Goal: Task Accomplishment & Management: Manage account settings

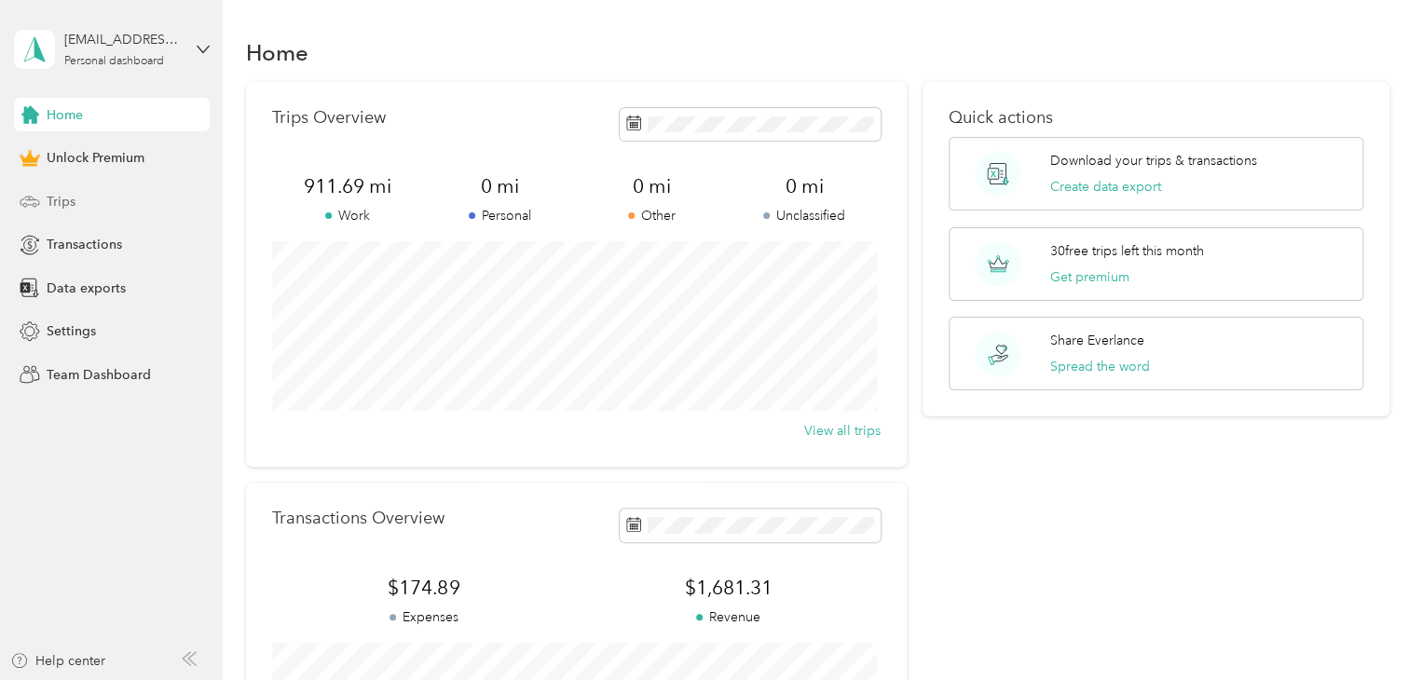
click at [51, 209] on span "Trips" at bounding box center [61, 202] width 29 height 20
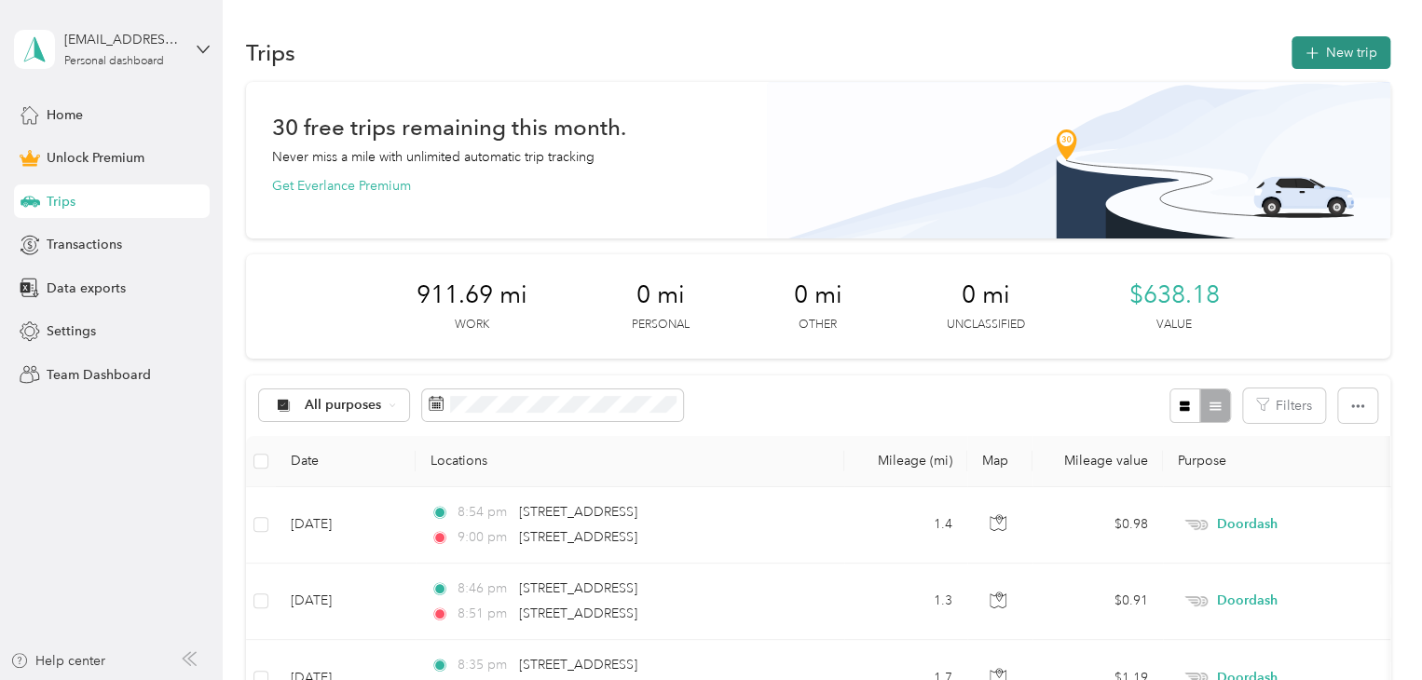
click at [1353, 57] on button "New trip" at bounding box center [1340, 52] width 99 height 33
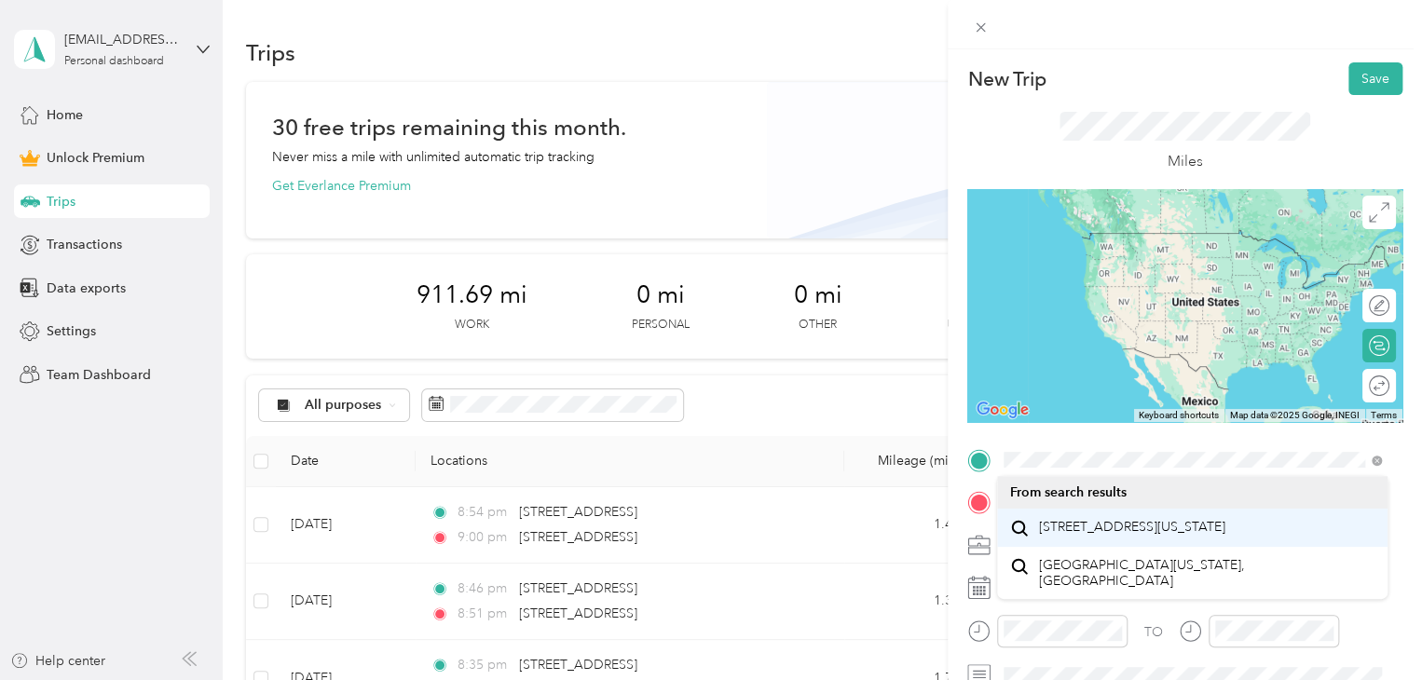
click at [1139, 536] on span "[STREET_ADDRESS][US_STATE]" at bounding box center [1132, 527] width 186 height 17
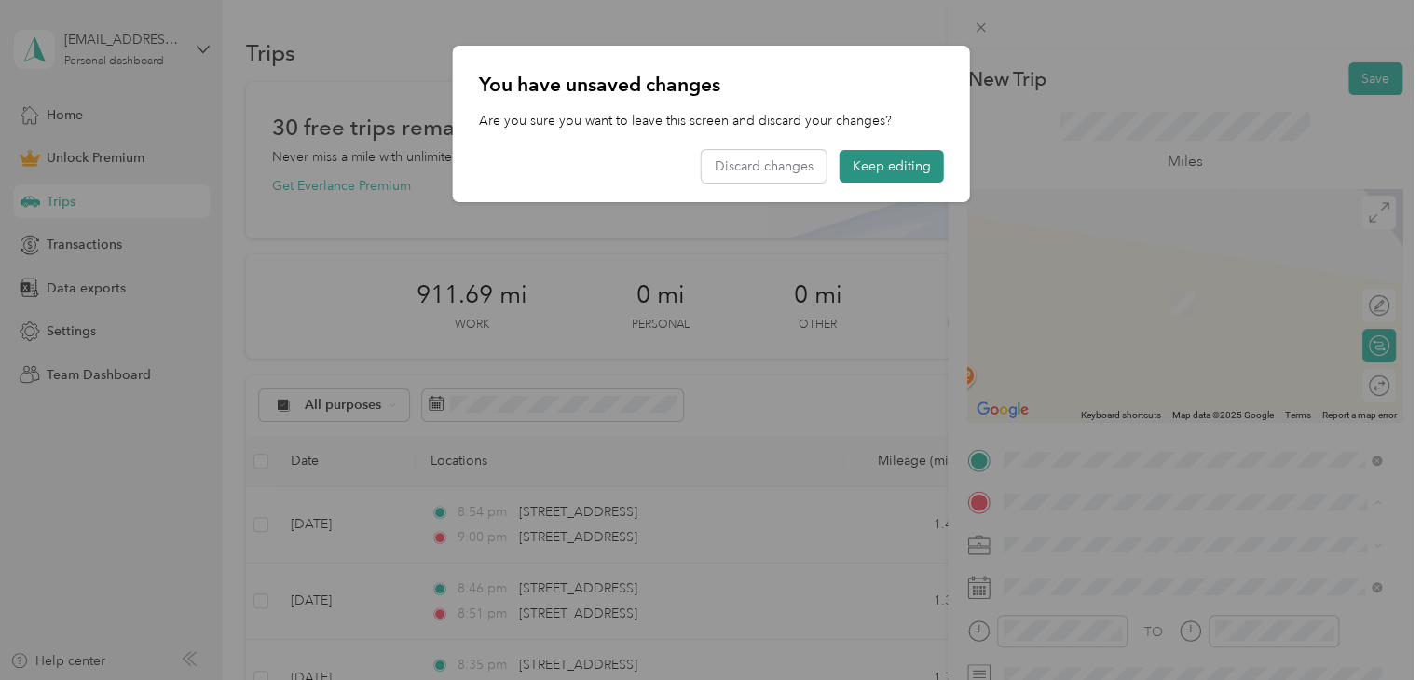
click at [891, 171] on button "Keep editing" at bounding box center [892, 166] width 104 height 33
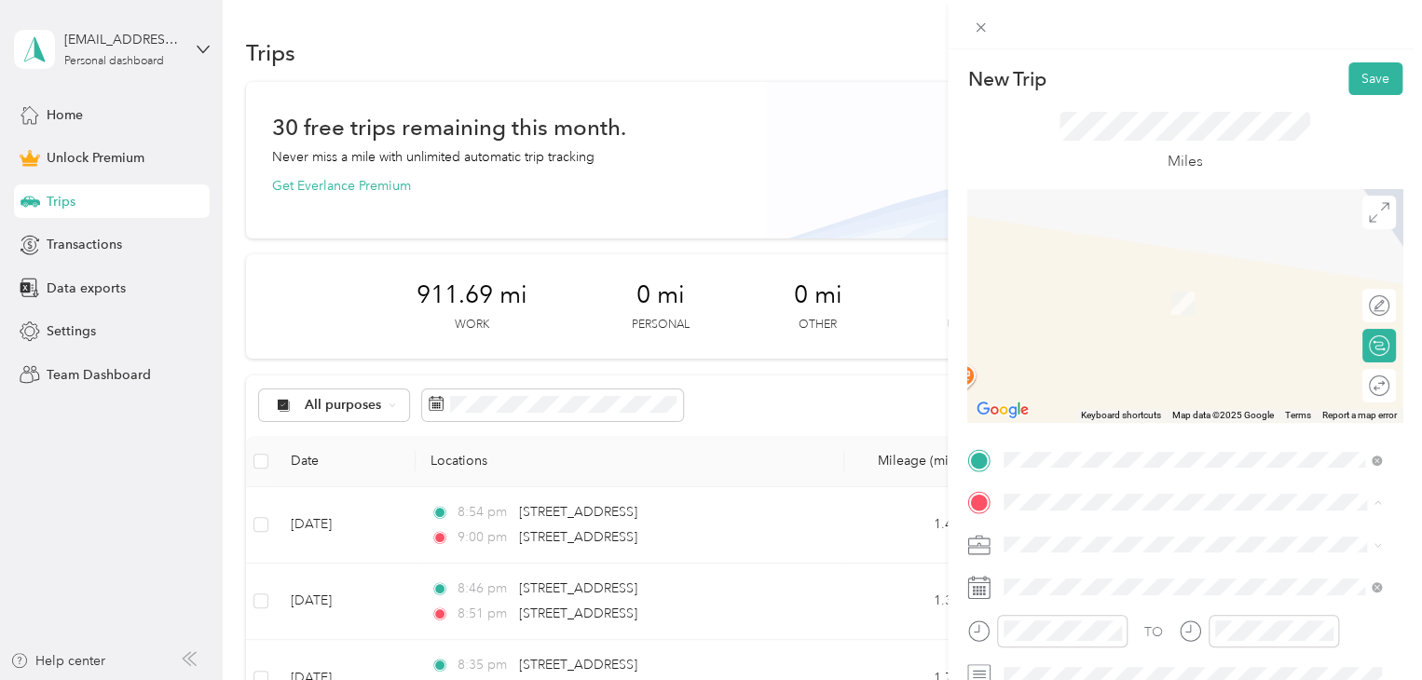
click at [1077, 545] on li "From search results" at bounding box center [1192, 535] width 390 height 33
click at [1070, 578] on span "[STREET_ADDRESS][US_STATE]" at bounding box center [1132, 569] width 186 height 17
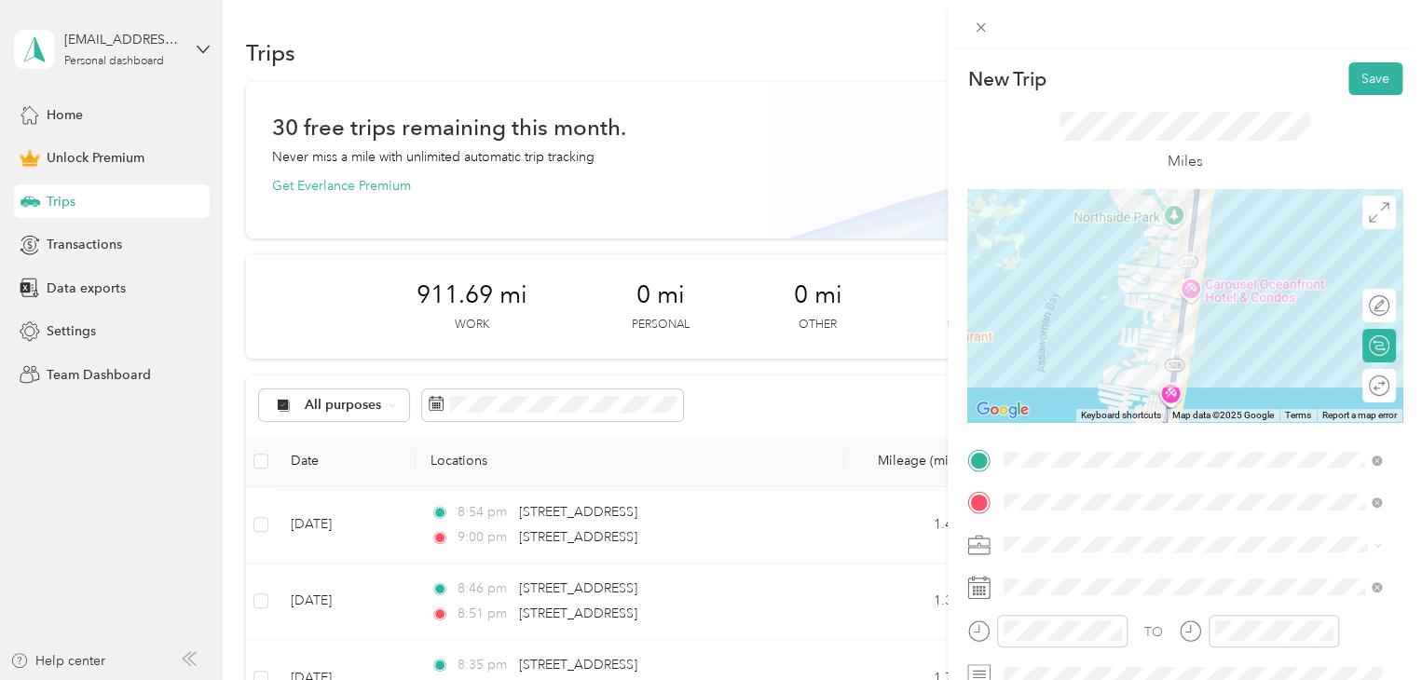
click at [1044, 342] on span "Doordash" at bounding box center [1040, 349] width 60 height 16
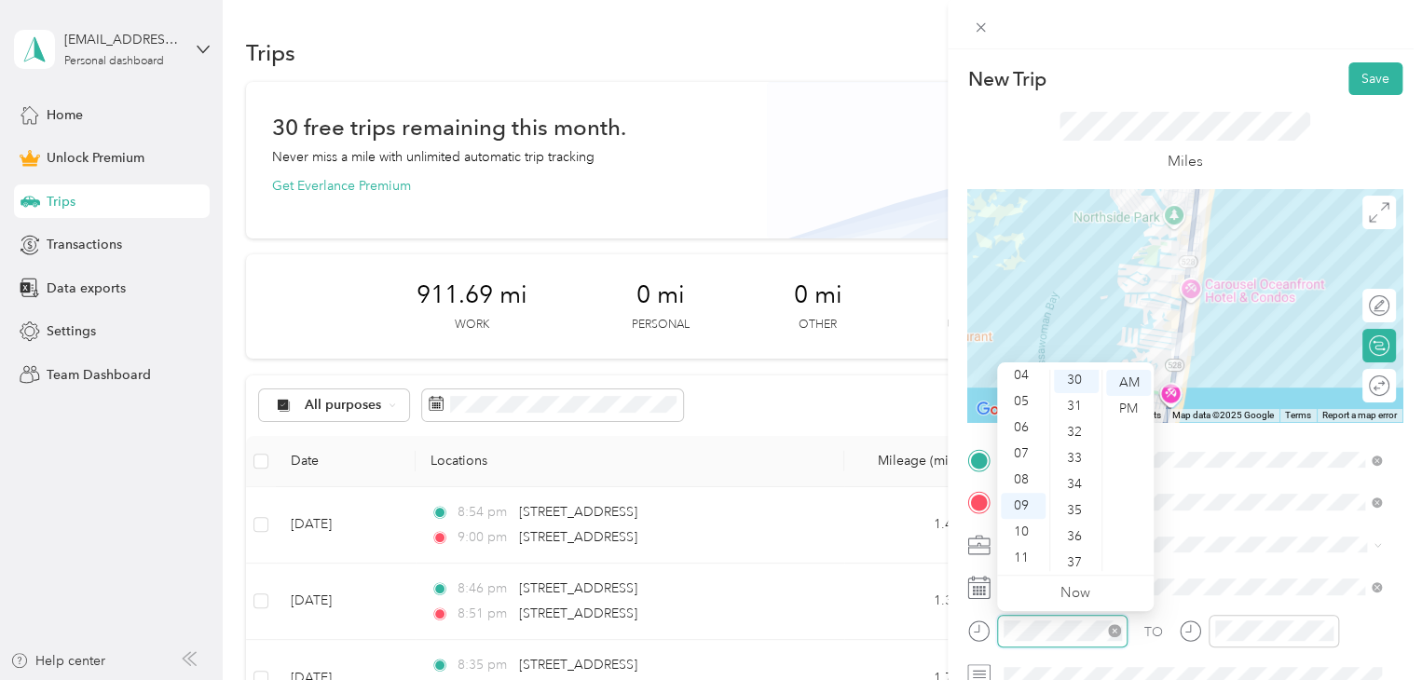
scroll to position [783, 0]
click at [1161, 638] on div "TO" at bounding box center [1153, 632] width 19 height 20
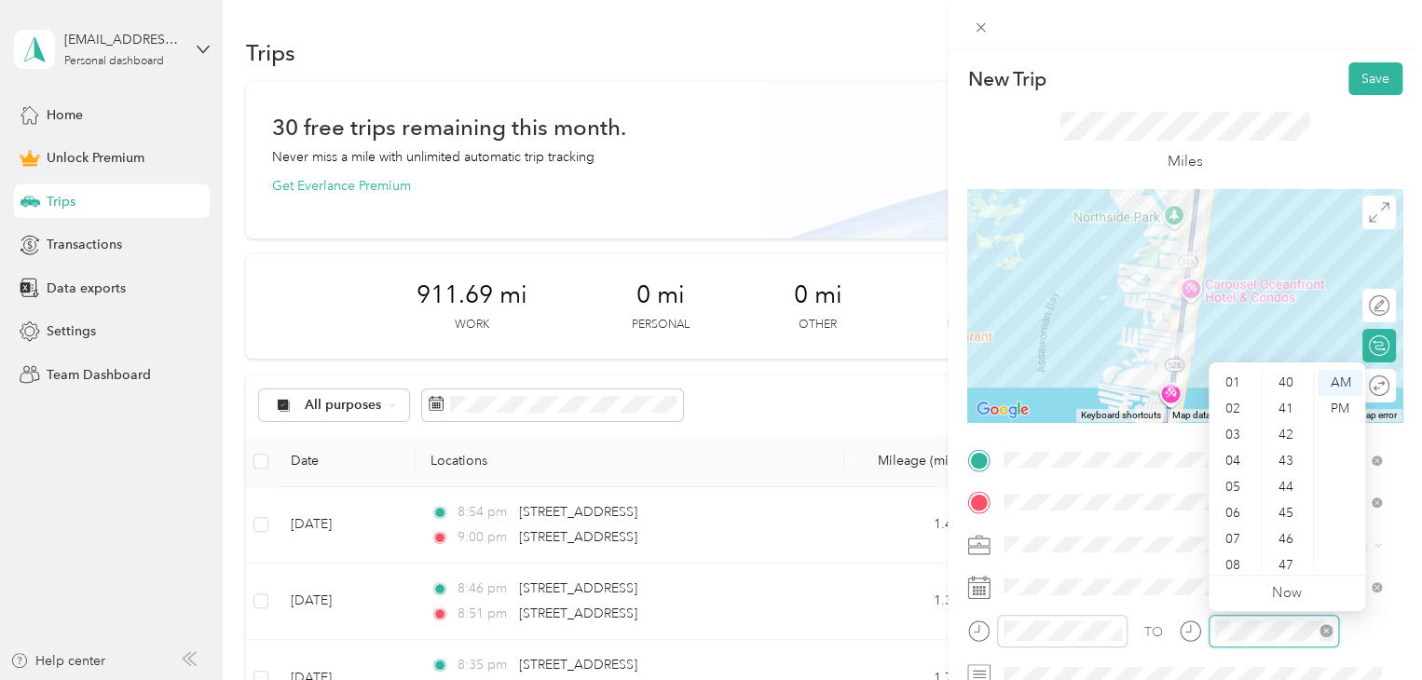
scroll to position [939, 0]
click at [1146, 631] on div "TO" at bounding box center [1153, 632] width 19 height 20
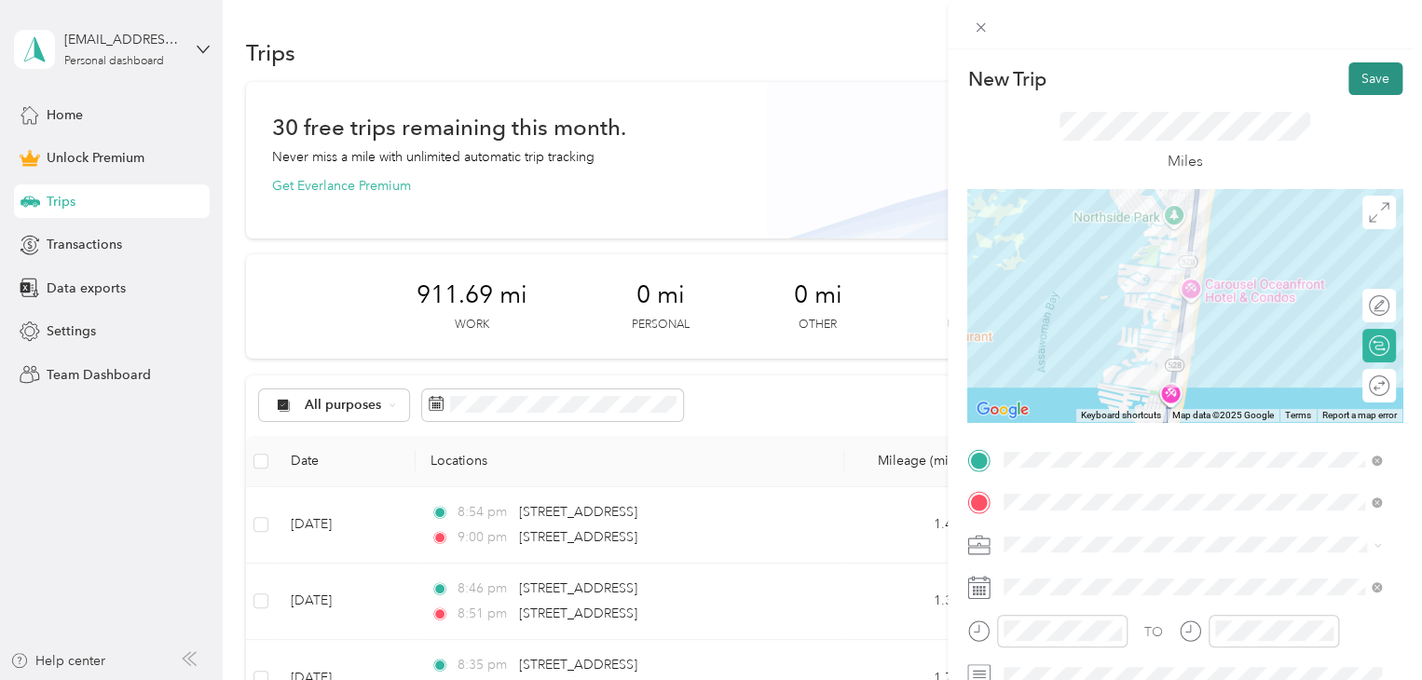
click at [1360, 78] on button "Save" at bounding box center [1375, 78] width 54 height 33
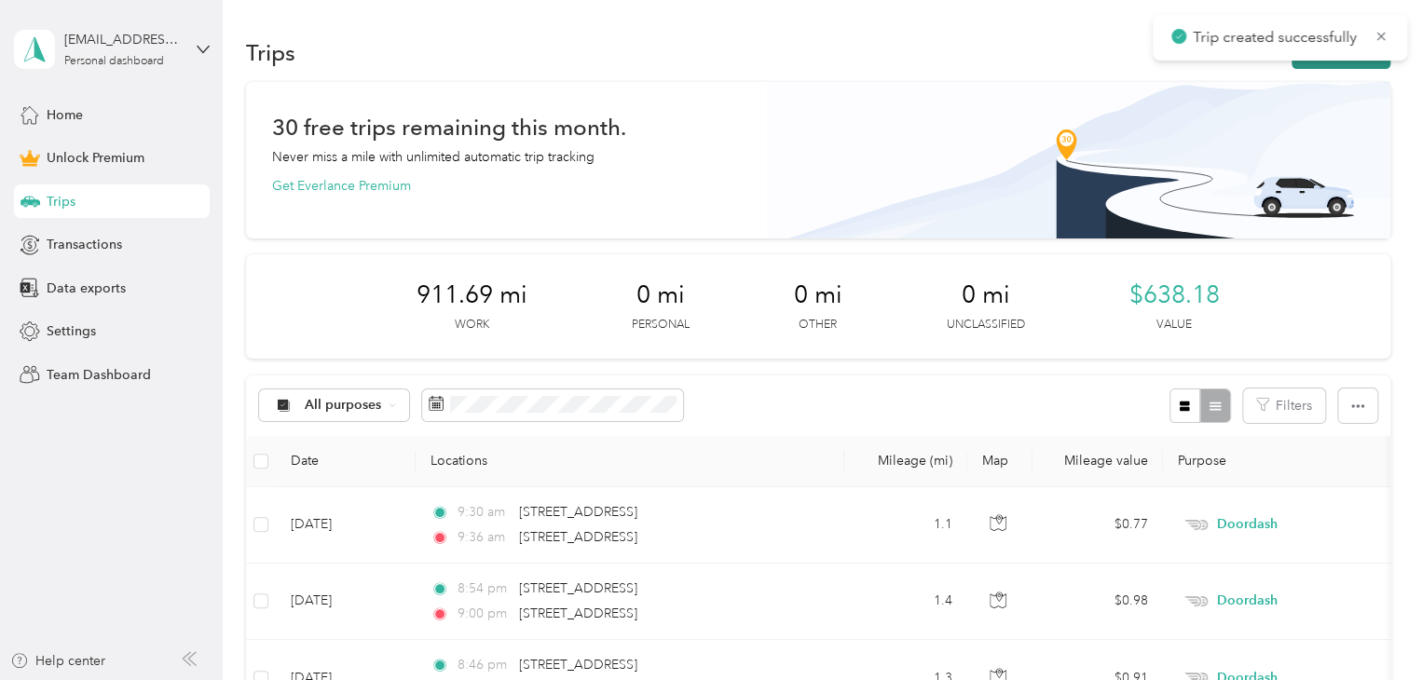
click at [1366, 61] on button "New trip" at bounding box center [1340, 52] width 99 height 33
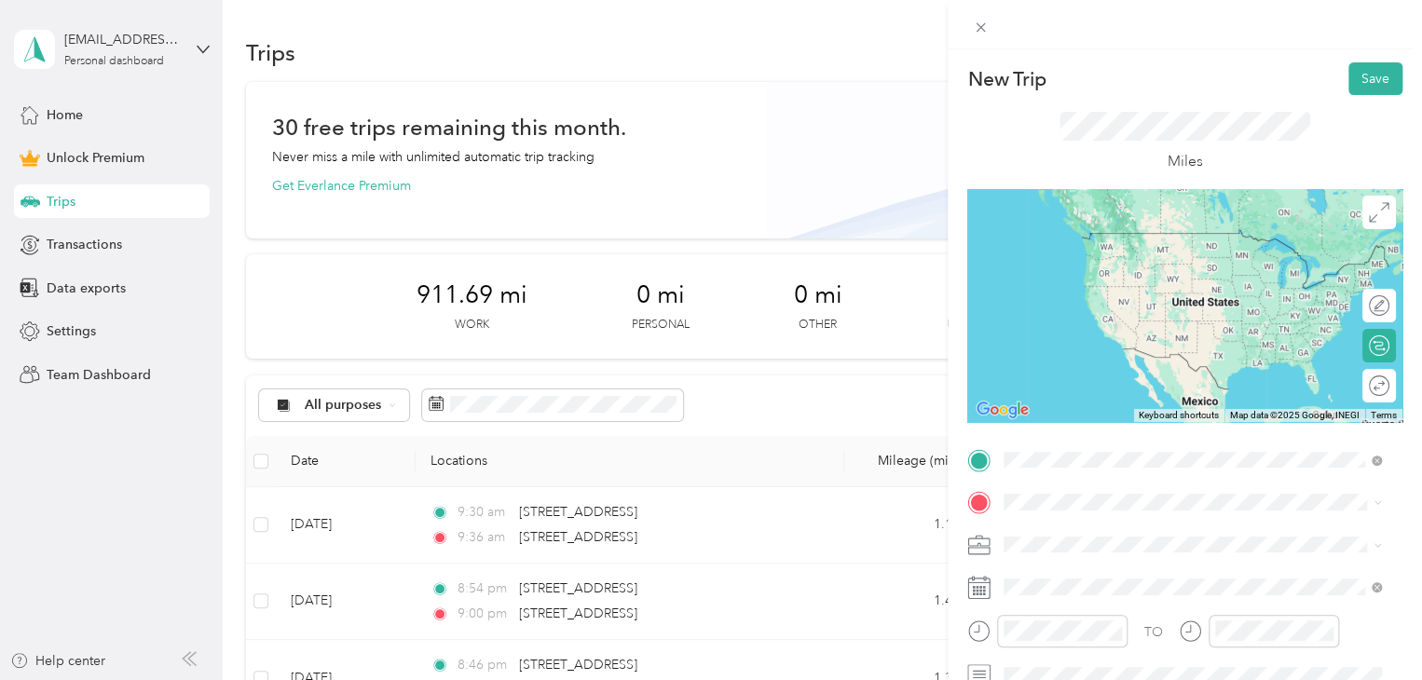
click at [1086, 533] on span "[STREET_ADDRESS][US_STATE]" at bounding box center [1132, 527] width 186 height 17
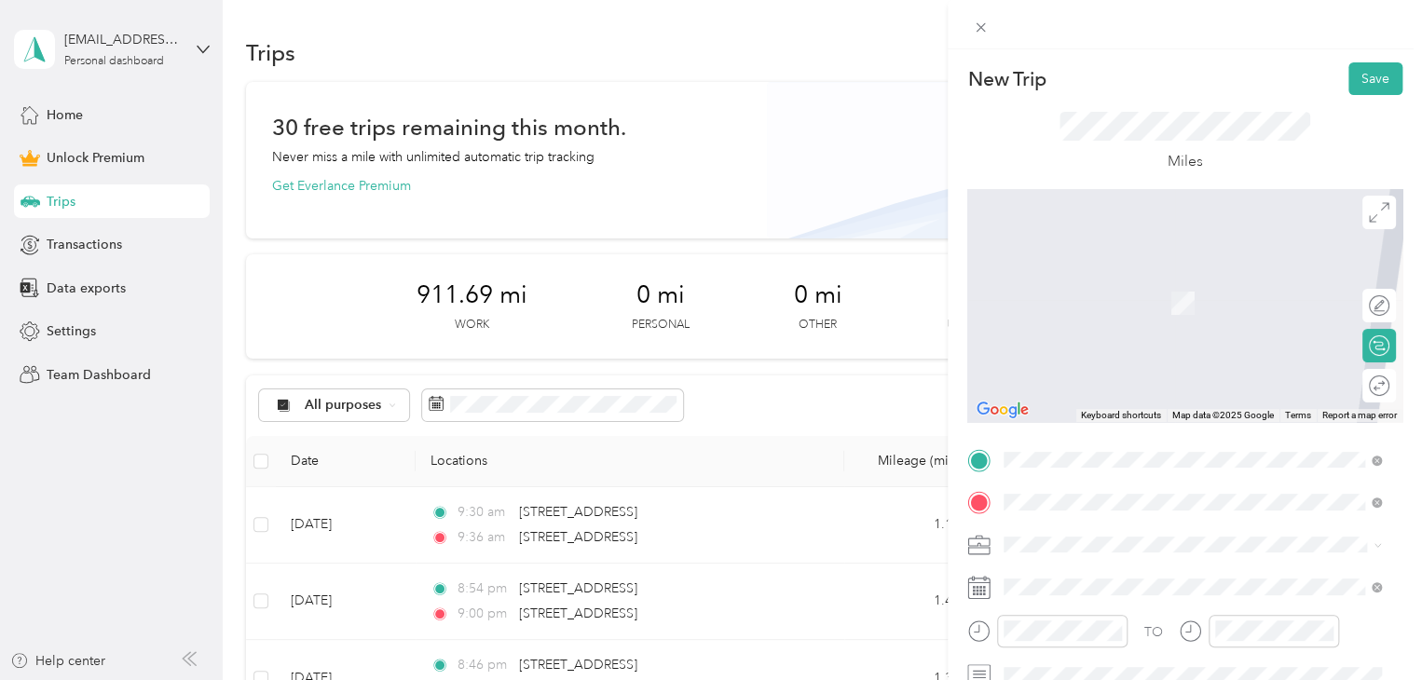
click at [1111, 578] on span "[STREET_ADDRESS][US_STATE]" at bounding box center [1132, 569] width 186 height 17
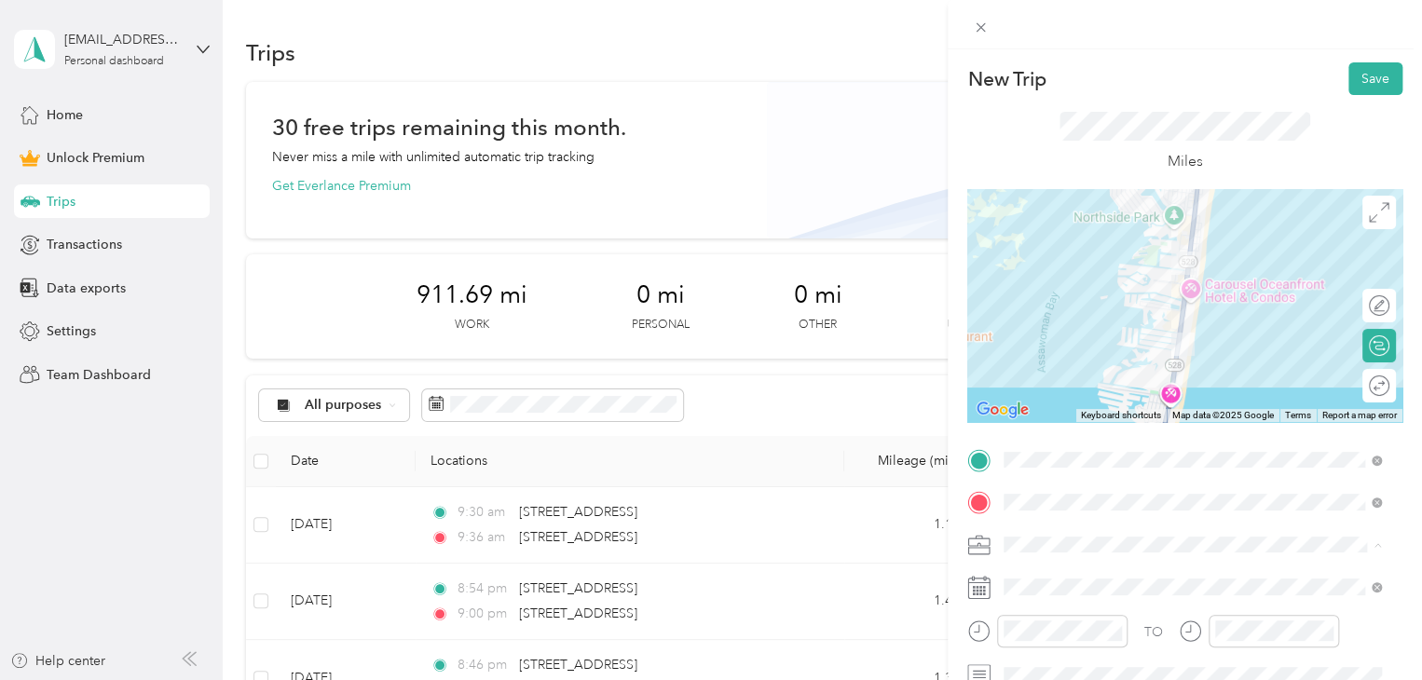
click at [1039, 351] on li "Doordash" at bounding box center [1192, 349] width 390 height 33
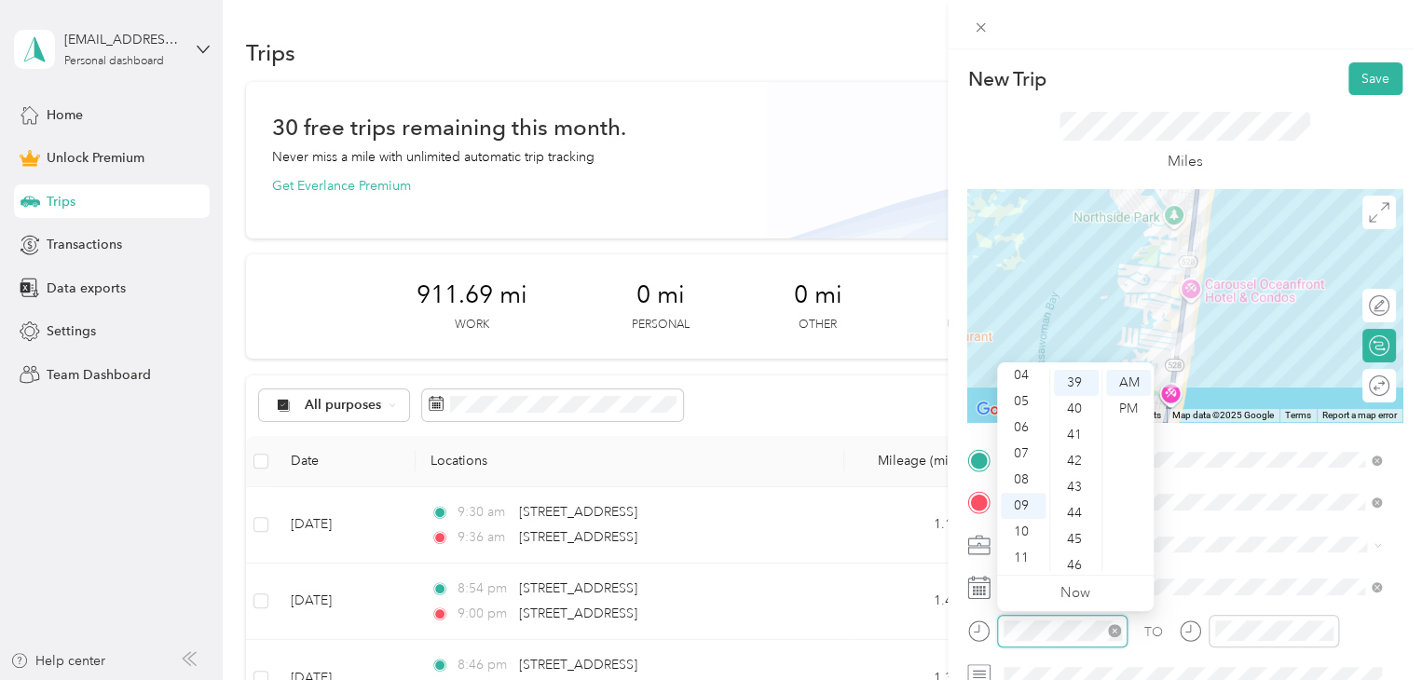
scroll to position [1017, 0]
click at [1151, 633] on div "TO" at bounding box center [1153, 632] width 19 height 20
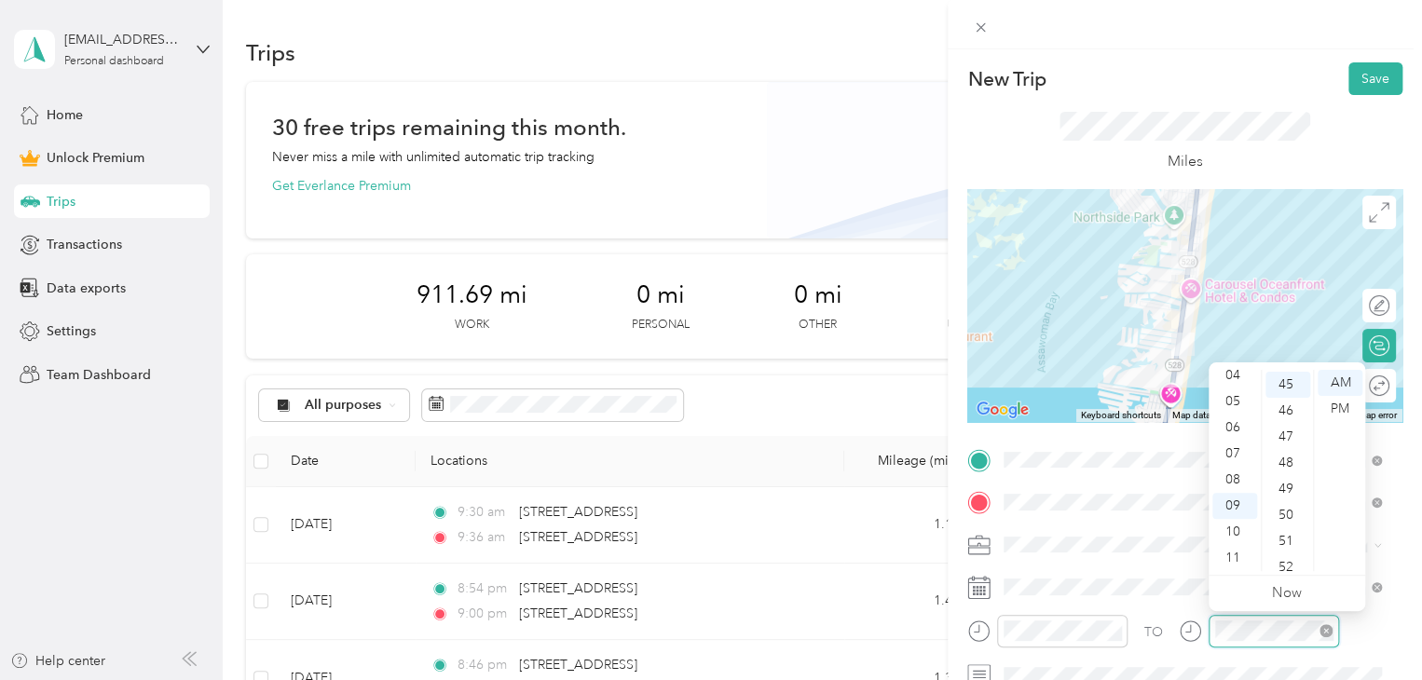
scroll to position [1174, 0]
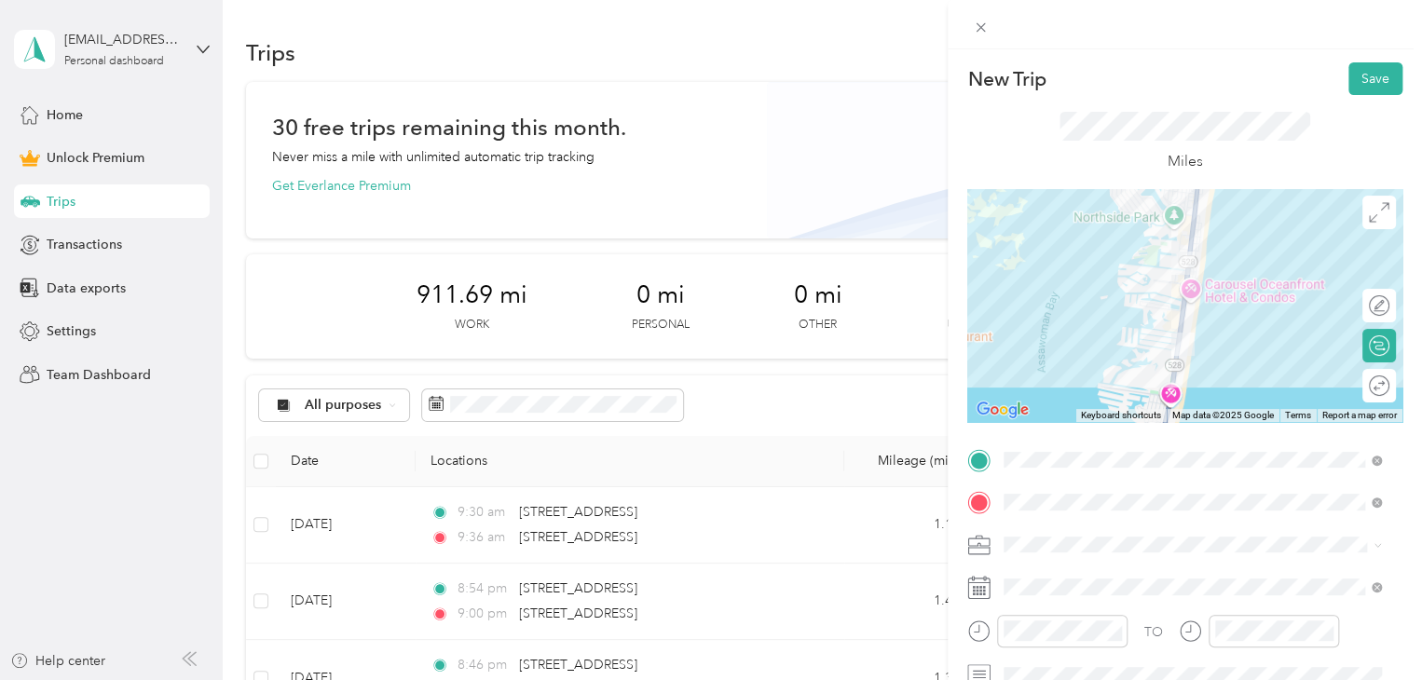
click at [1155, 636] on div "TO" at bounding box center [1153, 632] width 19 height 20
click at [1357, 77] on button "Save" at bounding box center [1375, 78] width 54 height 33
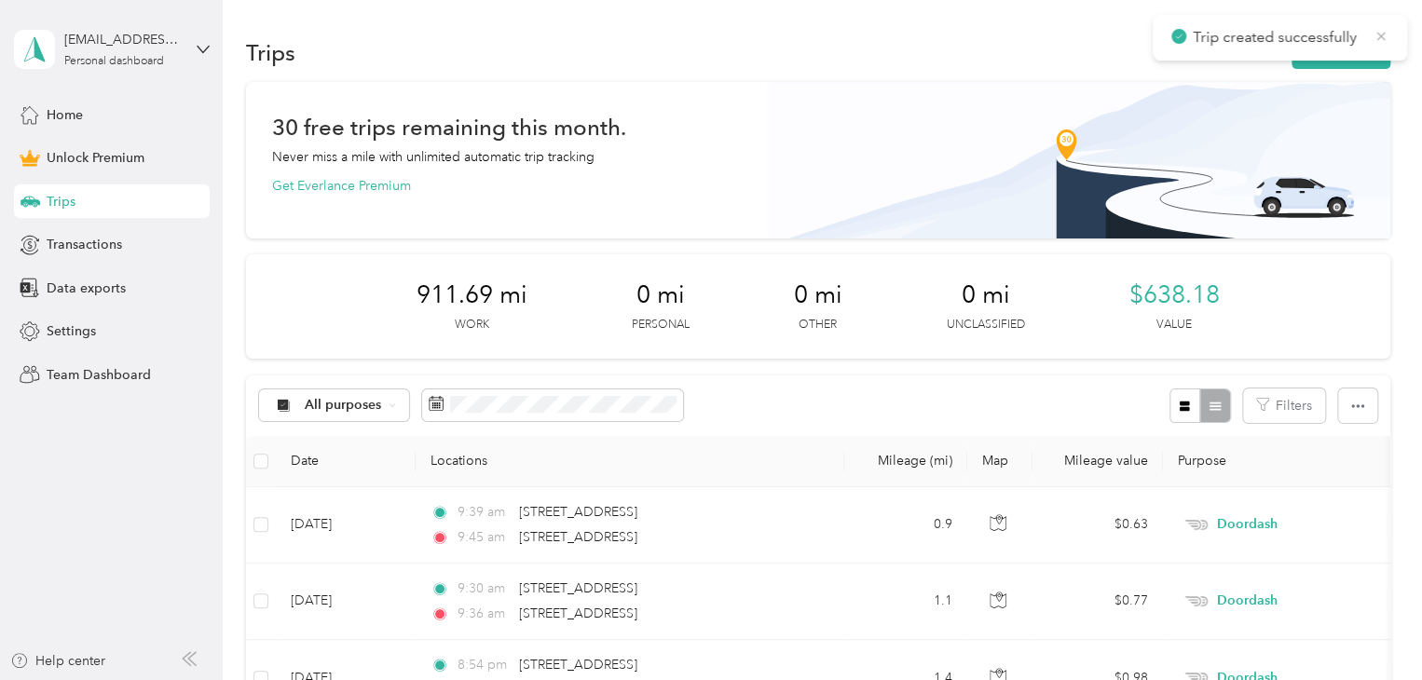
click at [1381, 32] on icon at bounding box center [1380, 36] width 15 height 17
click at [1331, 48] on button "New trip" at bounding box center [1340, 52] width 99 height 33
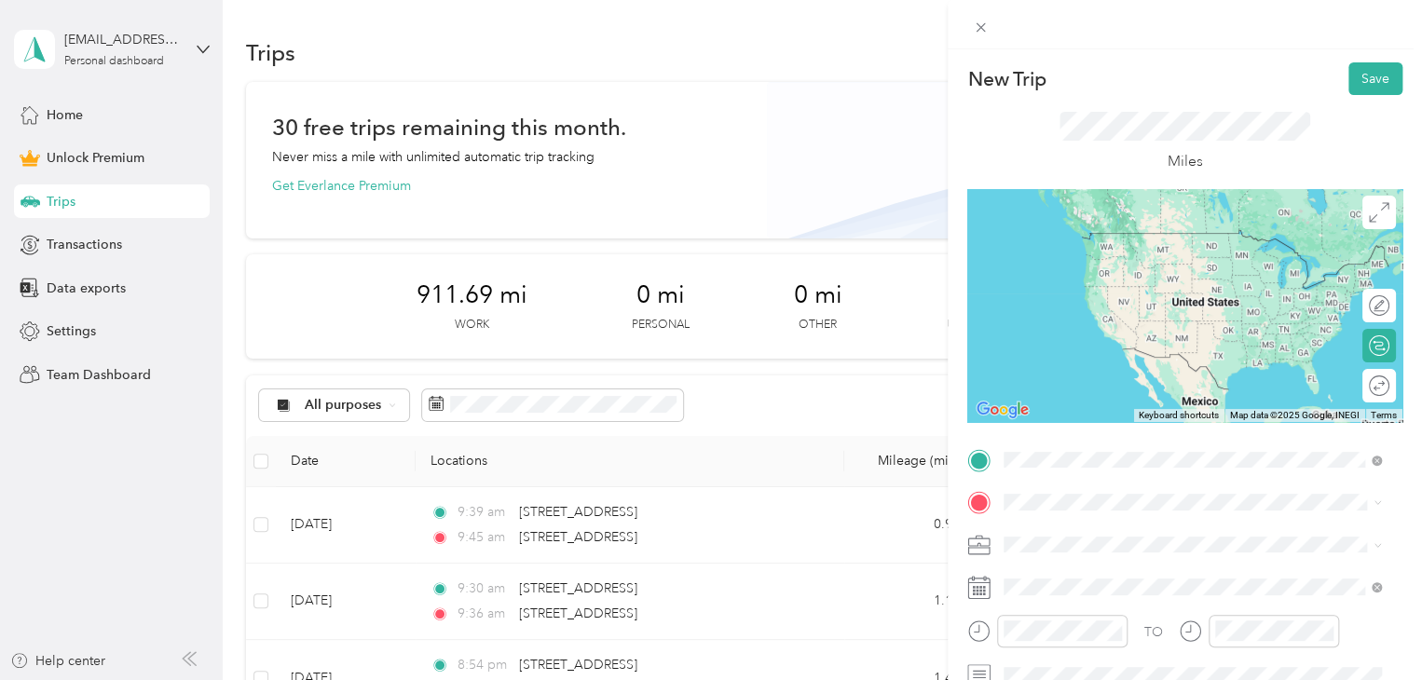
click at [1124, 241] on span "[STREET_ADDRESS][US_STATE]" at bounding box center [1132, 233] width 186 height 17
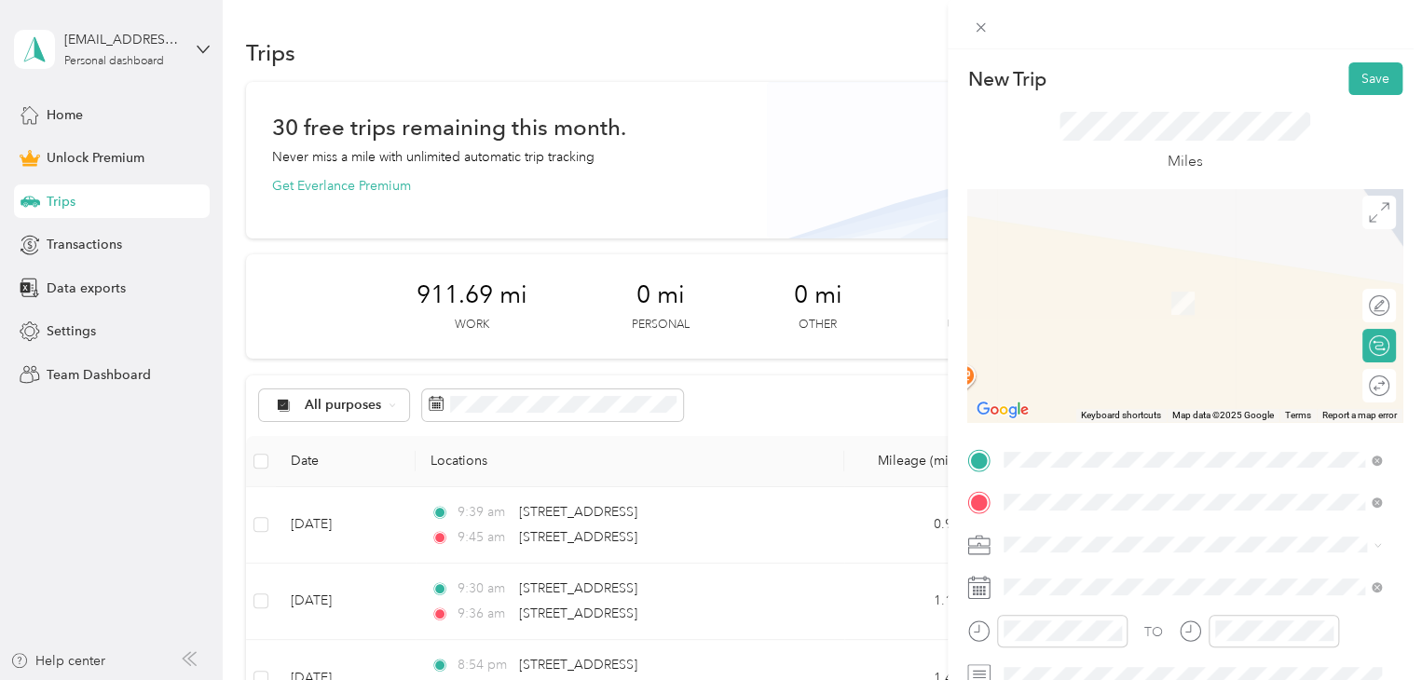
click at [1100, 262] on li "[STREET_ADDRESS][DEMOGRAPHIC_DATA][US_STATE]" at bounding box center [1192, 276] width 390 height 38
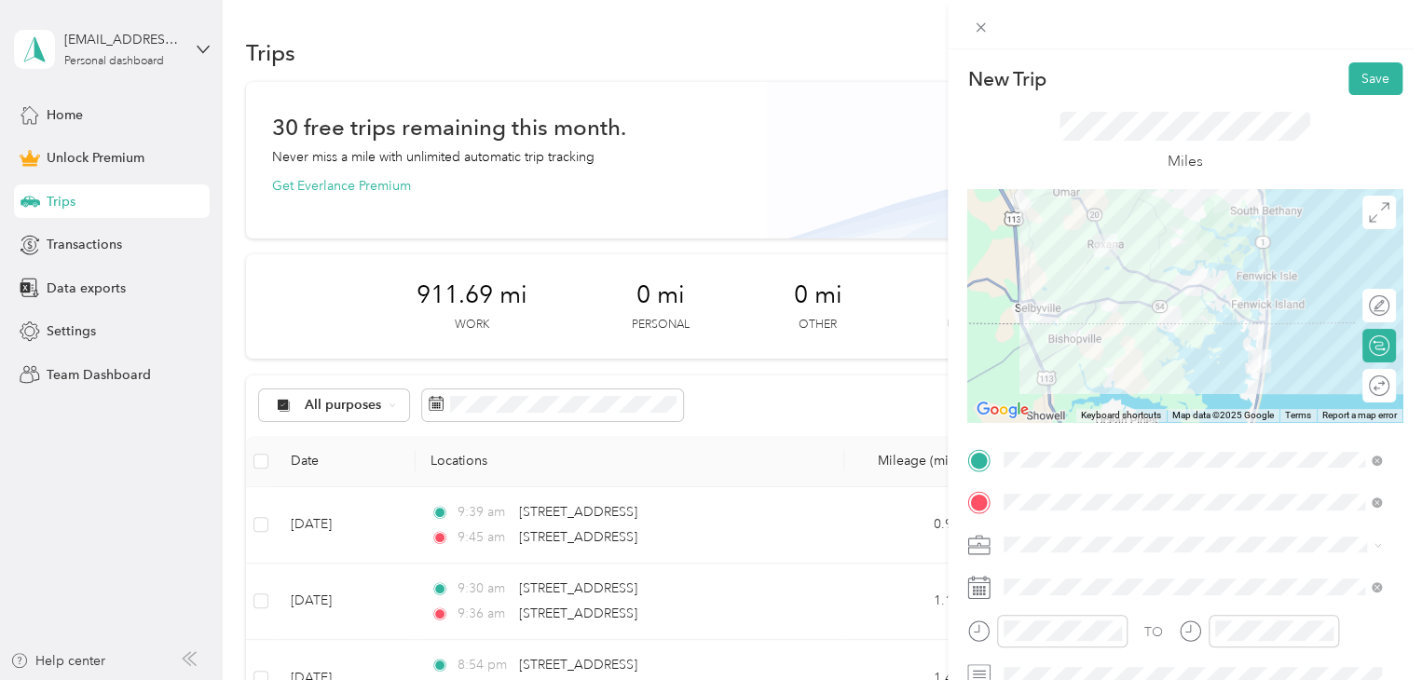
click at [1040, 351] on li "Doordash" at bounding box center [1192, 348] width 390 height 33
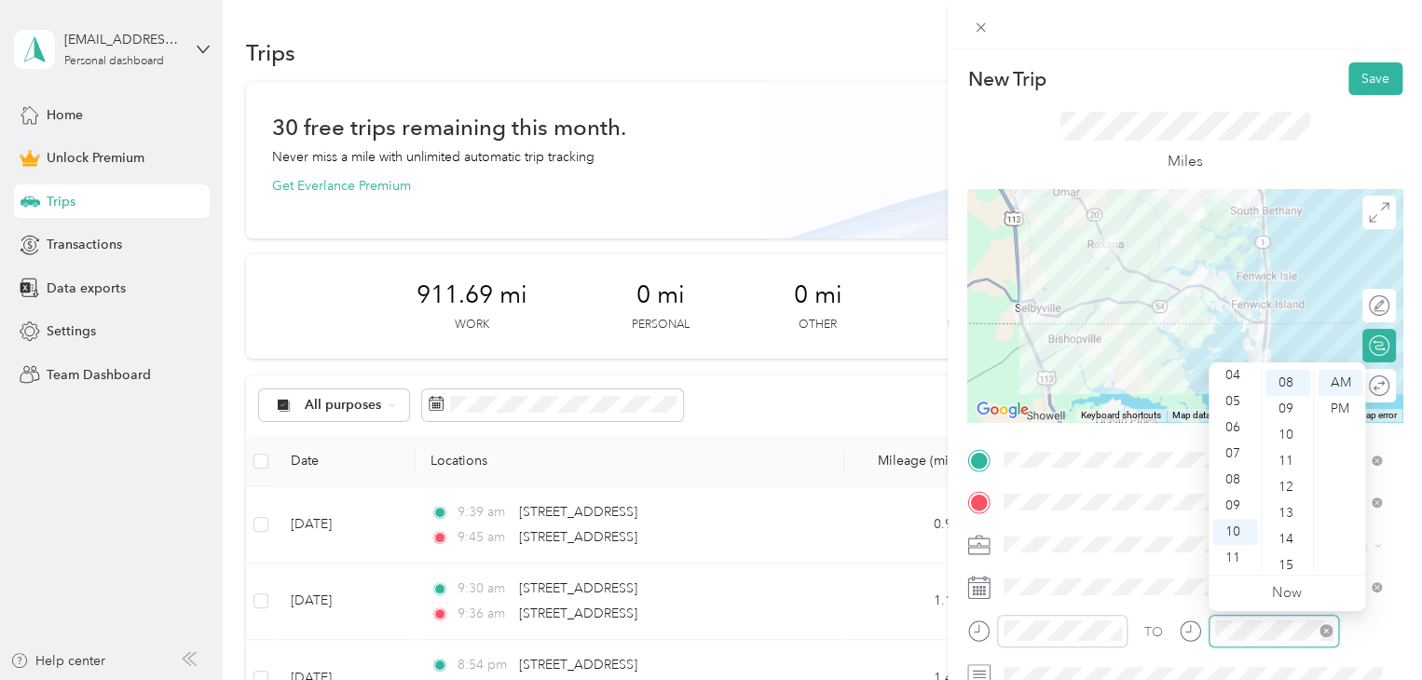
scroll to position [209, 0]
click at [1156, 625] on div "TO" at bounding box center [1153, 632] width 19 height 20
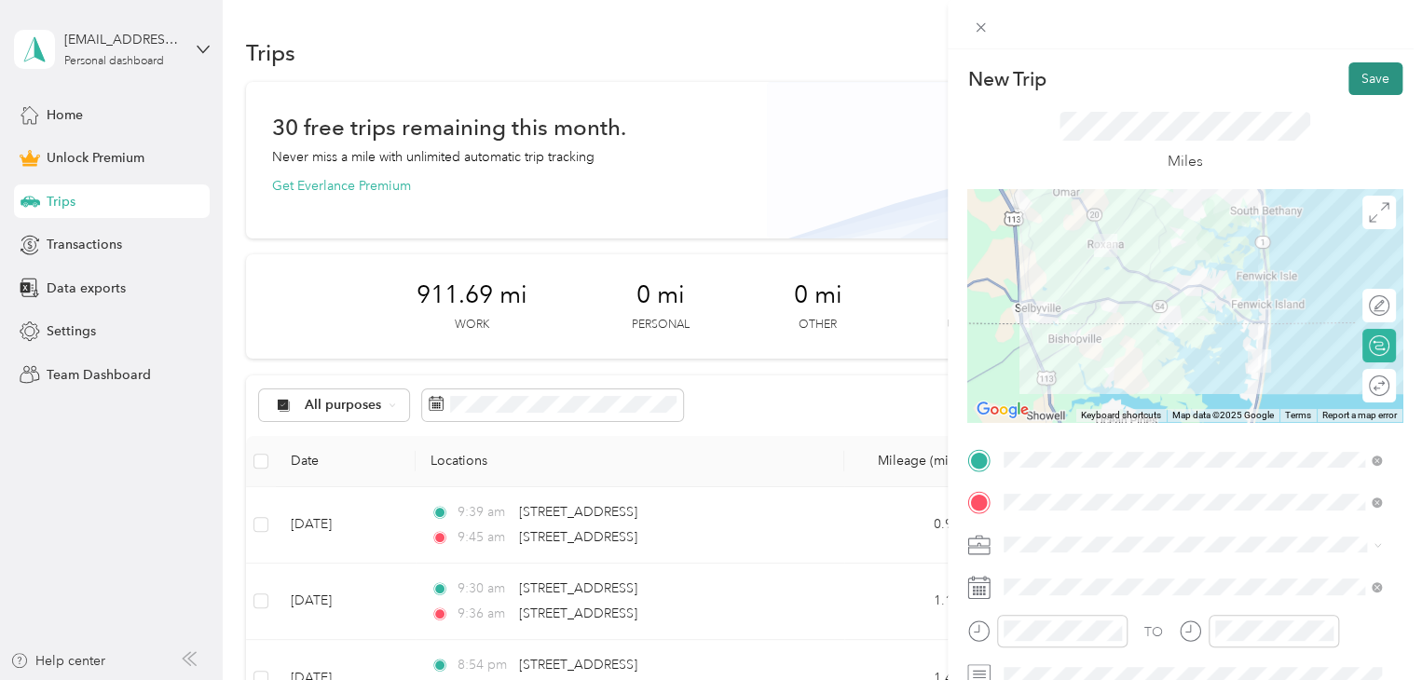
click at [1361, 82] on button "Save" at bounding box center [1375, 78] width 54 height 33
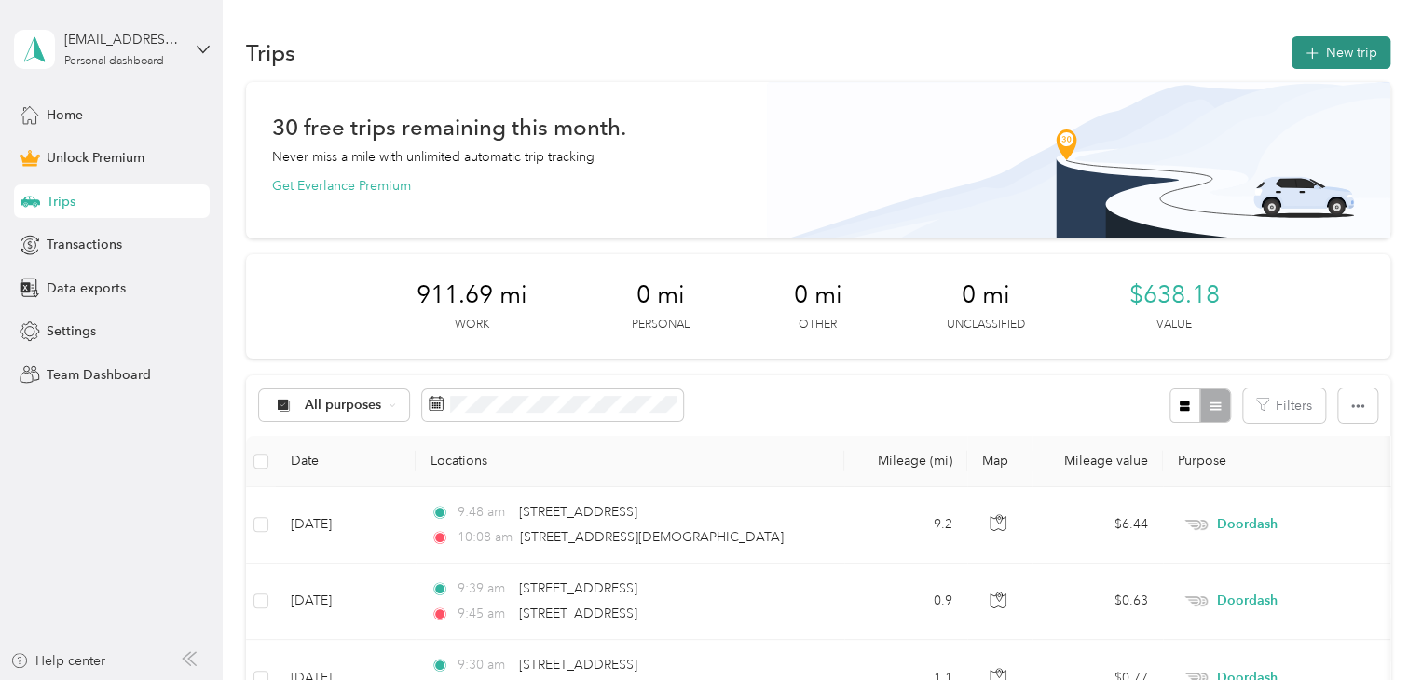
click at [1313, 57] on icon "button" at bounding box center [1311, 53] width 21 height 21
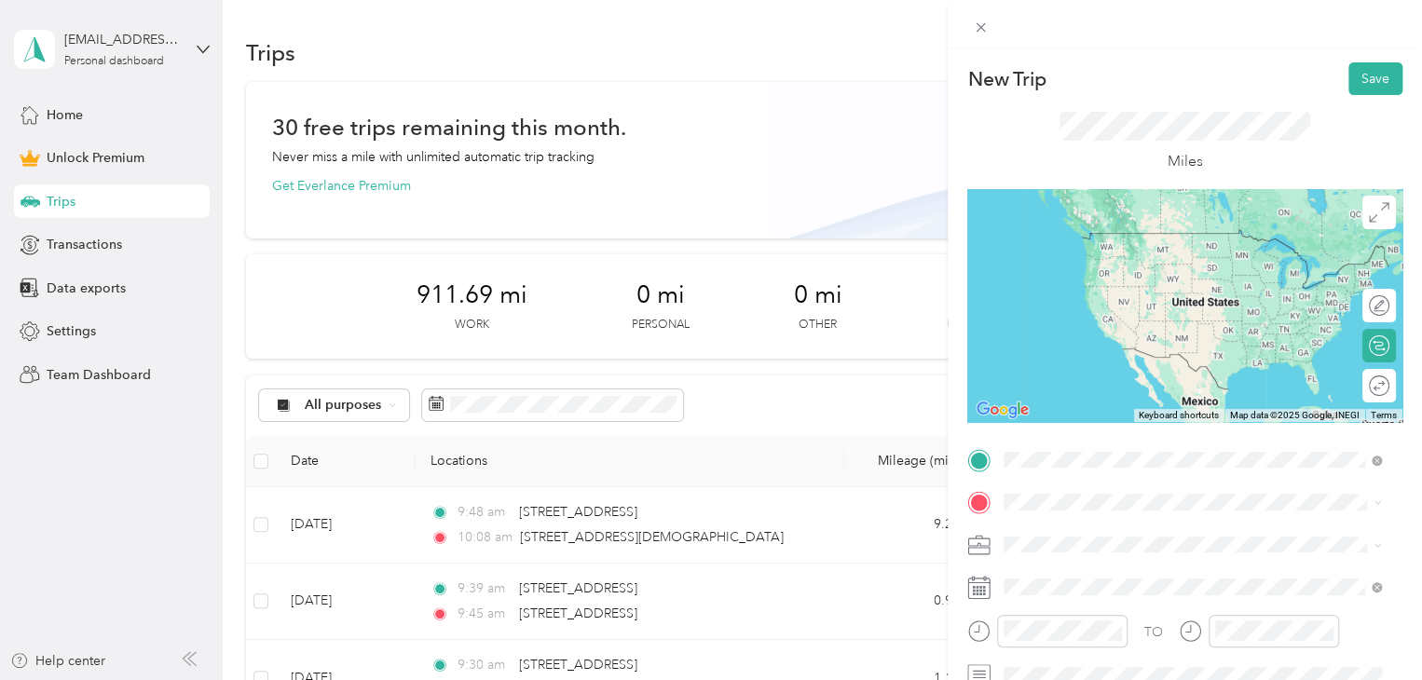
click at [1170, 256] on span "[STREET_ADDRESS][DEMOGRAPHIC_DATA][US_STATE]" at bounding box center [1205, 252] width 332 height 17
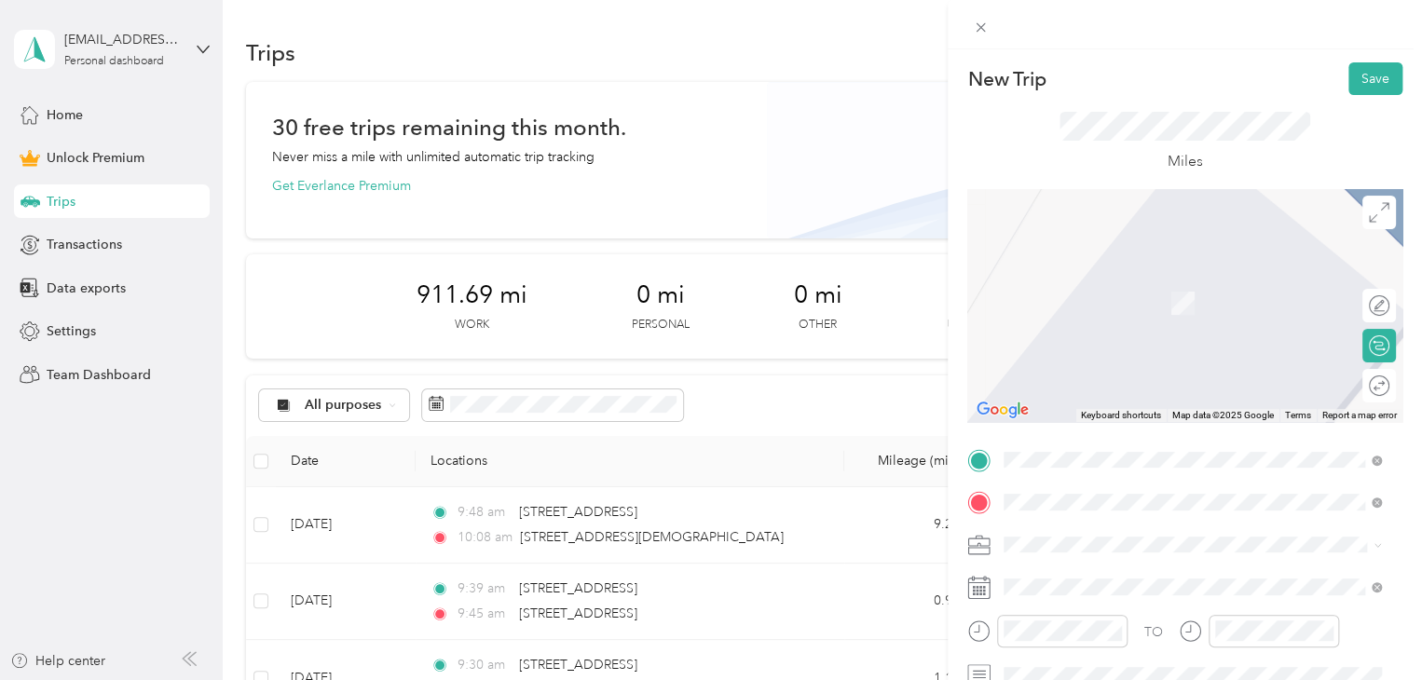
click at [1162, 578] on span "[STREET_ADDRESS][US_STATE]" at bounding box center [1132, 569] width 186 height 17
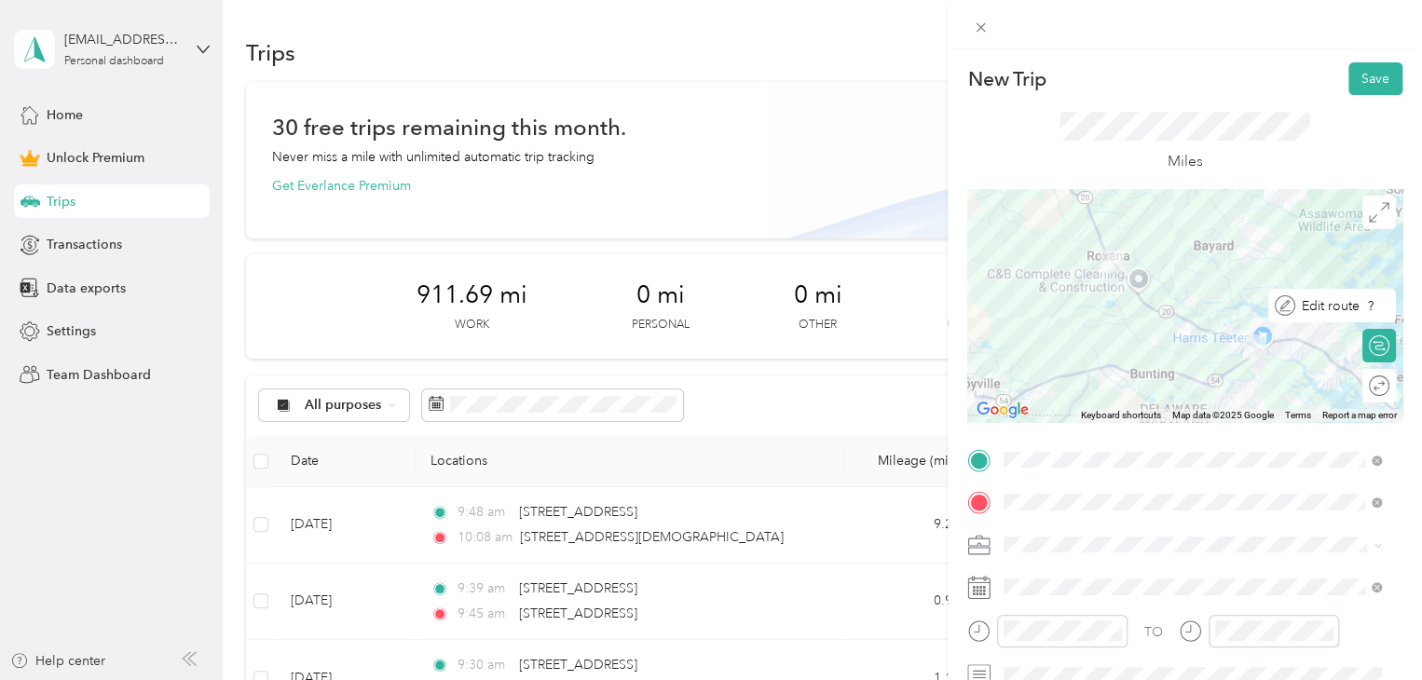
click at [1361, 308] on div "Edit route" at bounding box center [1342, 306] width 94 height 20
click at [1359, 301] on div at bounding box center [1369, 306] width 39 height 20
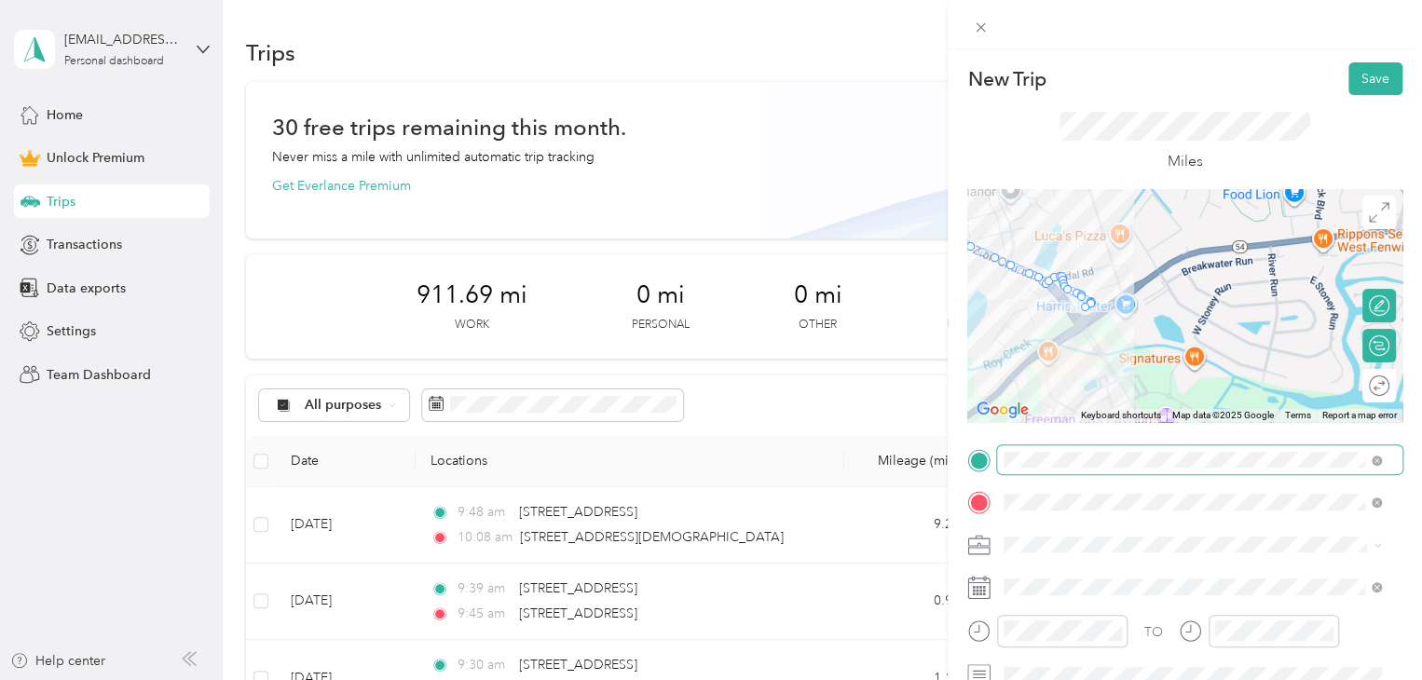
drag, startPoint x: 1251, startPoint y: 366, endPoint x: 1123, endPoint y: 445, distance: 151.0
click at [1123, 445] on div "New Trip Save This trip cannot be edited because it is either under review, app…" at bounding box center [1184, 457] width 435 height 790
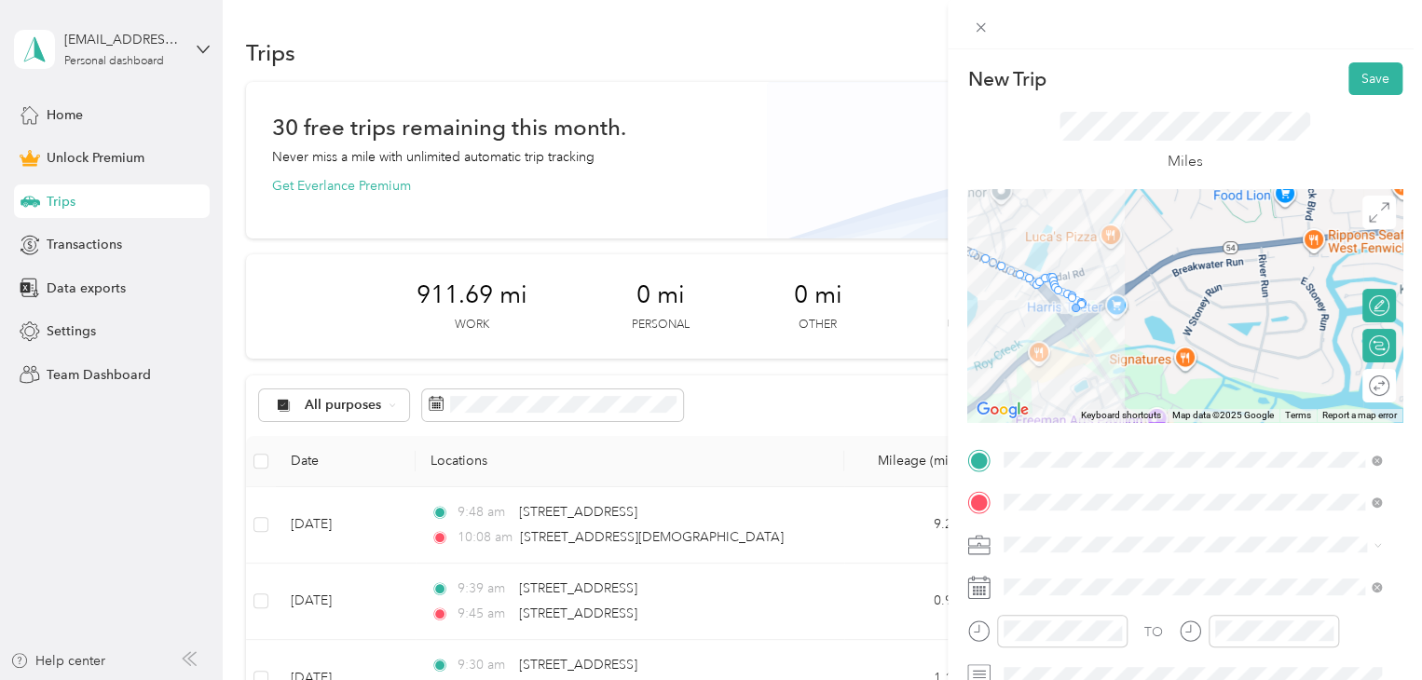
click at [1072, 310] on div at bounding box center [1076, 308] width 8 height 8
click at [1372, 347] on div at bounding box center [1380, 345] width 17 height 17
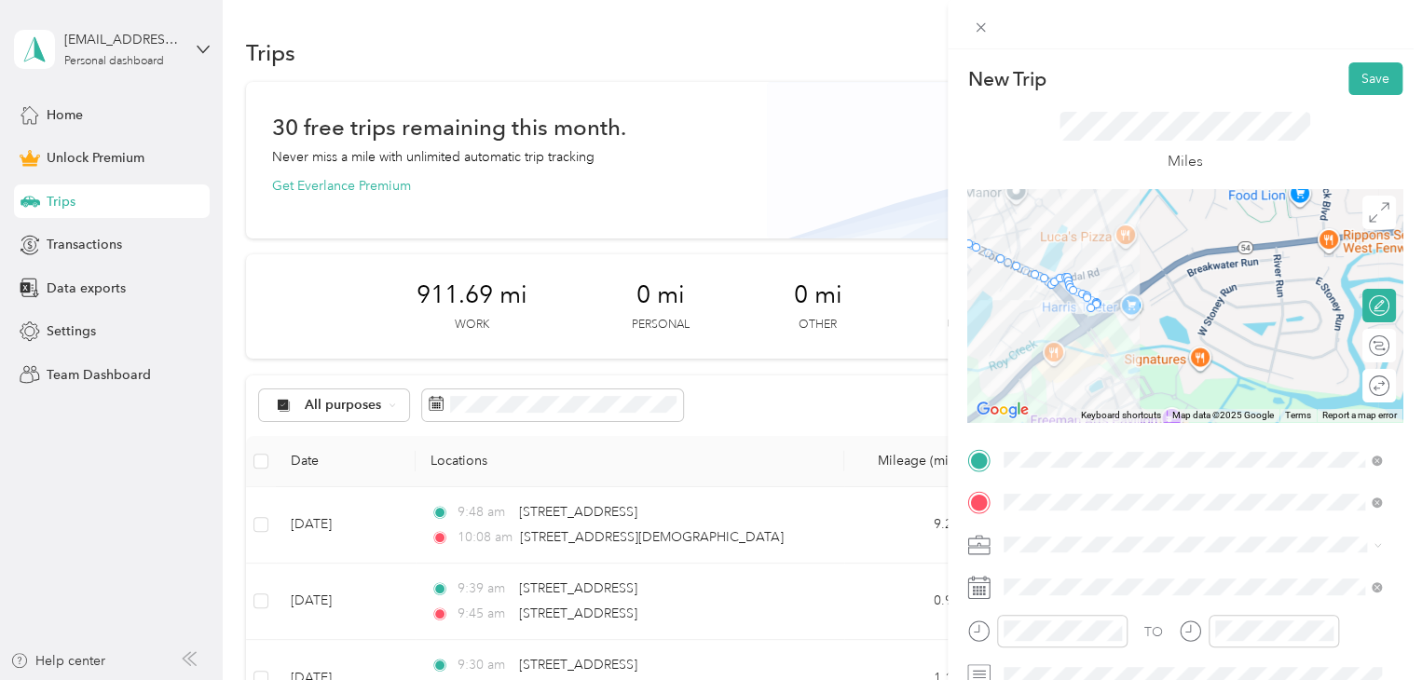
drag, startPoint x: 1073, startPoint y: 324, endPoint x: 1090, endPoint y: 322, distance: 16.9
click at [1090, 322] on div at bounding box center [1184, 305] width 435 height 233
click at [1363, 307] on div "Edit route" at bounding box center [1379, 306] width 34 height 34
click at [1372, 307] on div at bounding box center [1380, 305] width 17 height 17
click at [1364, 307] on div at bounding box center [1369, 306] width 39 height 20
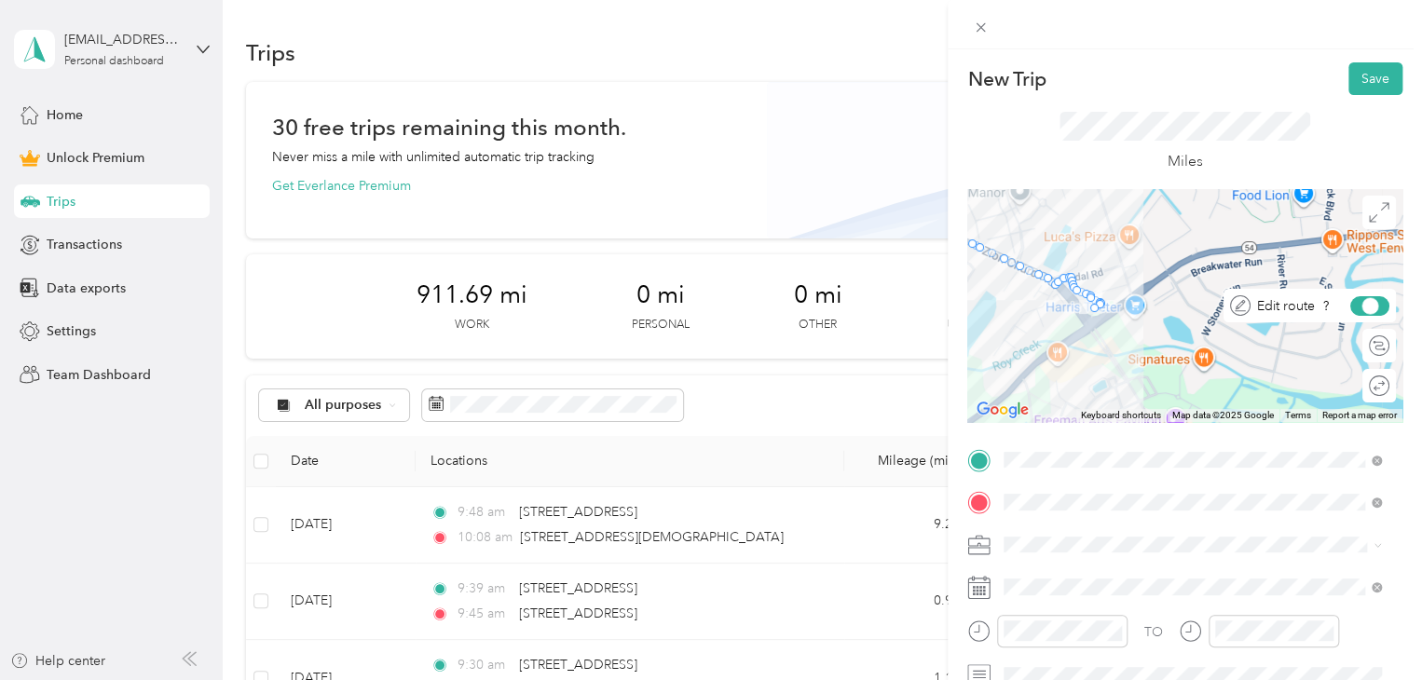
click at [1362, 305] on div at bounding box center [1370, 305] width 17 height 17
click at [1361, 305] on div at bounding box center [1369, 306] width 39 height 20
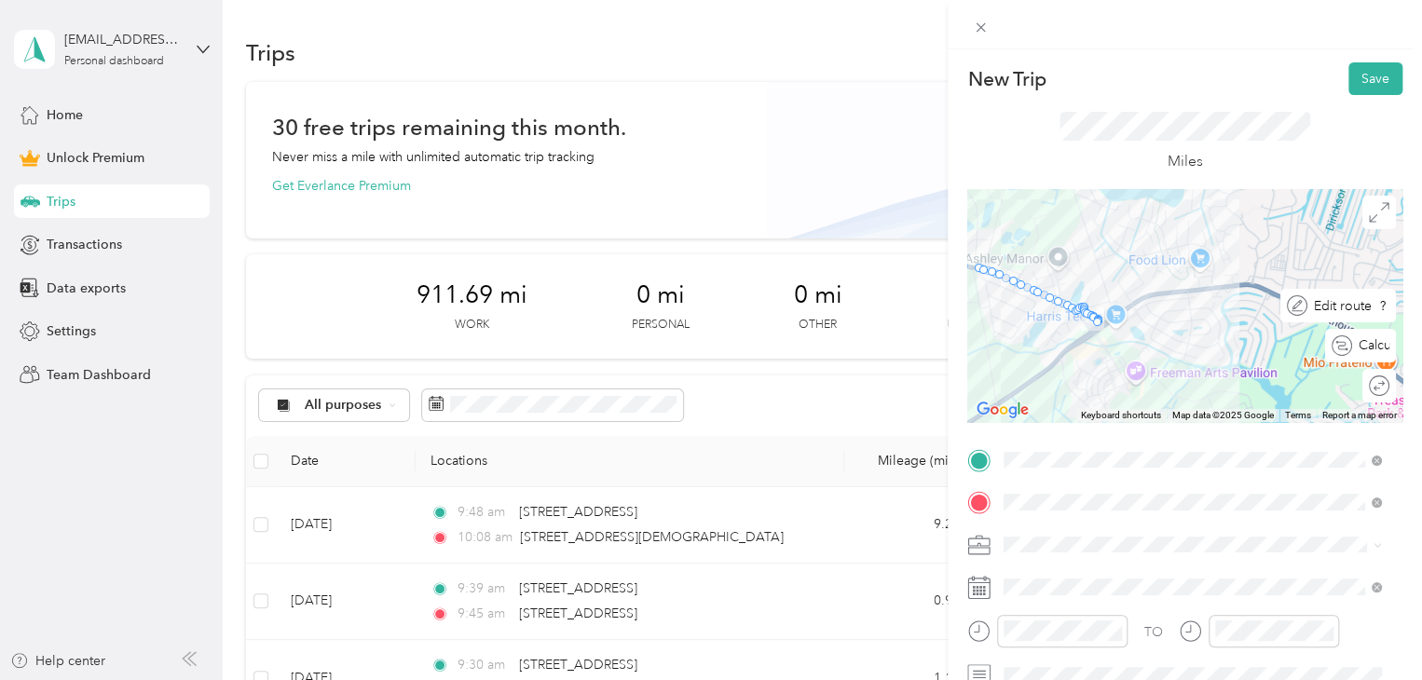
click at [1364, 300] on div "Edit route" at bounding box center [1338, 306] width 116 height 34
click at [1372, 307] on div at bounding box center [1380, 305] width 17 height 17
click at [1358, 307] on div at bounding box center [1369, 306] width 39 height 20
click at [1372, 307] on div at bounding box center [1380, 305] width 17 height 17
click at [976, 32] on icon at bounding box center [981, 28] width 16 height 16
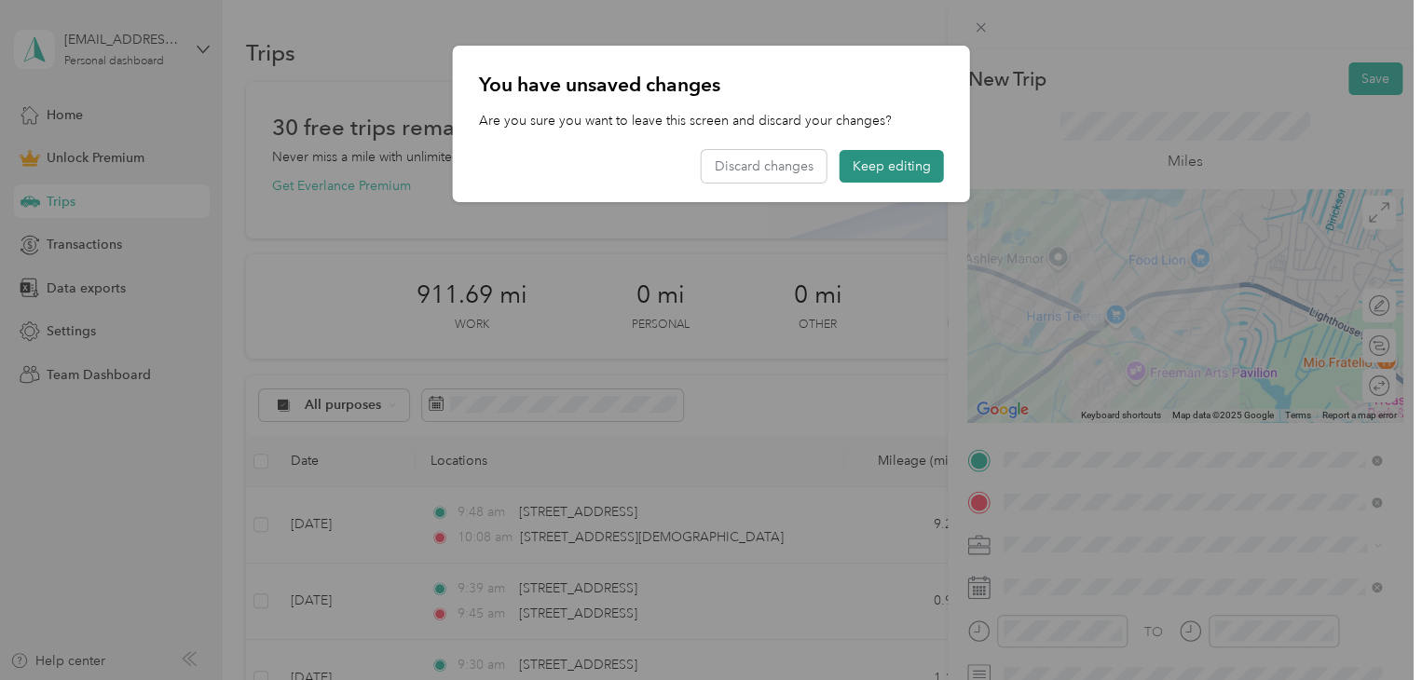
click at [906, 172] on button "Keep editing" at bounding box center [892, 166] width 104 height 33
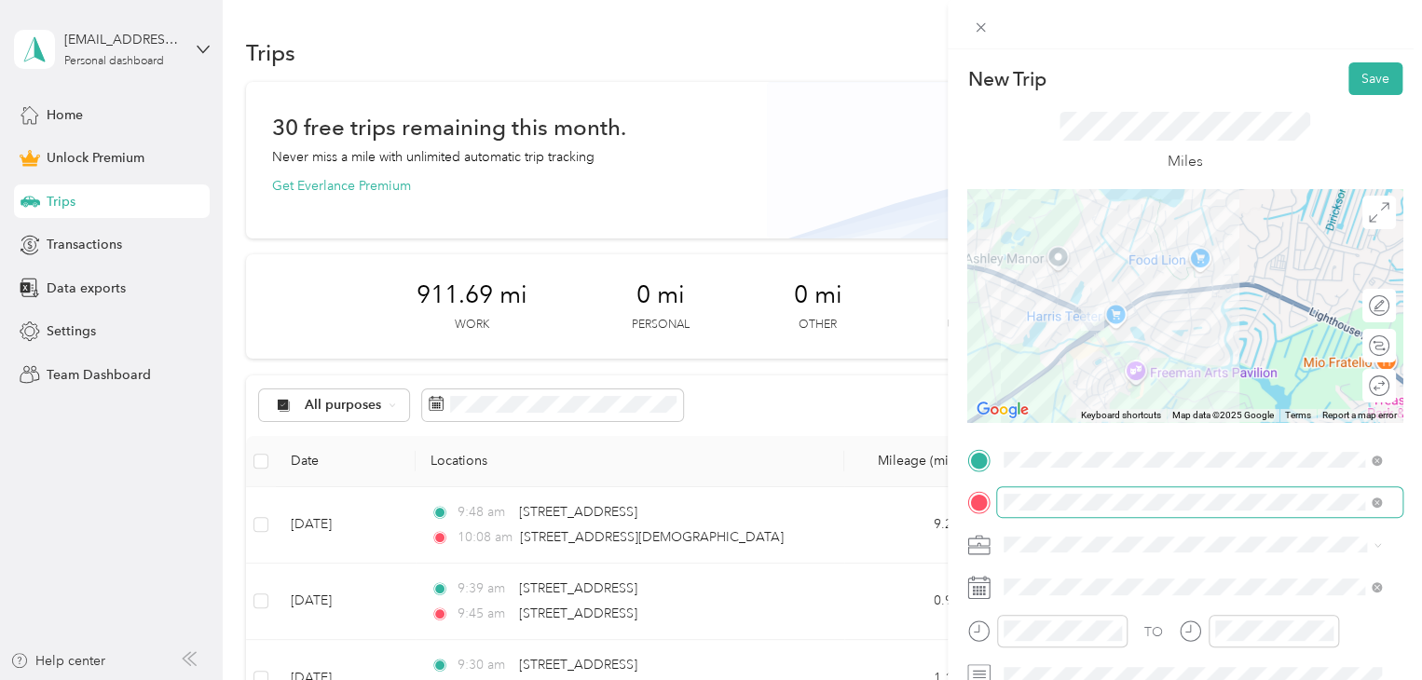
click at [1368, 502] on span at bounding box center [1373, 502] width 17 height 13
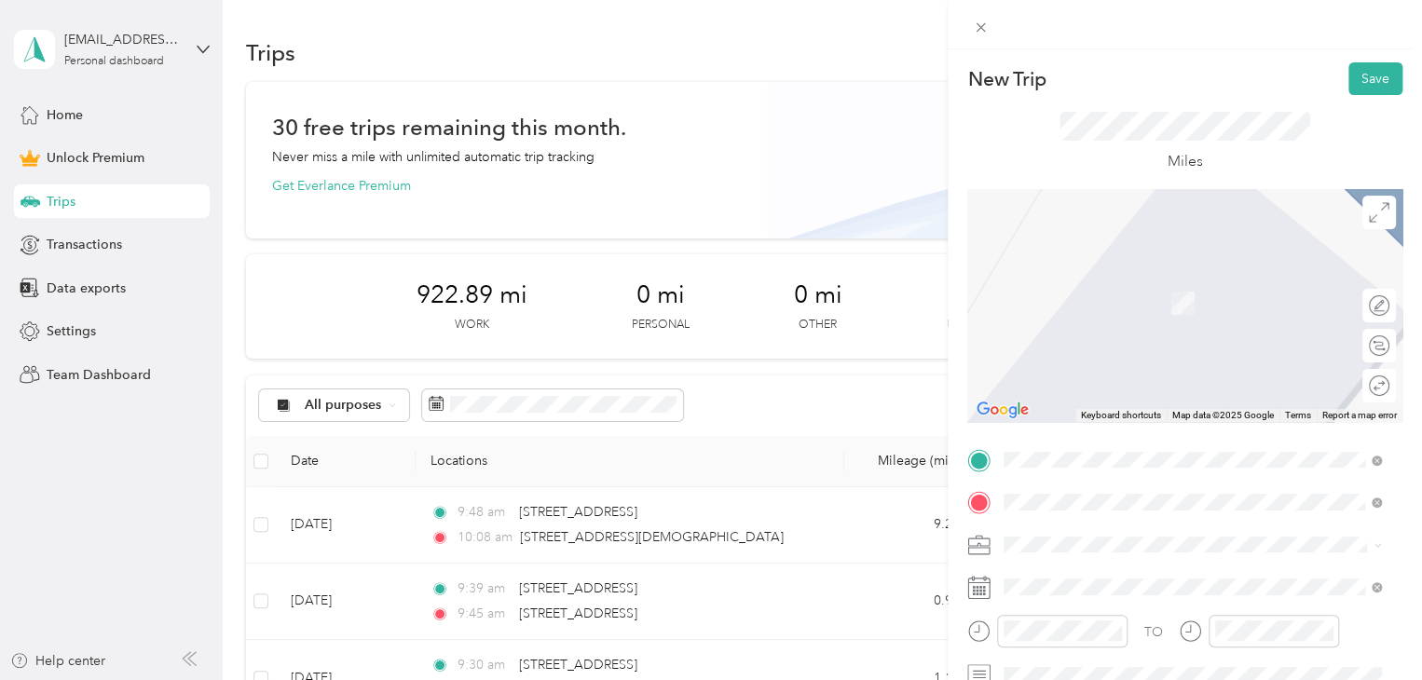
click at [1129, 370] on li "Pirates Trail Selbyville, [US_STATE] 19975, [GEOGRAPHIC_DATA]" at bounding box center [1192, 355] width 390 height 52
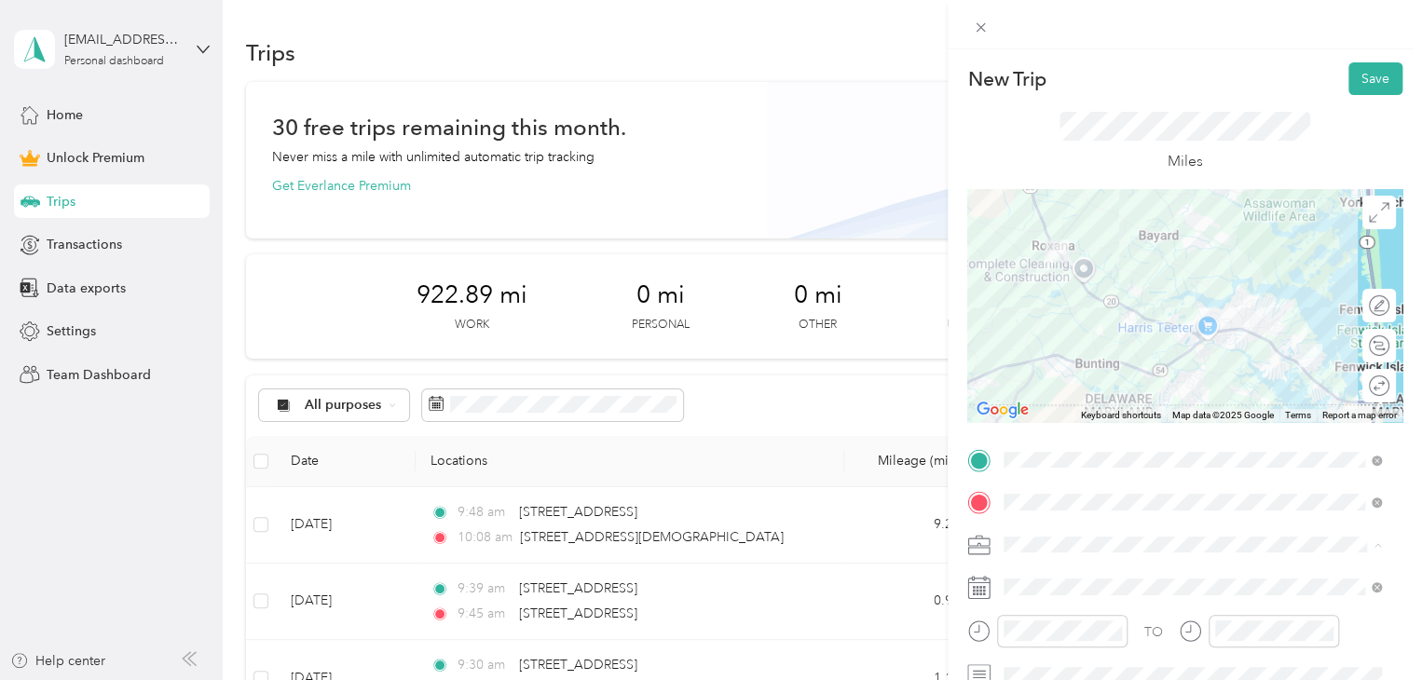
click at [1046, 341] on span "Doordash" at bounding box center [1040, 349] width 60 height 16
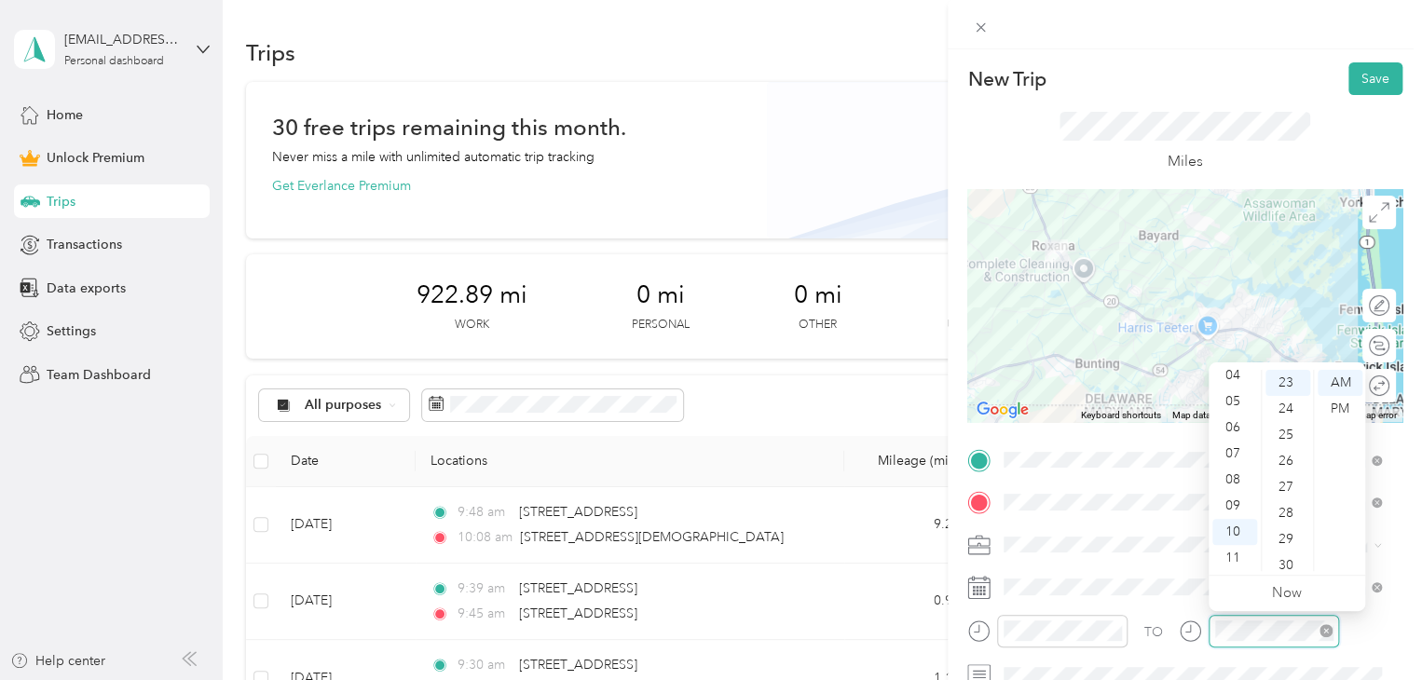
scroll to position [600, 0]
click at [1155, 623] on div "TO" at bounding box center [1153, 632] width 19 height 20
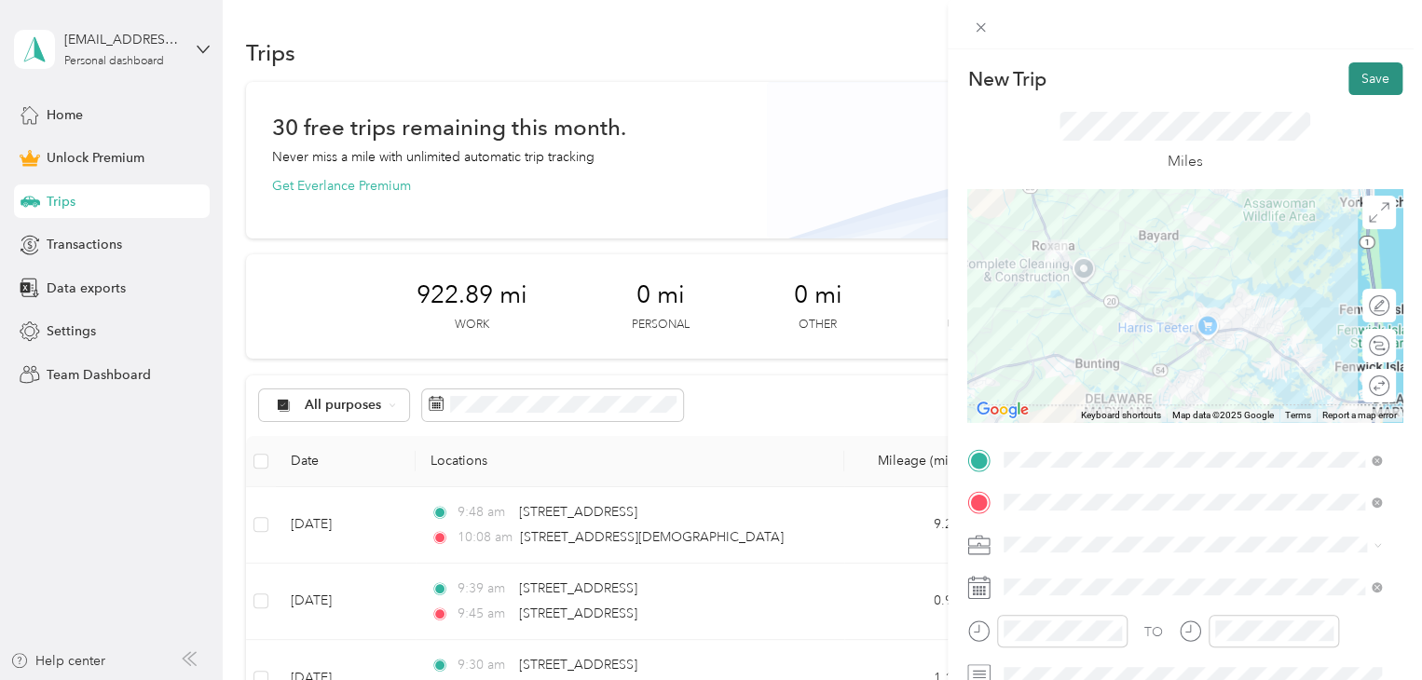
click at [1352, 70] on button "Save" at bounding box center [1375, 78] width 54 height 33
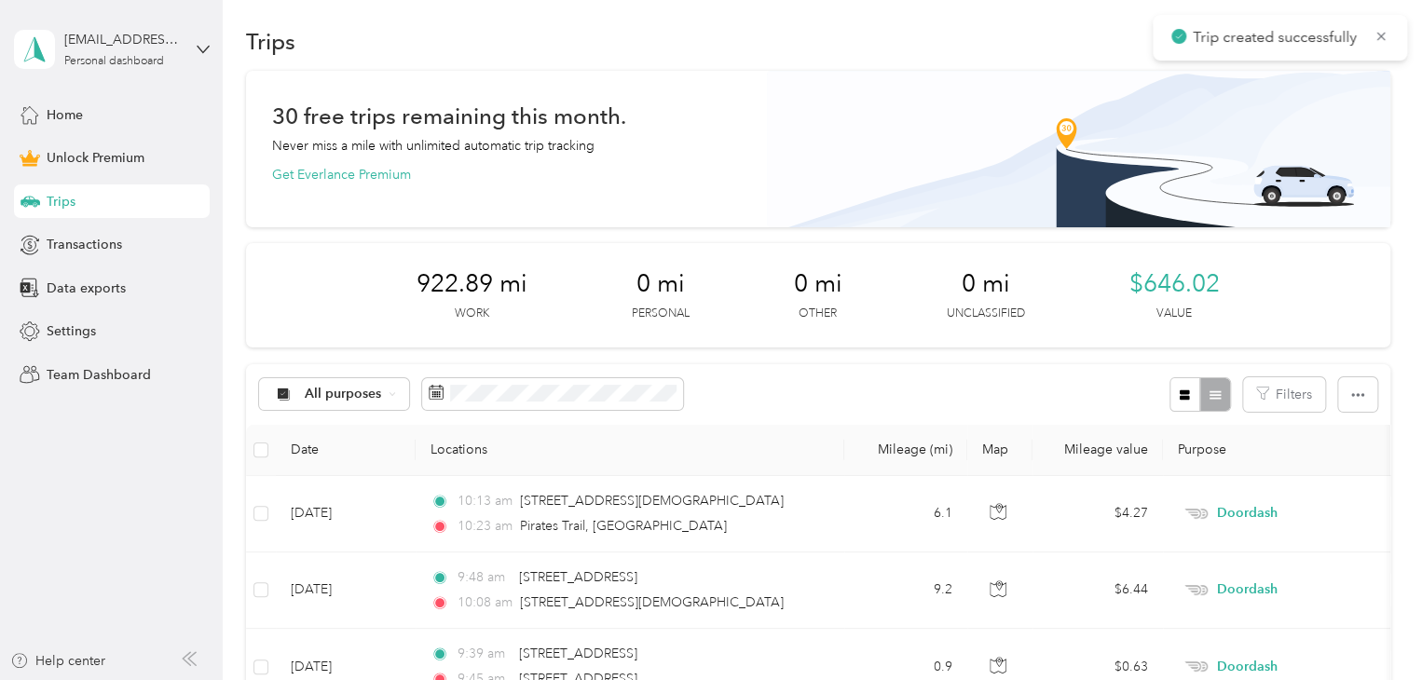
scroll to position [0, 0]
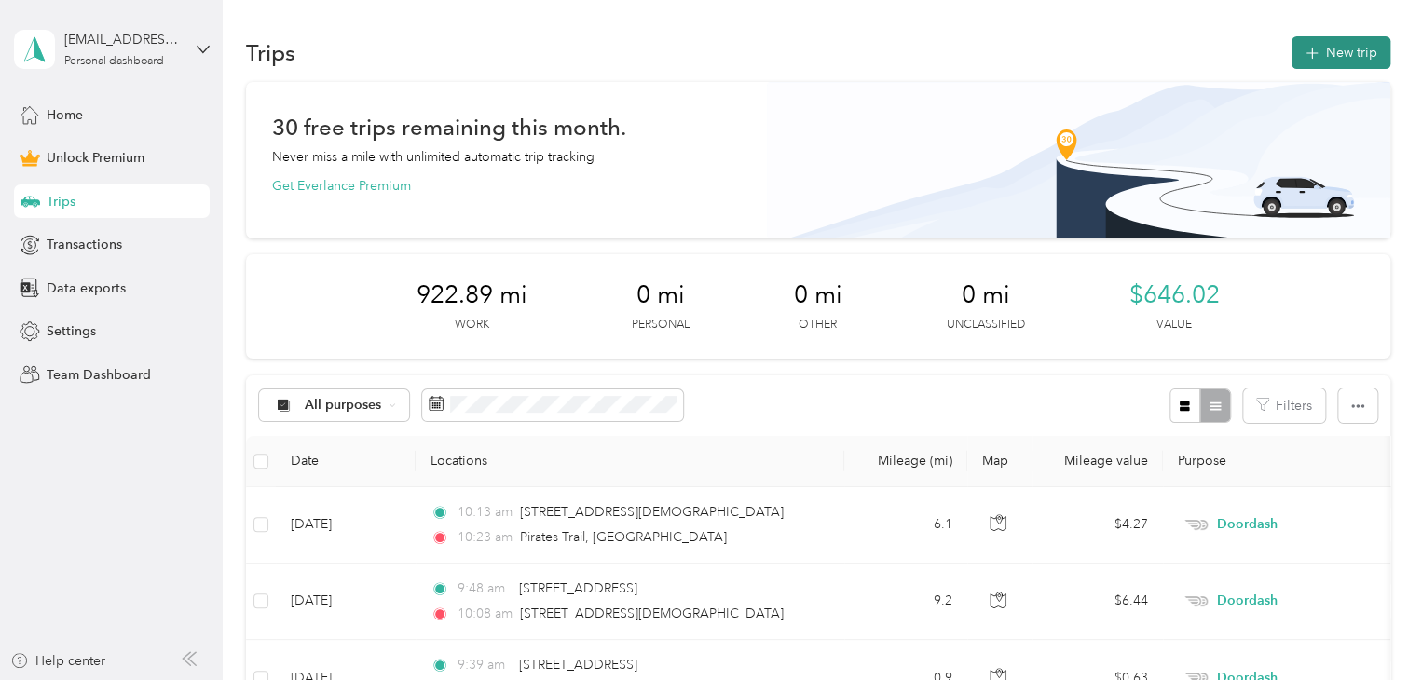
click at [1340, 57] on button "New trip" at bounding box center [1340, 52] width 99 height 33
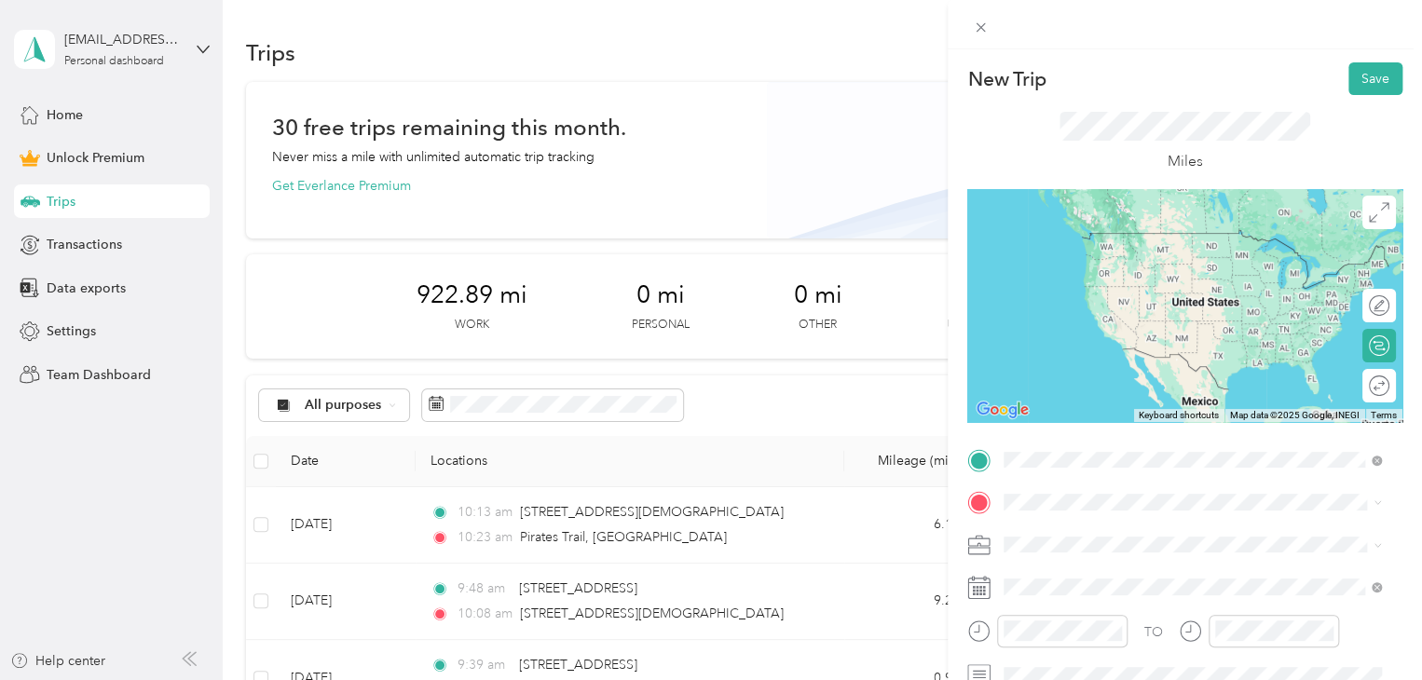
click at [1073, 545] on span "Pirates Trail Selbyville, [US_STATE] 19975, [GEOGRAPHIC_DATA]" at bounding box center [1195, 535] width 313 height 33
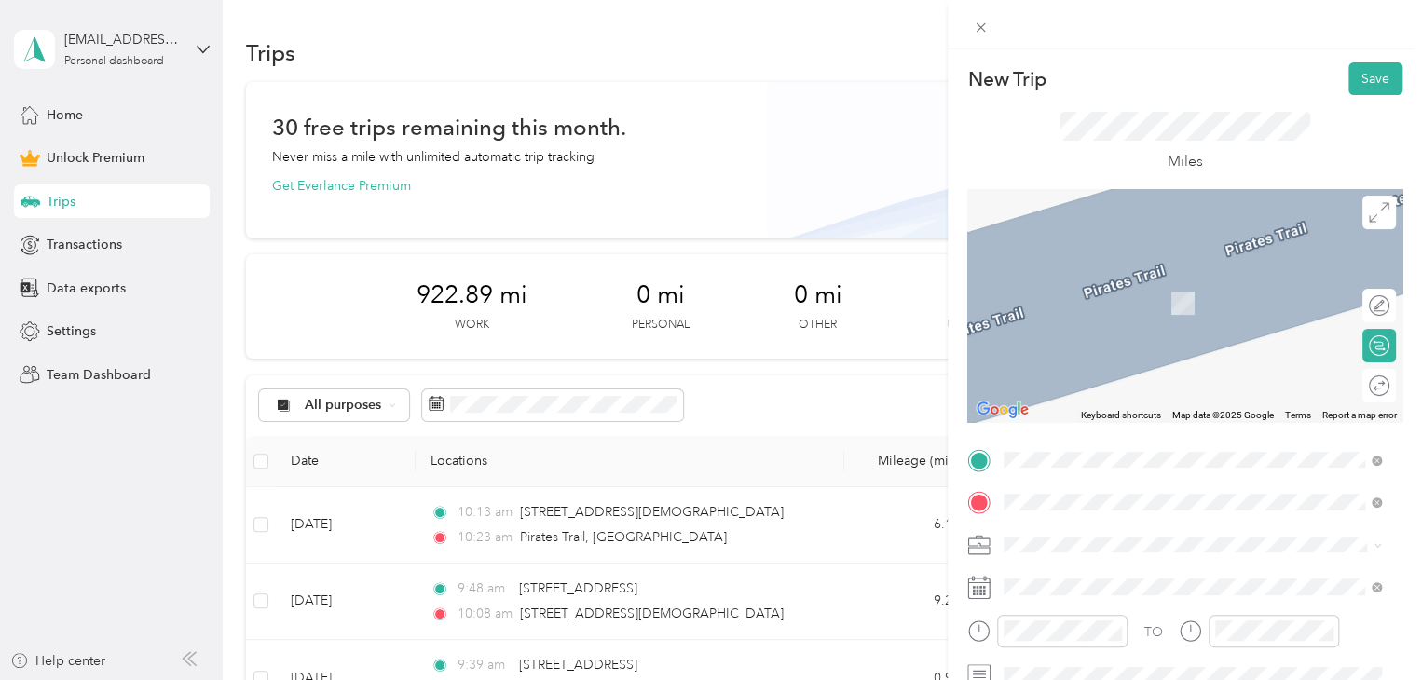
click at [1082, 575] on span "[STREET_ADDRESS][US_STATE]" at bounding box center [1132, 569] width 186 height 17
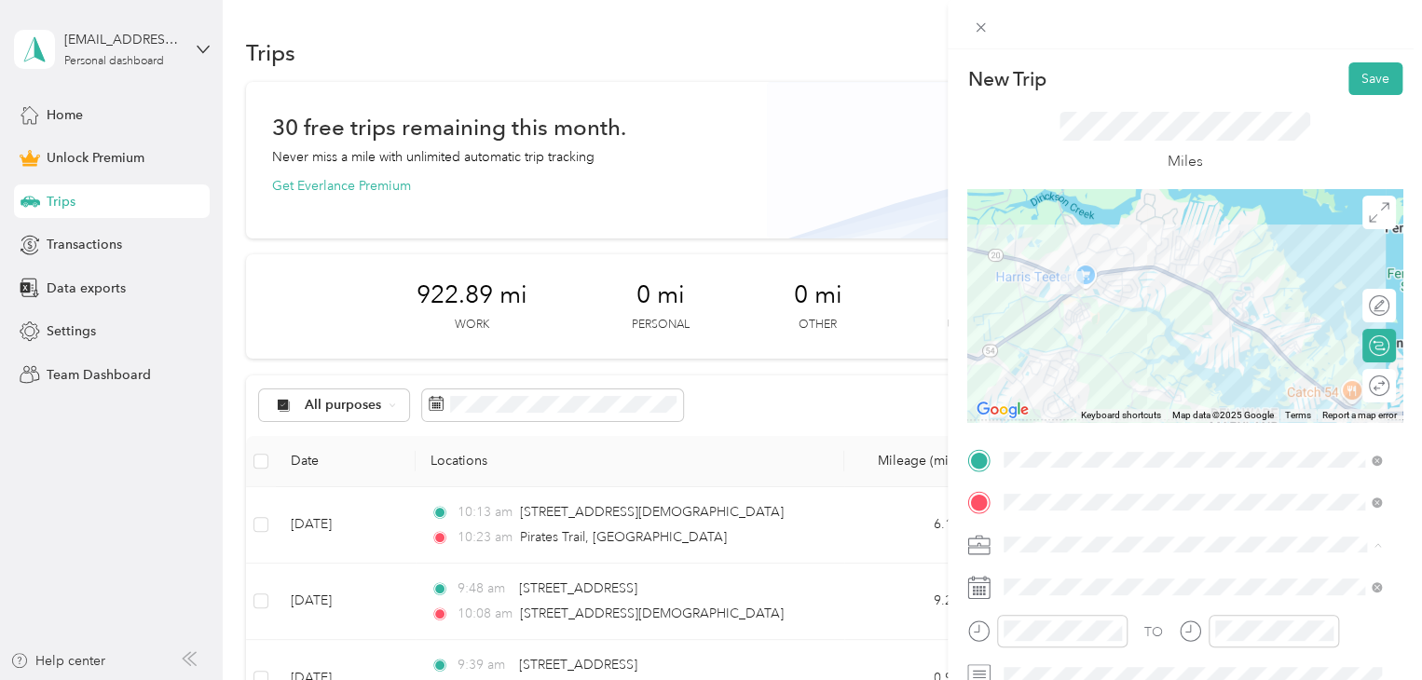
click at [1043, 348] on span "Doordash" at bounding box center [1040, 349] width 60 height 16
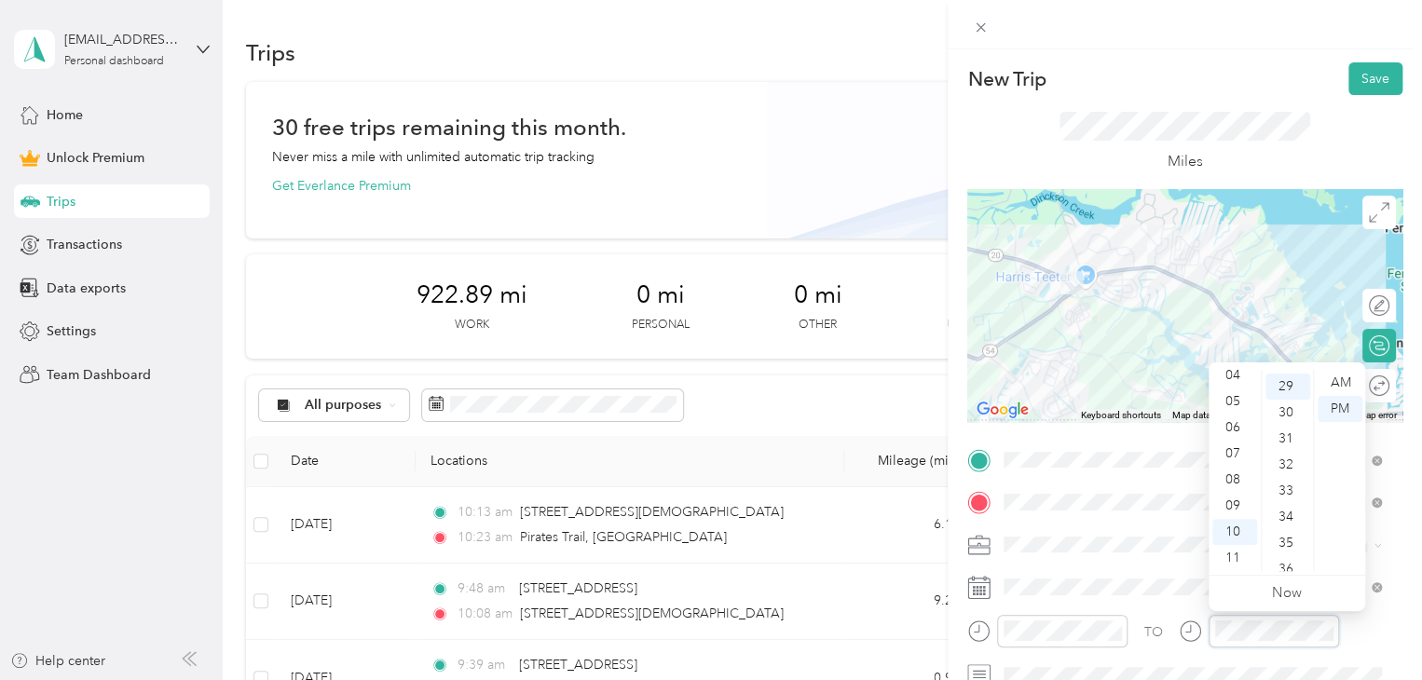
scroll to position [757, 0]
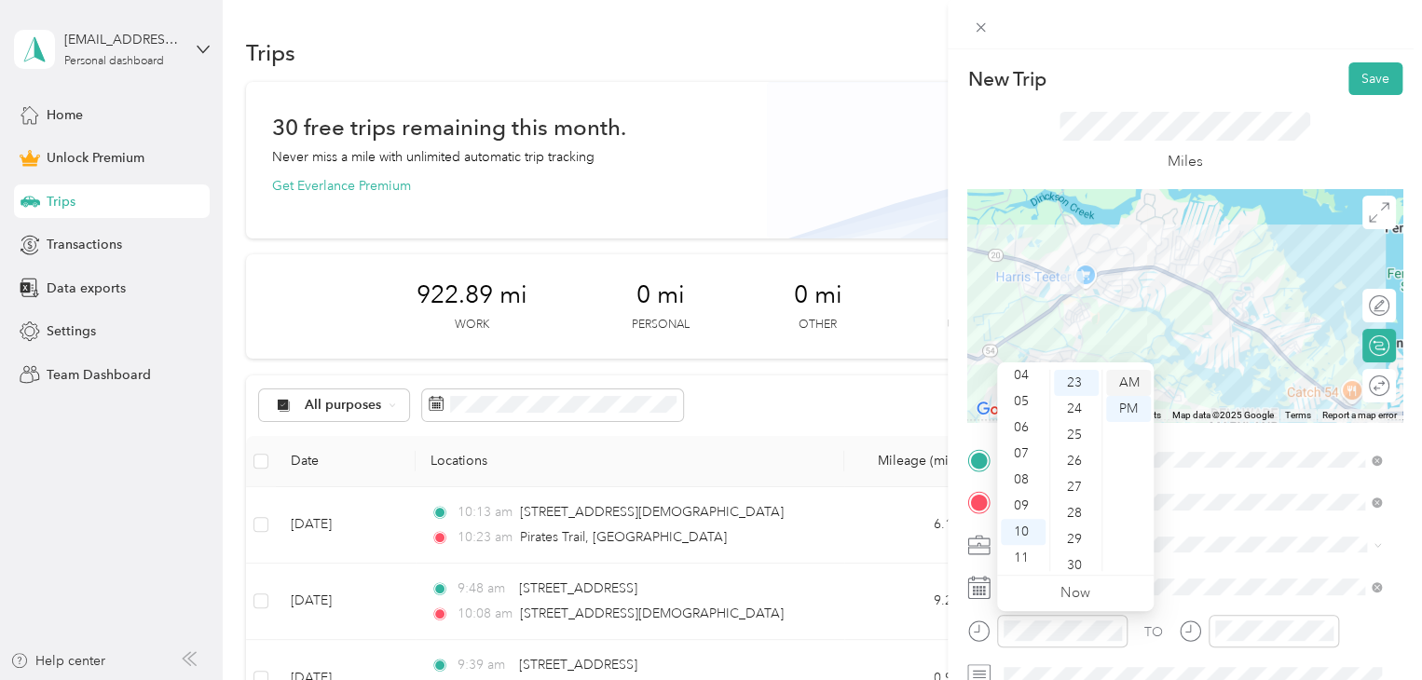
click at [1124, 374] on div "AM" at bounding box center [1128, 383] width 45 height 26
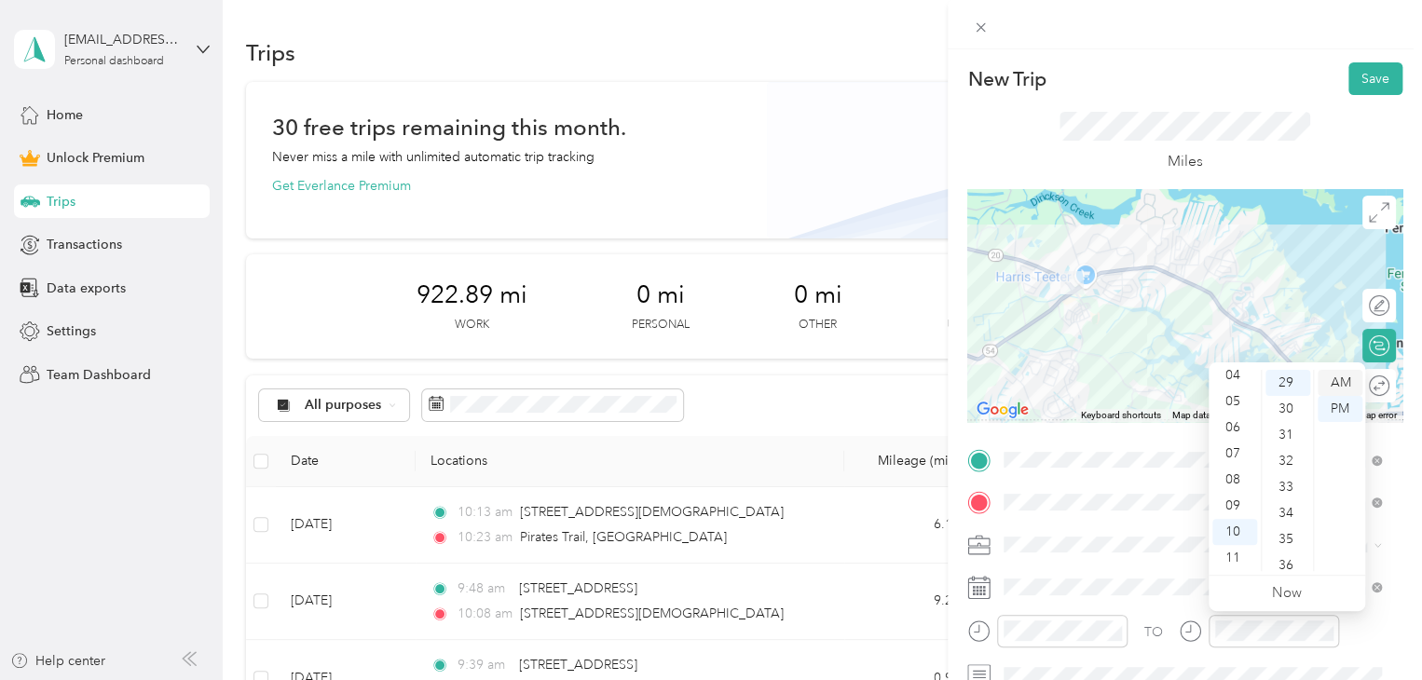
click at [1331, 378] on div "AM" at bounding box center [1340, 383] width 45 height 26
click at [1140, 635] on div "TO" at bounding box center [1184, 638] width 435 height 46
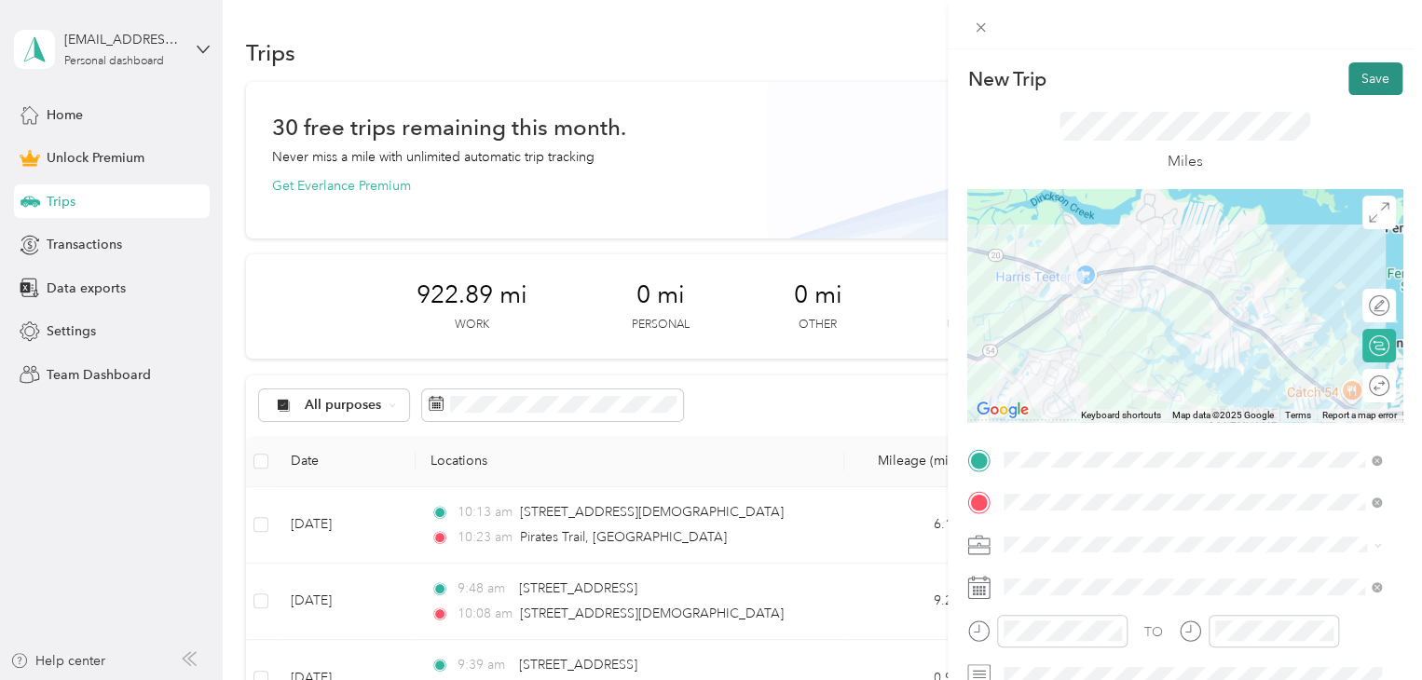
click at [1369, 89] on button "Save" at bounding box center [1375, 78] width 54 height 33
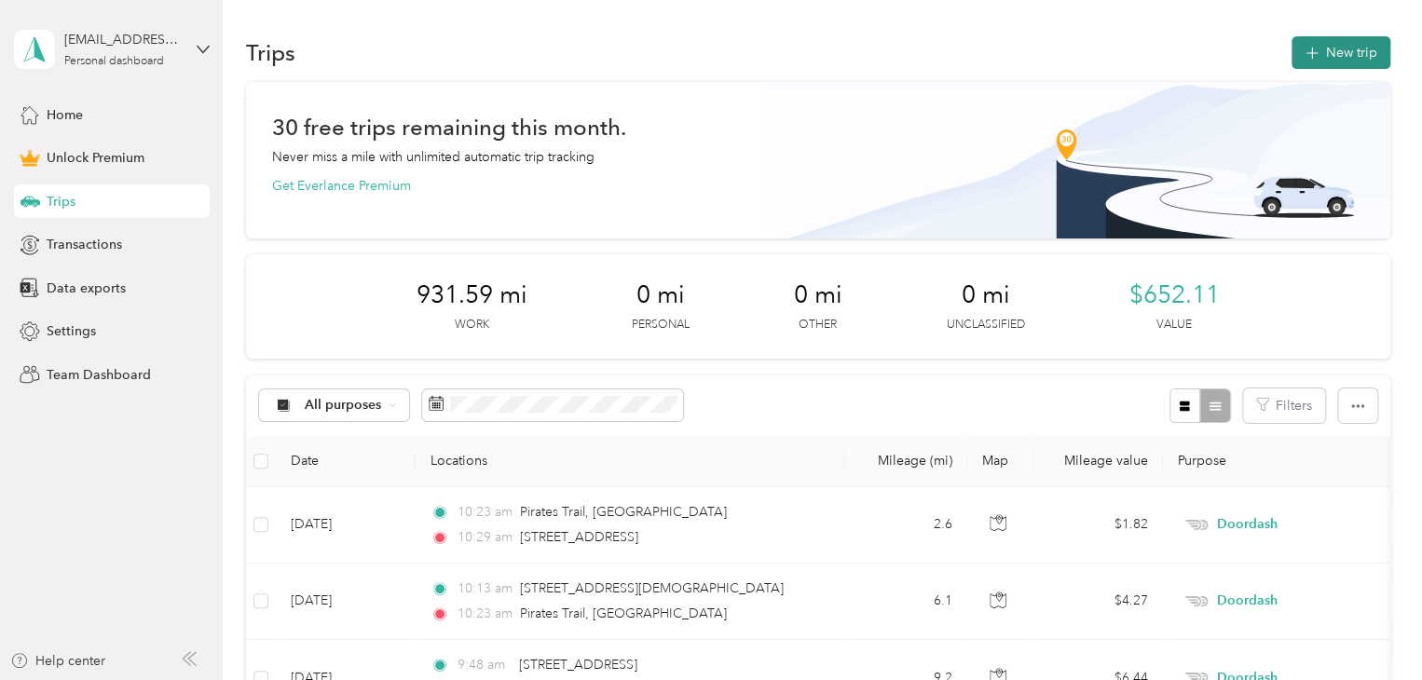
click at [1291, 48] on button "New trip" at bounding box center [1340, 52] width 99 height 33
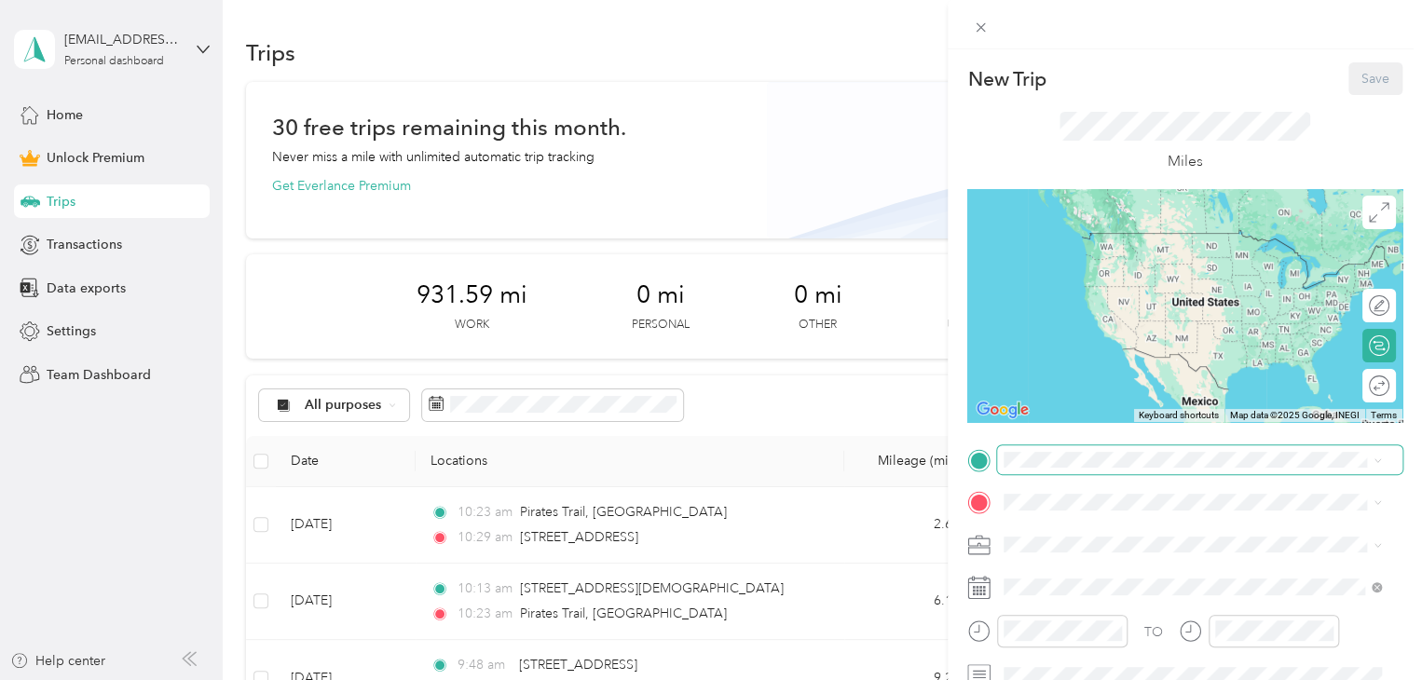
click at [1028, 468] on span at bounding box center [1199, 460] width 405 height 30
click at [1085, 540] on div "[STREET_ADDRESS][US_STATE]" at bounding box center [1192, 527] width 364 height 25
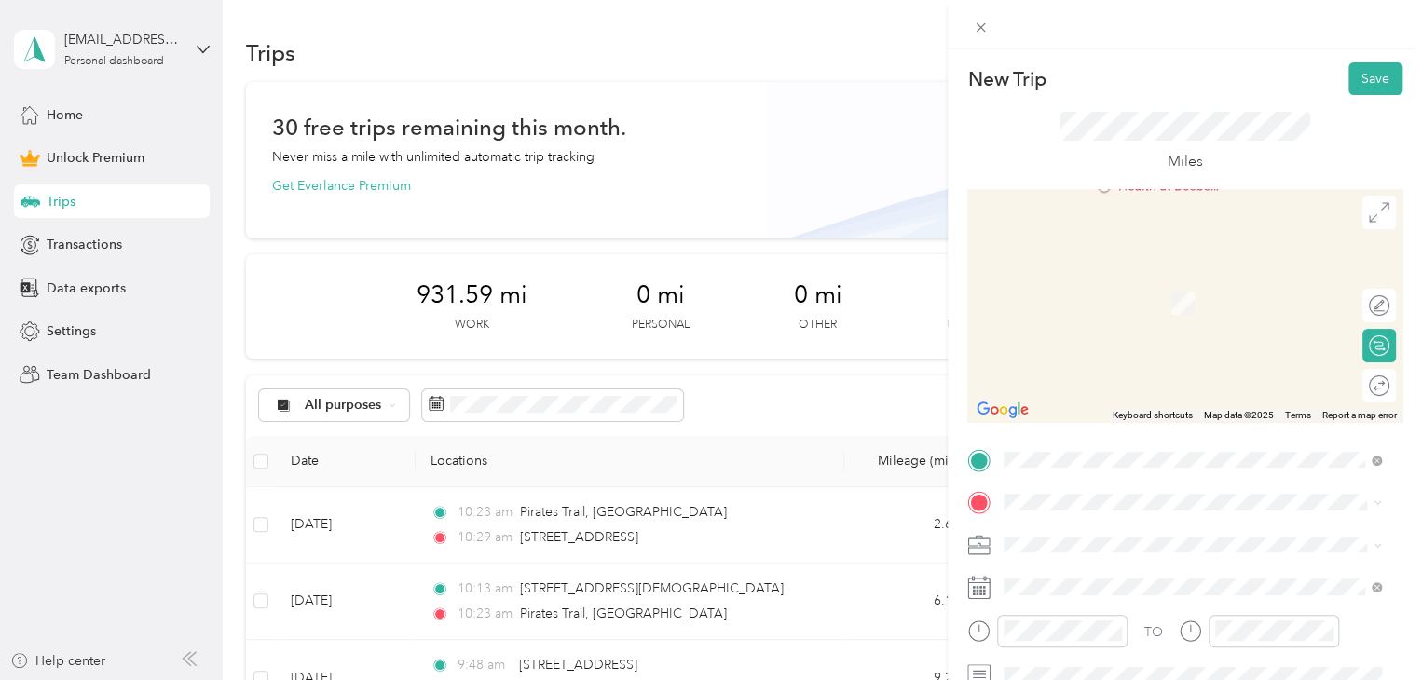
click at [1107, 303] on span "[STREET_ADDRESS][US_STATE]" at bounding box center [1132, 294] width 186 height 17
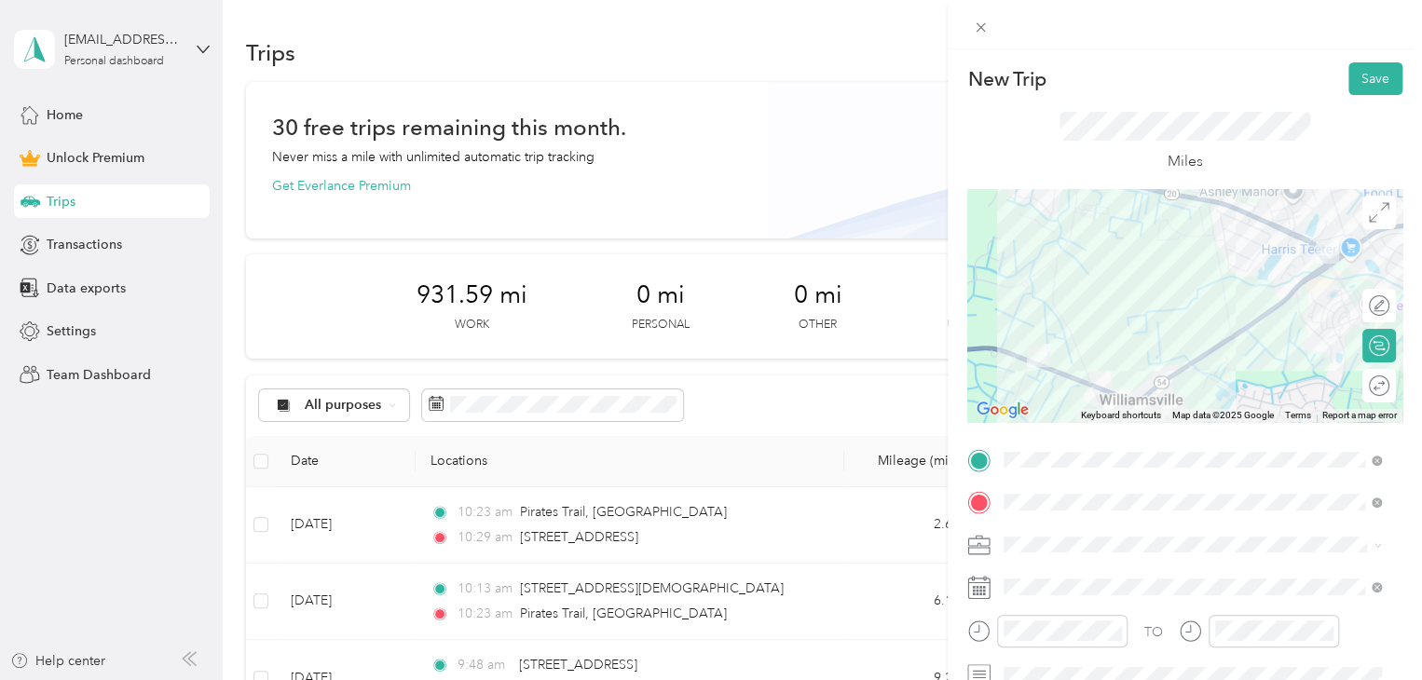
click at [1036, 343] on span "Doordash" at bounding box center [1040, 348] width 60 height 16
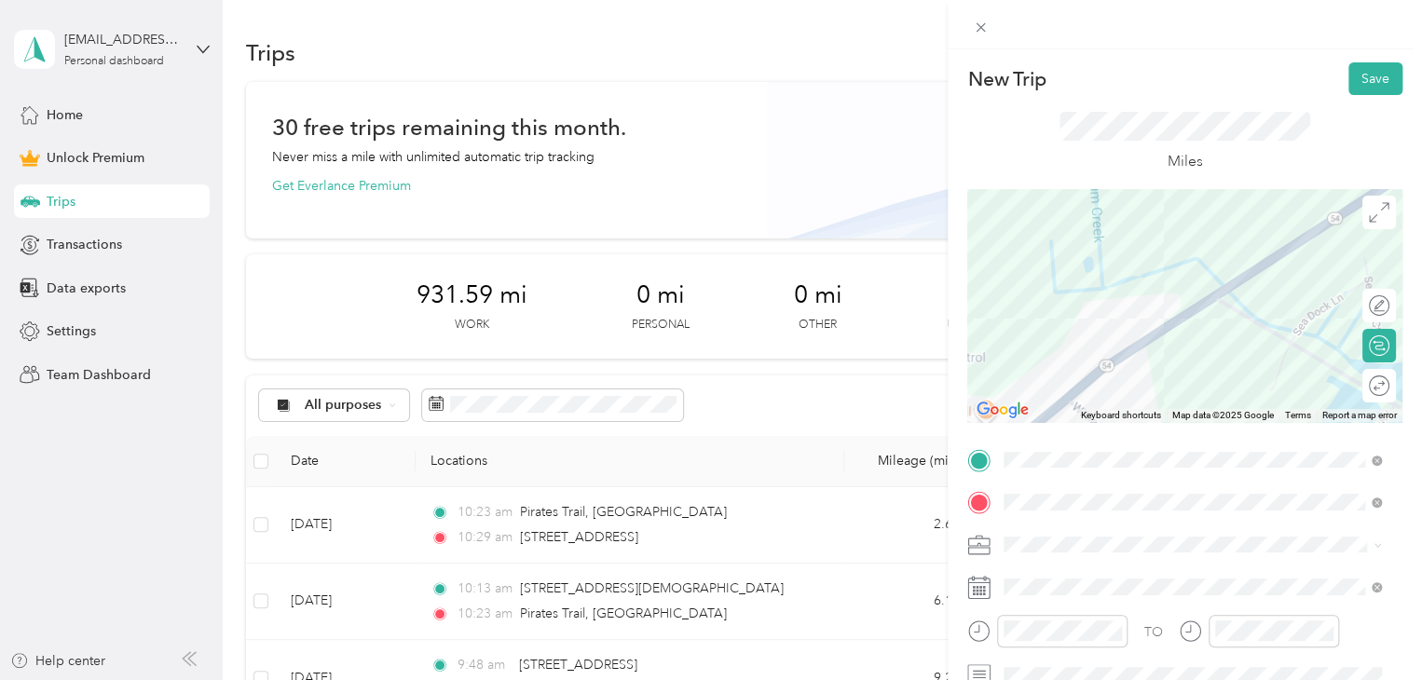
drag, startPoint x: 1242, startPoint y: 365, endPoint x: 1126, endPoint y: 216, distance: 189.2
click at [1126, 216] on div at bounding box center [1184, 305] width 435 height 233
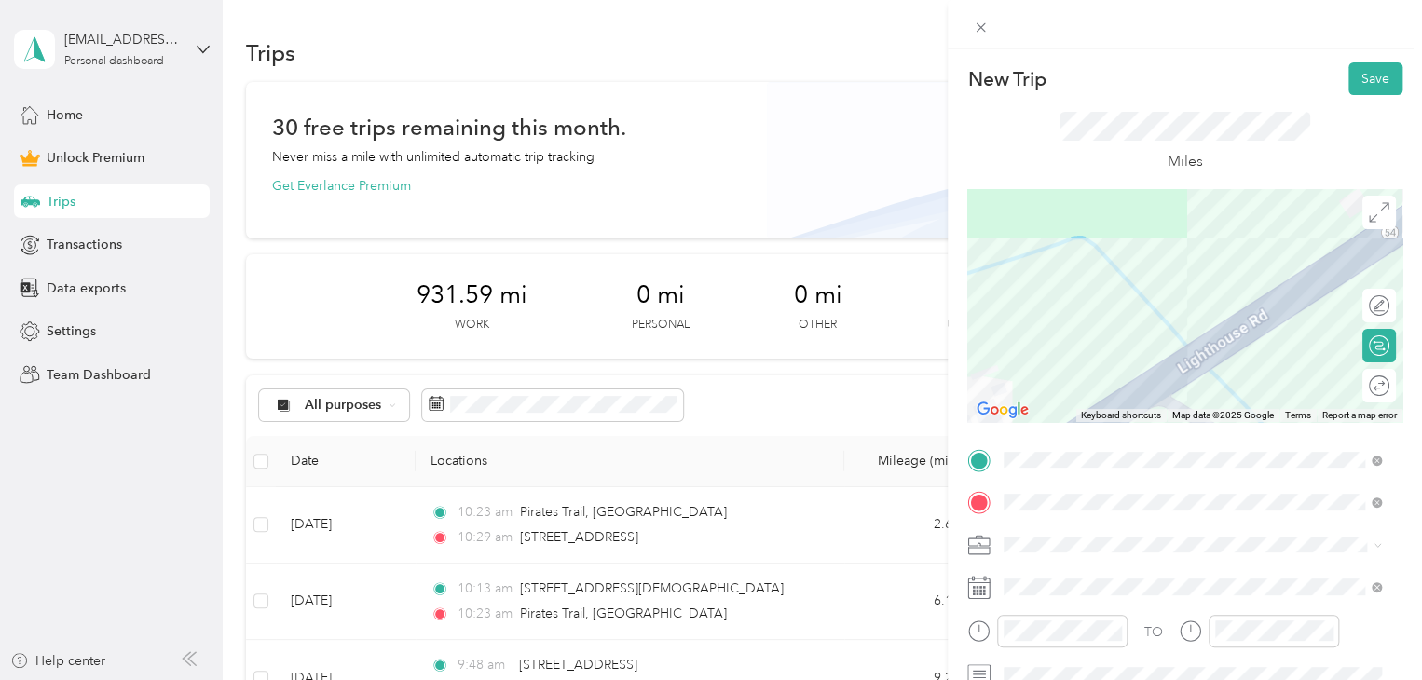
drag, startPoint x: 1179, startPoint y: 266, endPoint x: 1187, endPoint y: 392, distance: 127.0
click at [1187, 392] on div at bounding box center [1184, 305] width 435 height 233
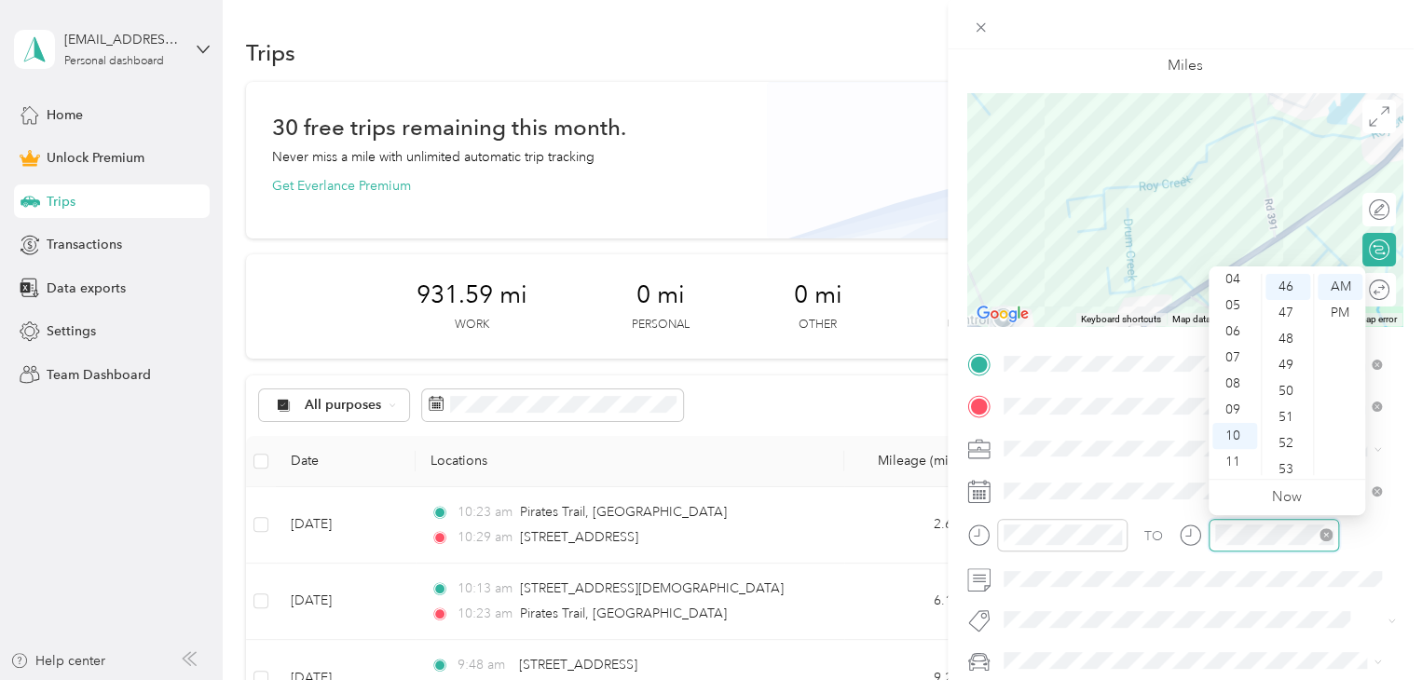
scroll to position [1200, 0]
click at [1154, 545] on div "TO" at bounding box center [1153, 536] width 19 height 20
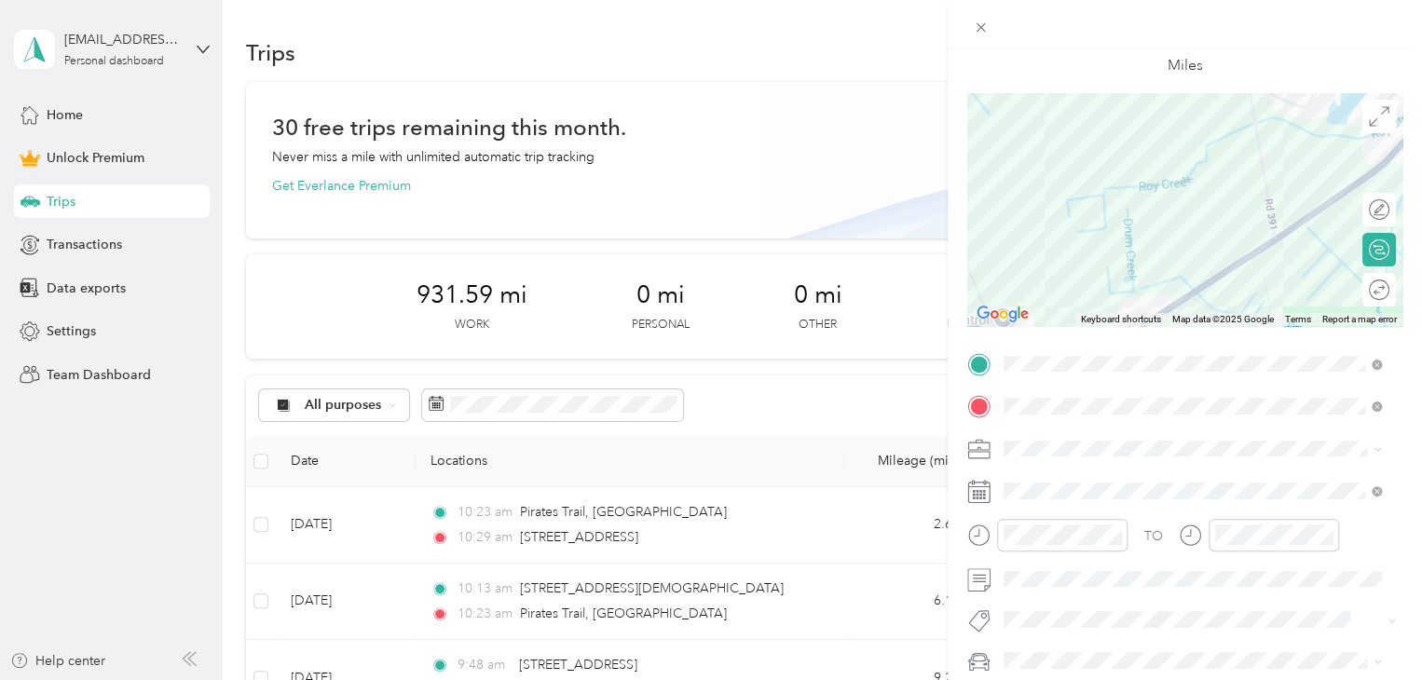
scroll to position [0, 0]
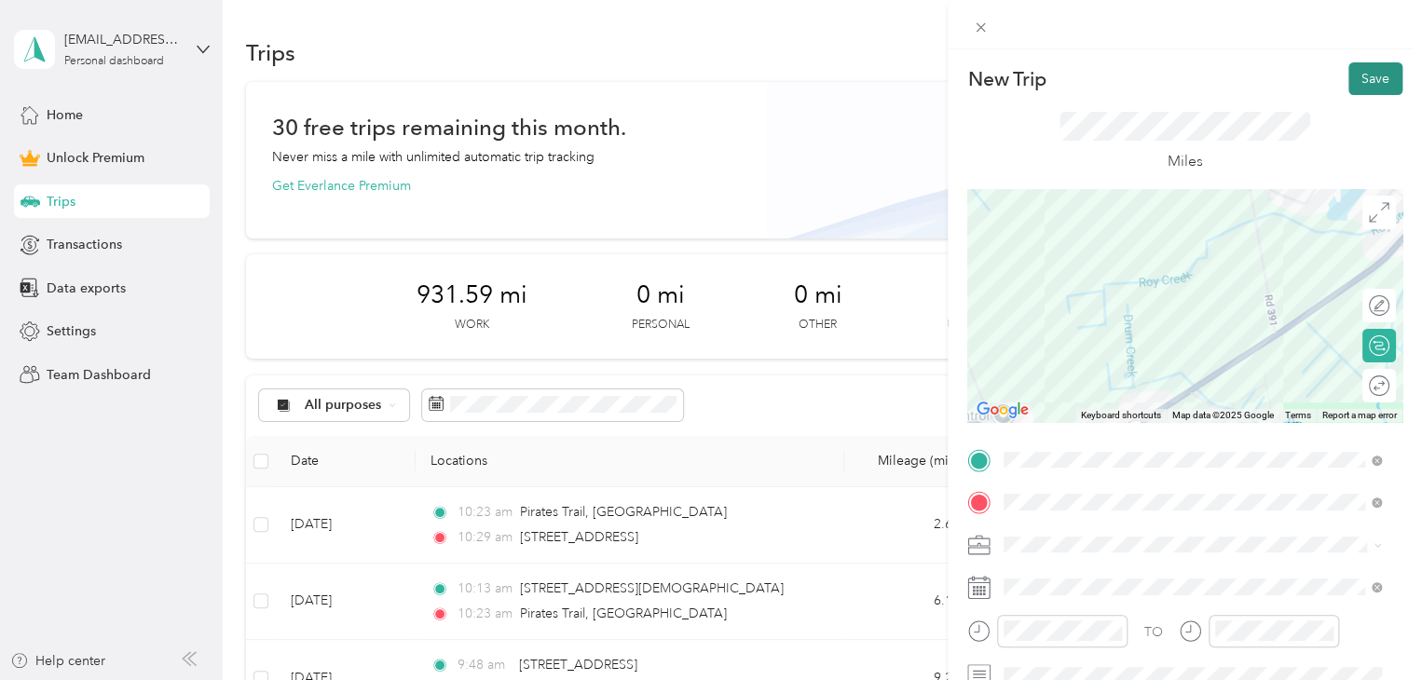
click at [1356, 74] on button "Save" at bounding box center [1375, 78] width 54 height 33
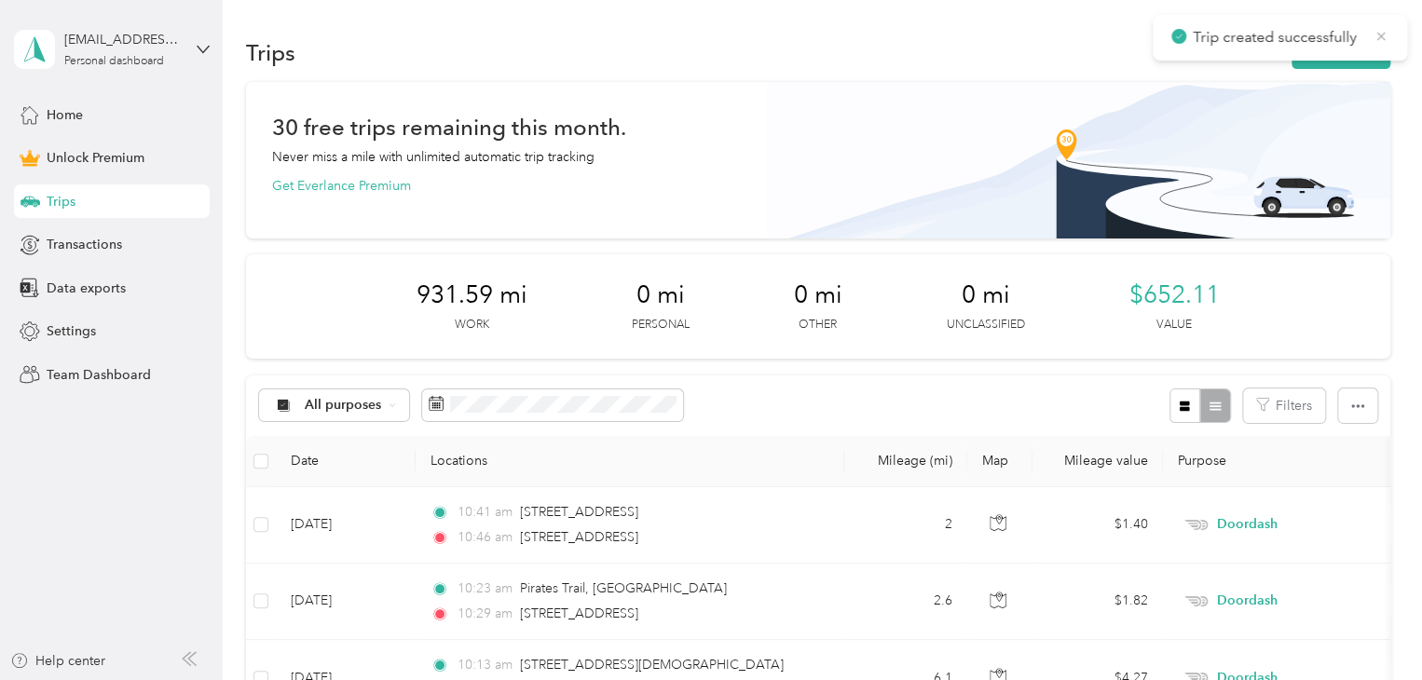
click at [1383, 34] on icon at bounding box center [1380, 36] width 15 height 17
click at [1345, 49] on button "New trip" at bounding box center [1340, 52] width 99 height 33
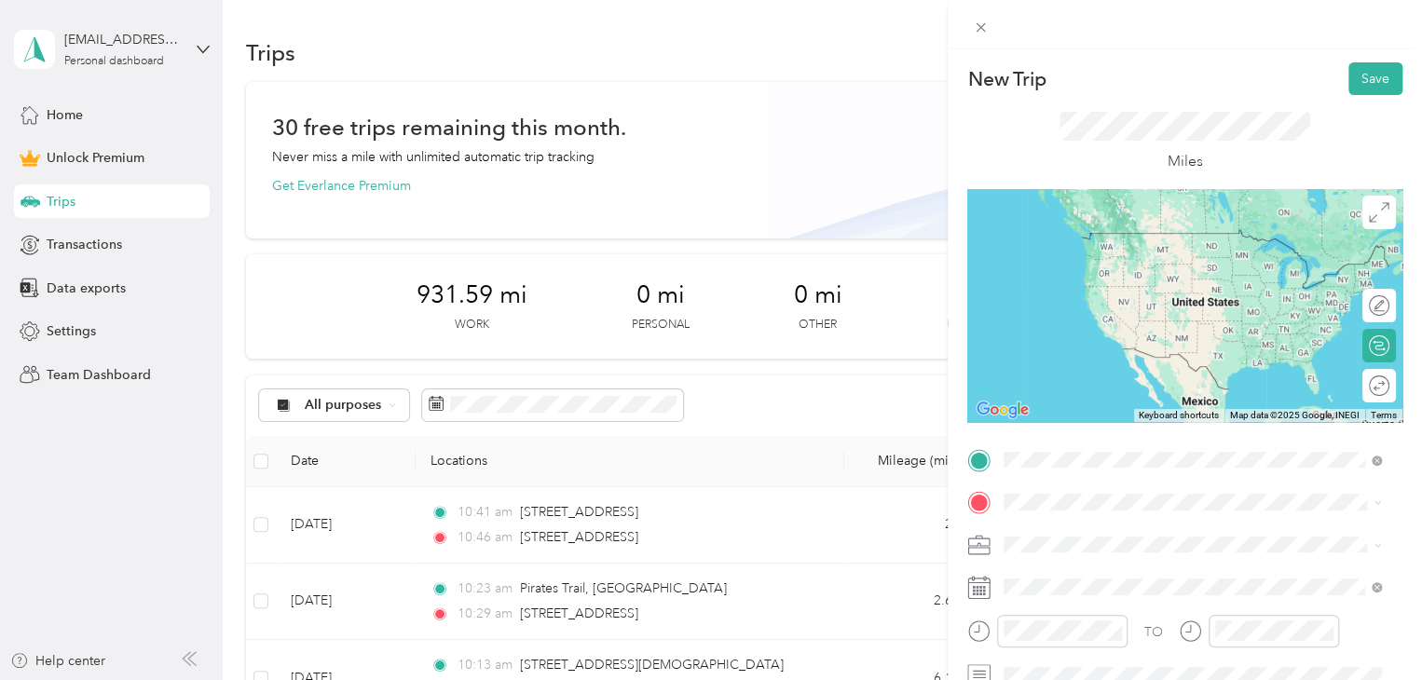
click at [1140, 258] on span "[STREET_ADDRESS][US_STATE]" at bounding box center [1132, 252] width 186 height 17
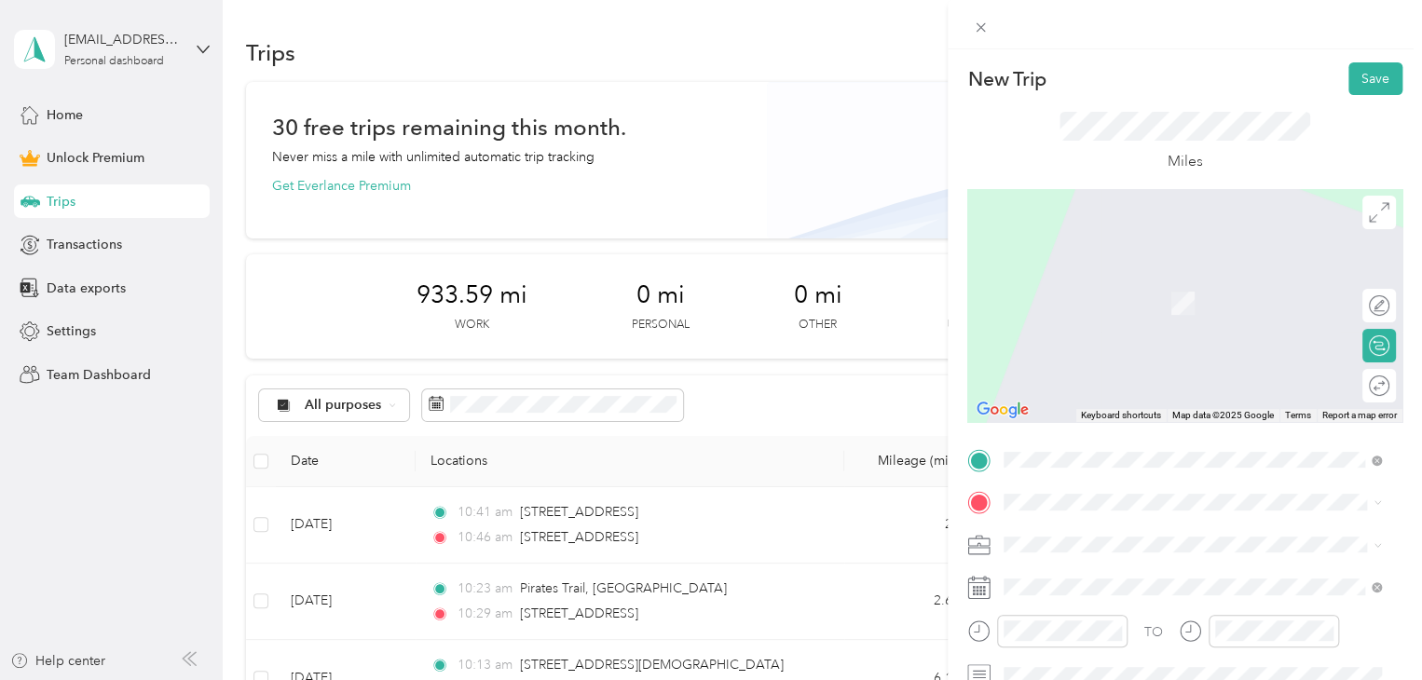
click at [1103, 576] on span "[STREET_ADDRESS][US_STATE]" at bounding box center [1132, 569] width 186 height 17
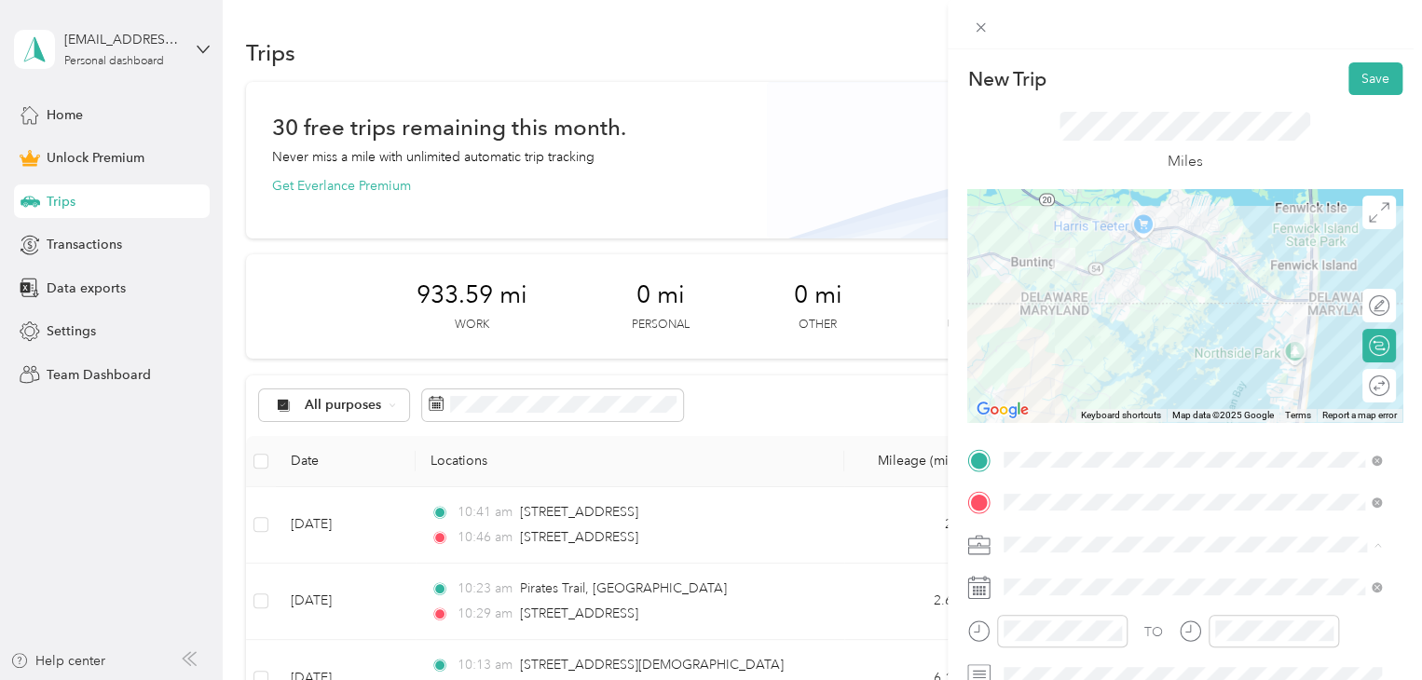
click at [1036, 343] on span "Doordash" at bounding box center [1040, 349] width 60 height 16
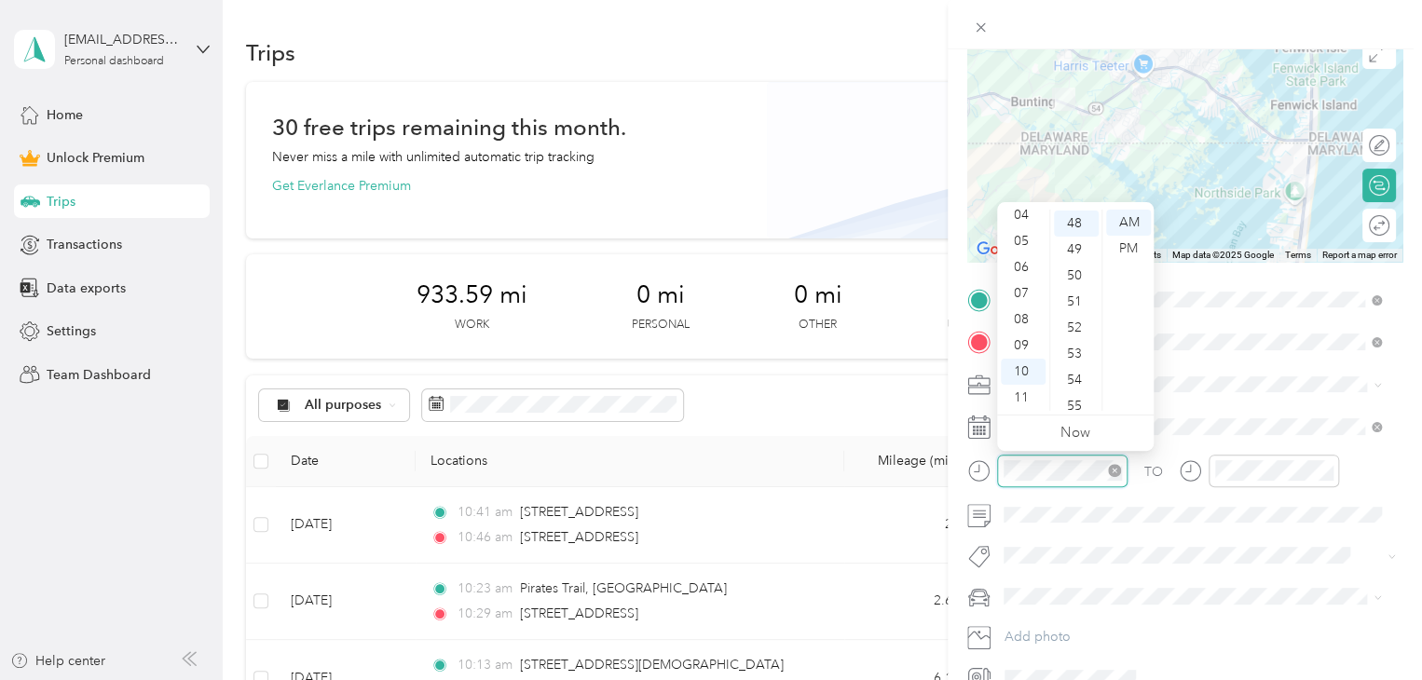
scroll to position [1252, 0]
click at [1147, 473] on div "TO" at bounding box center [1153, 472] width 19 height 20
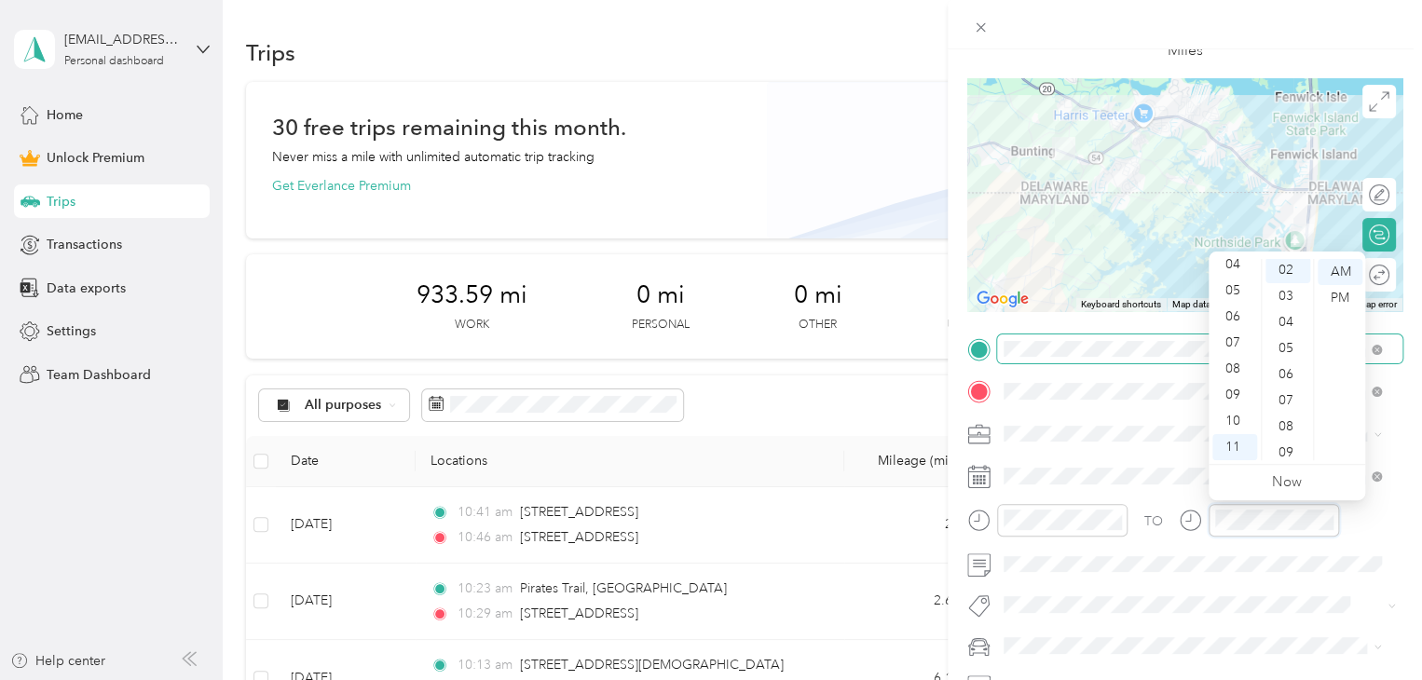
scroll to position [52, 0]
click at [1148, 525] on div "TO" at bounding box center [1153, 522] width 19 height 20
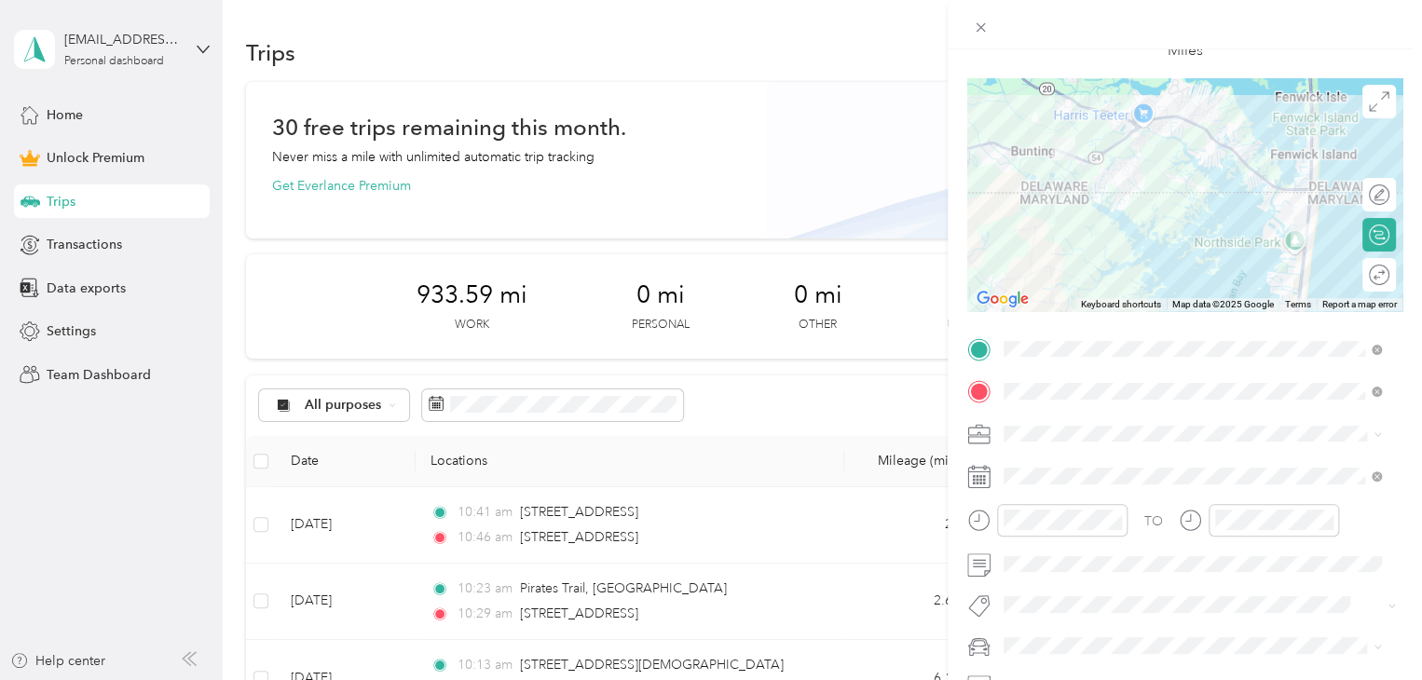
scroll to position [0, 0]
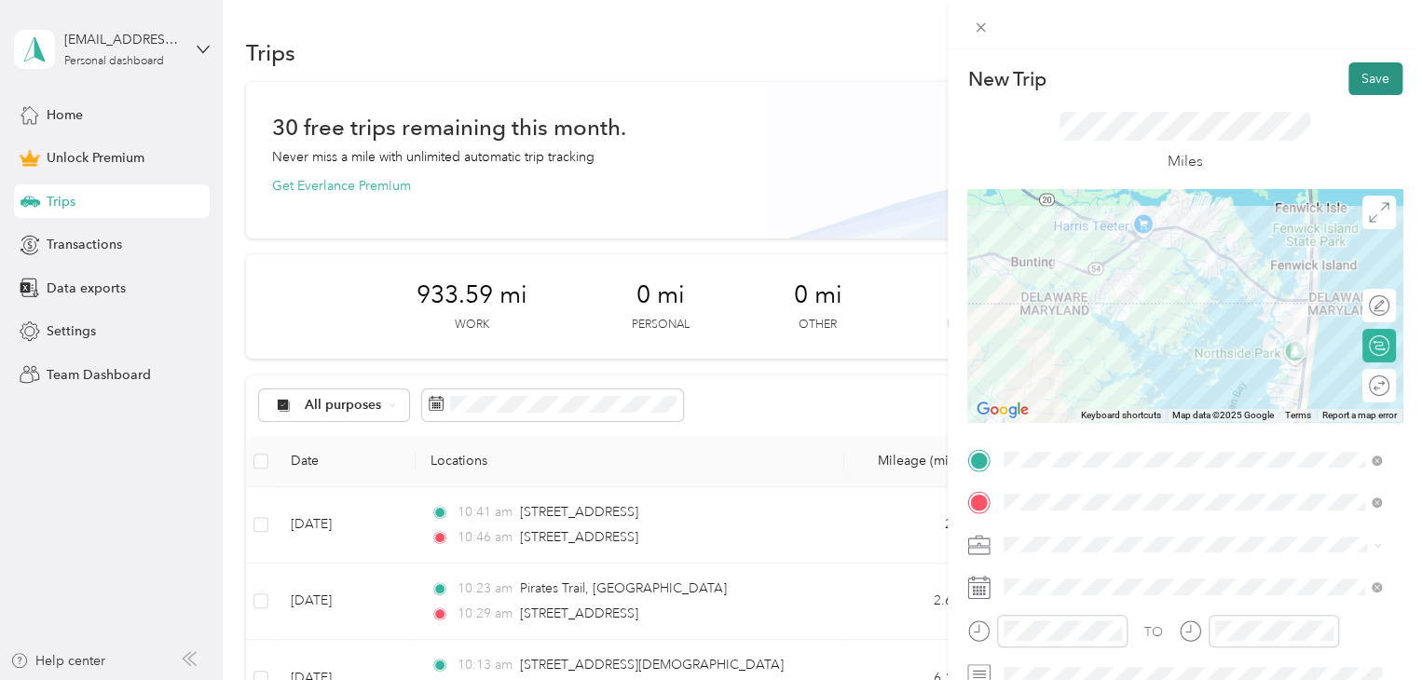
click at [1360, 93] on button "Save" at bounding box center [1375, 78] width 54 height 33
click at [1361, 77] on button "Save" at bounding box center [1375, 78] width 54 height 33
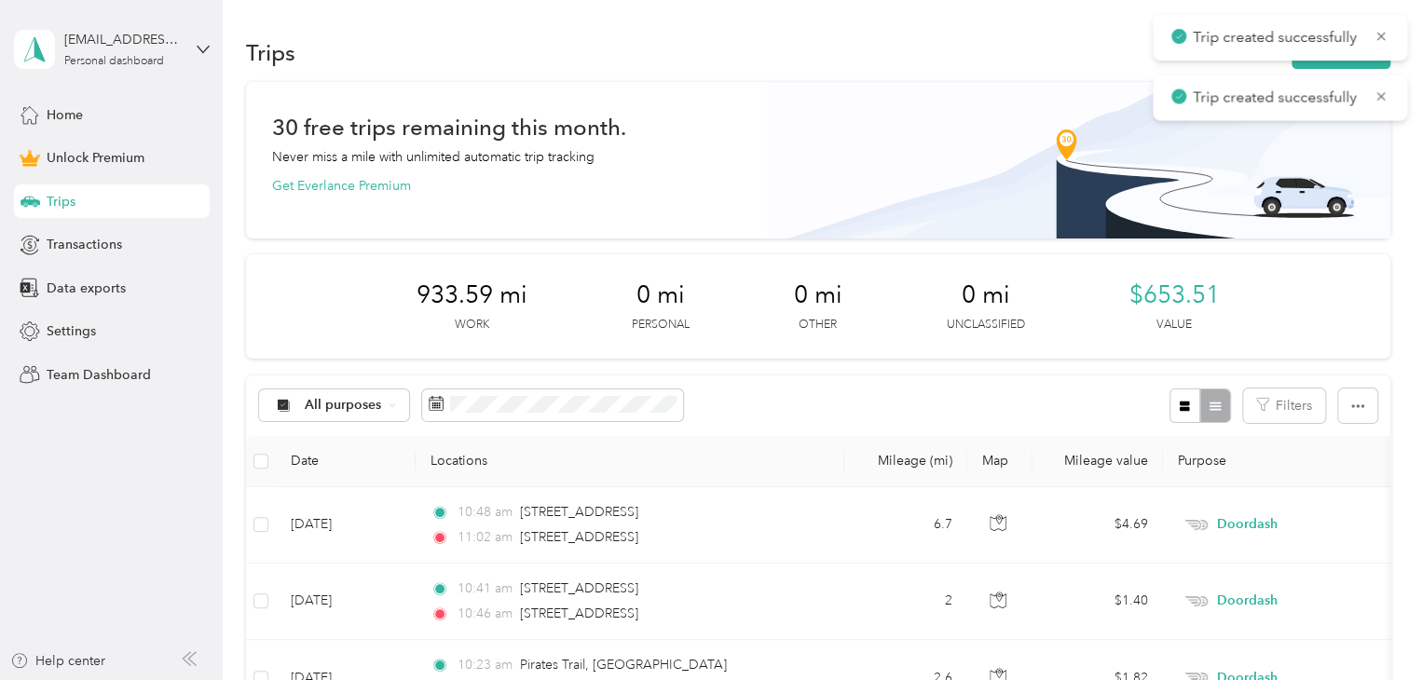
click at [1369, 34] on span "Trip created successfully" at bounding box center [1279, 37] width 217 height 23
click at [1383, 39] on icon at bounding box center [1380, 36] width 15 height 17
click at [1321, 64] on button "New trip" at bounding box center [1340, 52] width 99 height 33
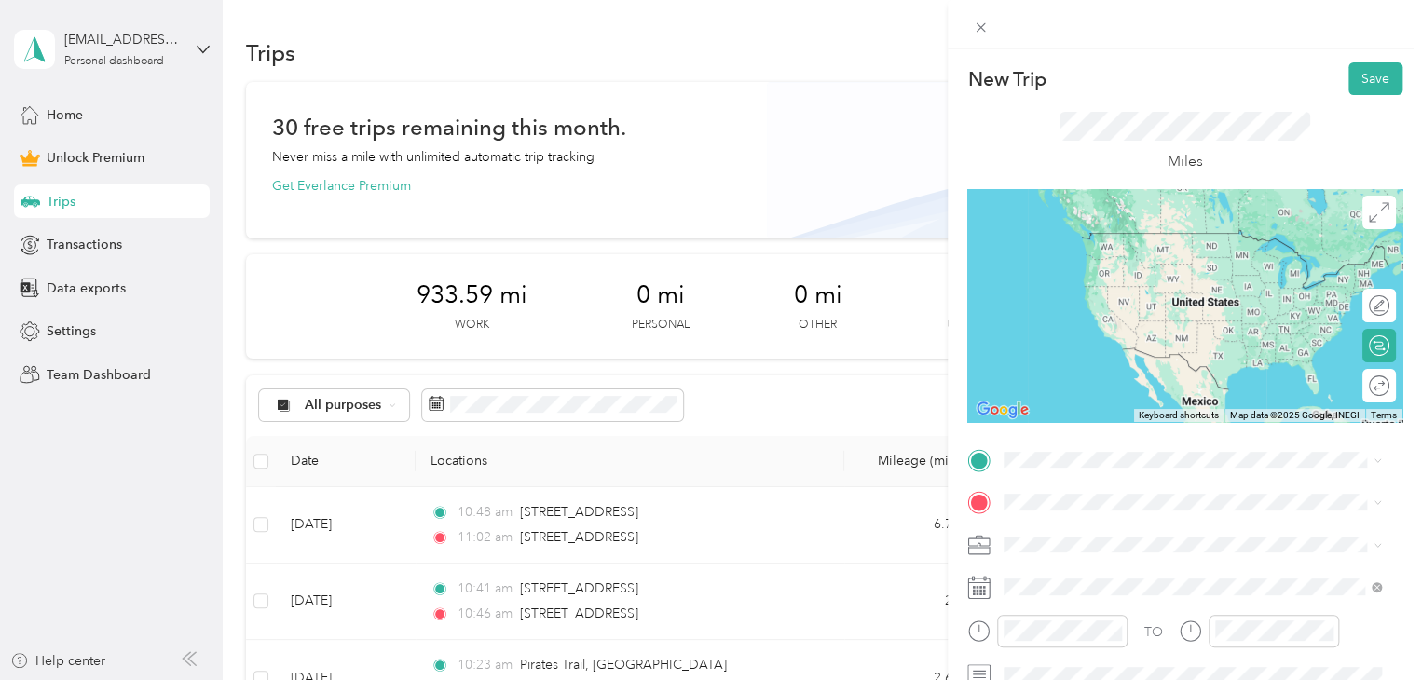
click at [1083, 524] on span "[STREET_ADDRESS][US_STATE]" at bounding box center [1132, 525] width 186 height 17
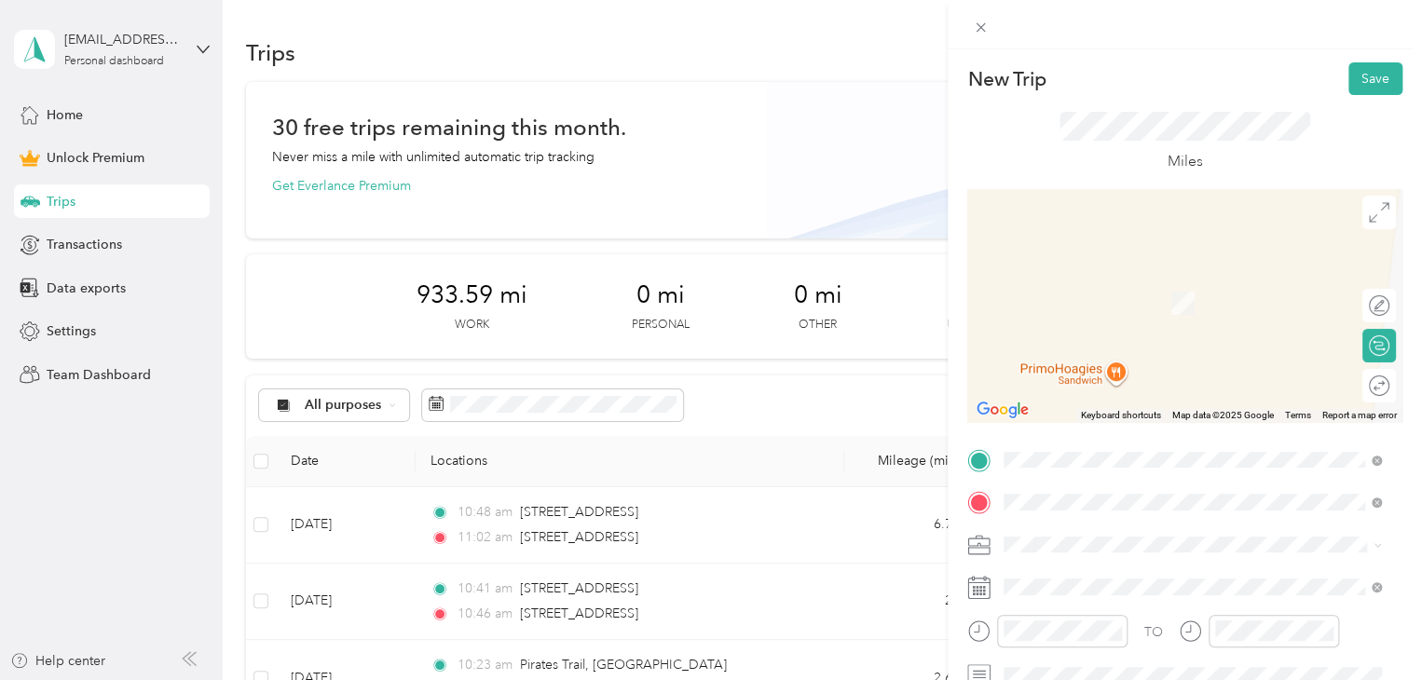
click at [1225, 280] on span "[STREET_ADDRESS][US_STATE]" at bounding box center [1132, 275] width 186 height 17
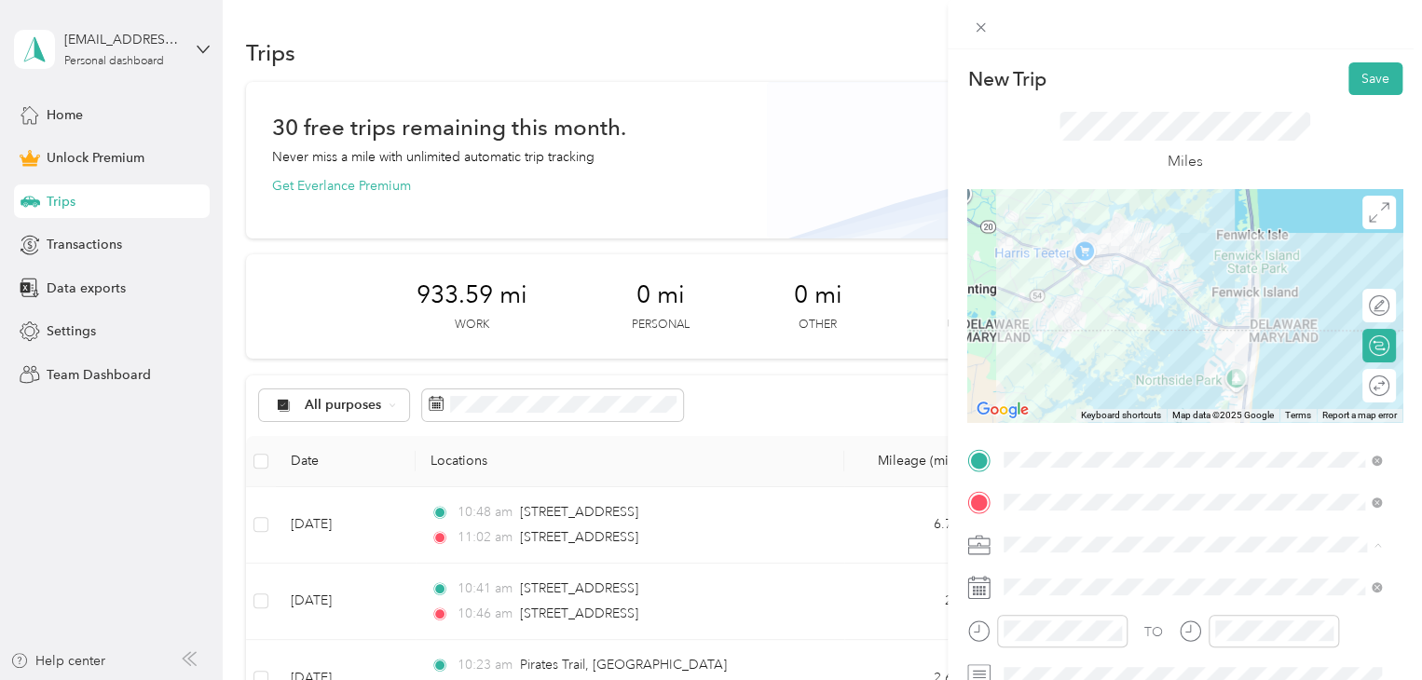
click at [1064, 353] on li "Doordash" at bounding box center [1192, 349] width 390 height 33
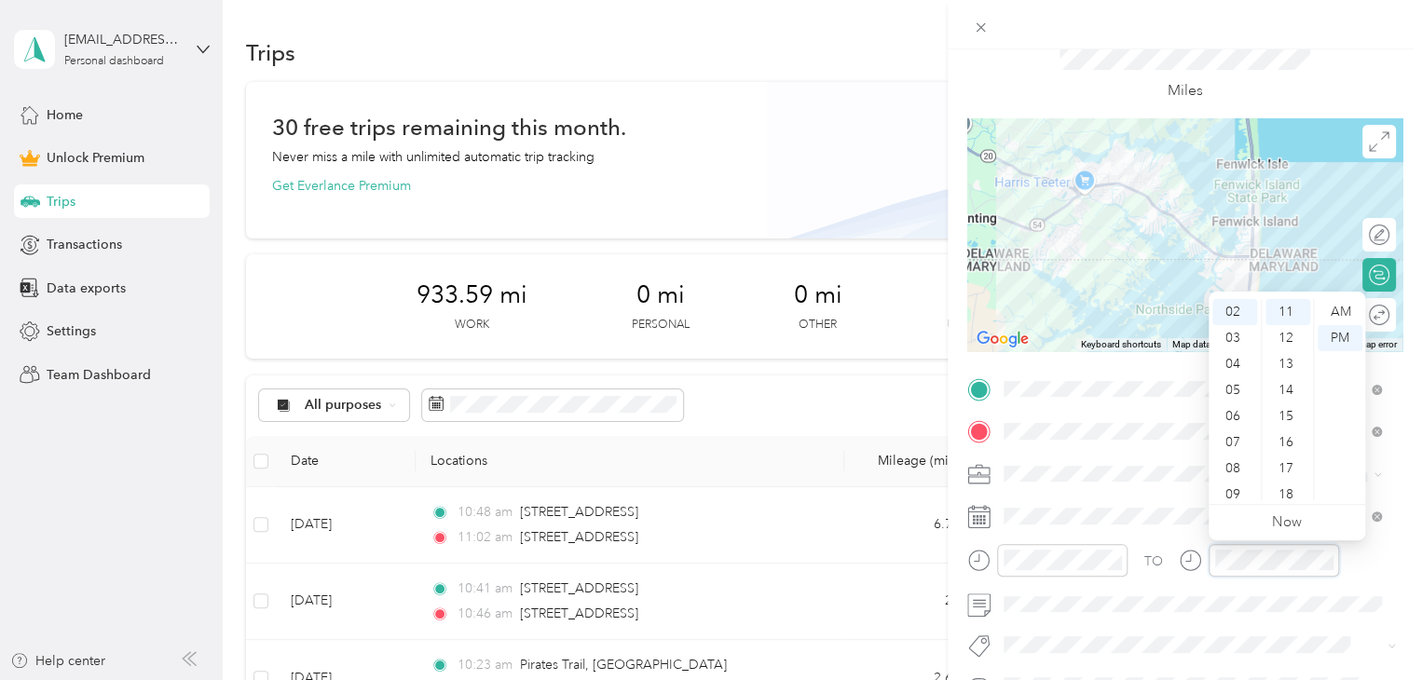
scroll to position [313, 0]
click at [1148, 562] on div "TO" at bounding box center [1153, 562] width 19 height 20
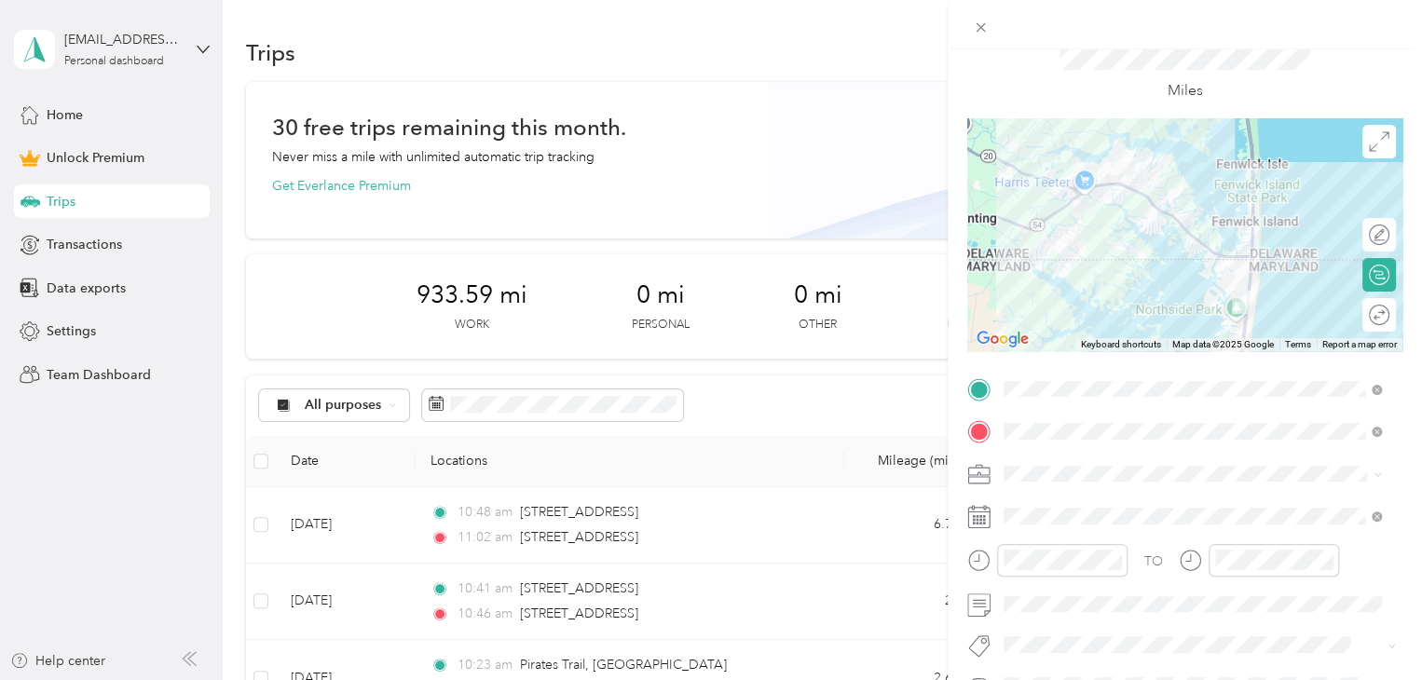
scroll to position [0, 0]
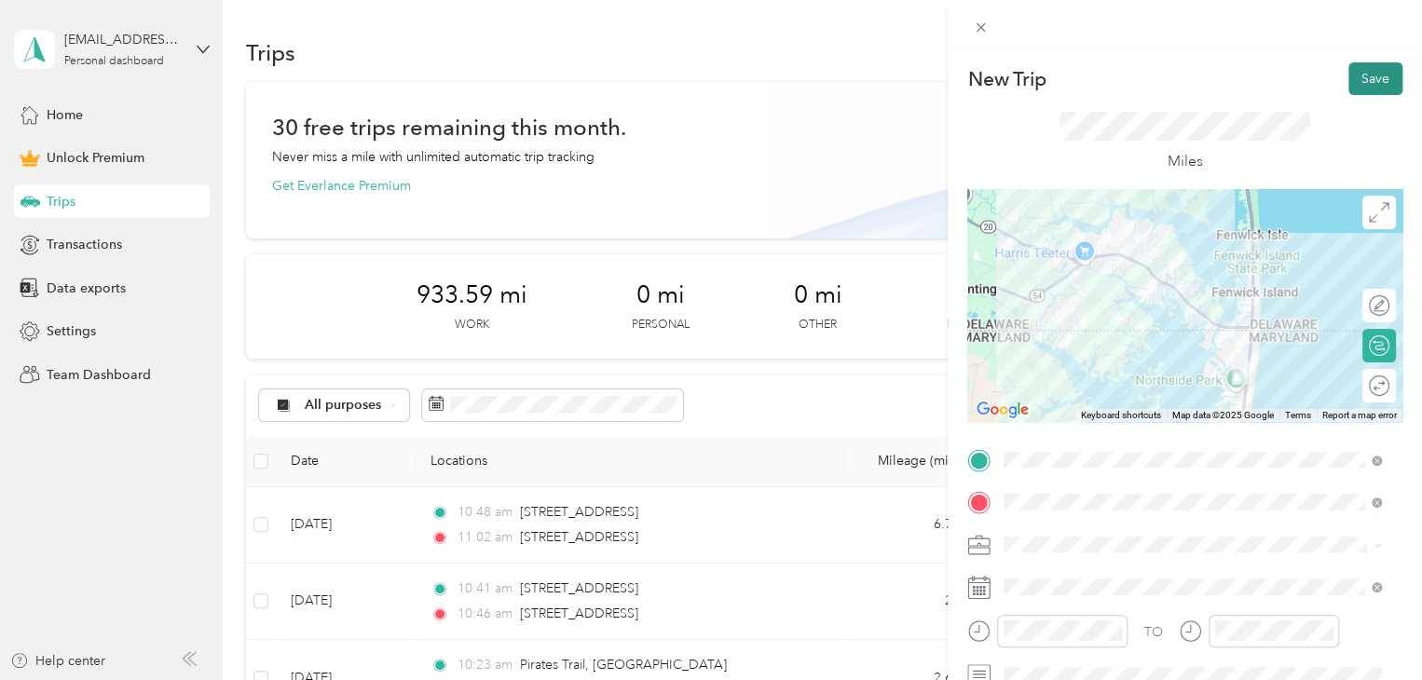
click at [1360, 85] on button "Save" at bounding box center [1375, 78] width 54 height 33
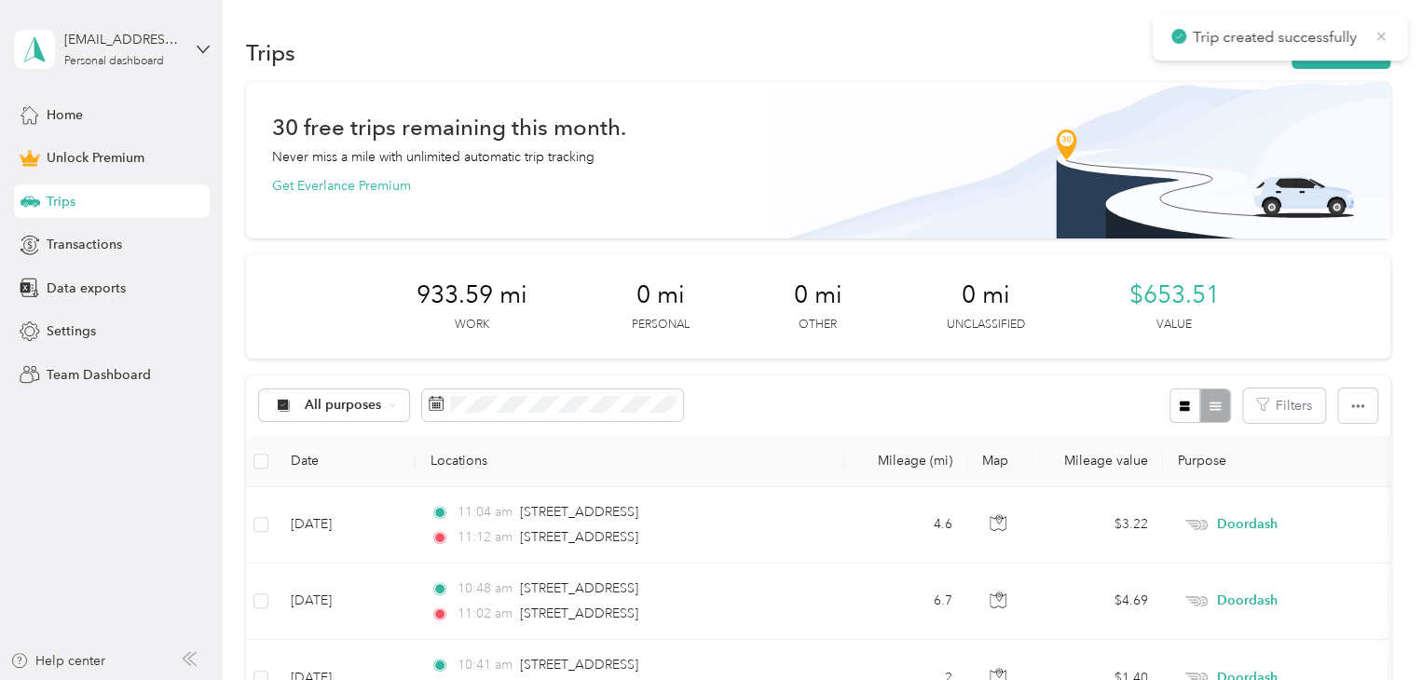
click at [1386, 42] on icon at bounding box center [1380, 36] width 15 height 17
click at [1355, 51] on button "New trip" at bounding box center [1340, 52] width 99 height 33
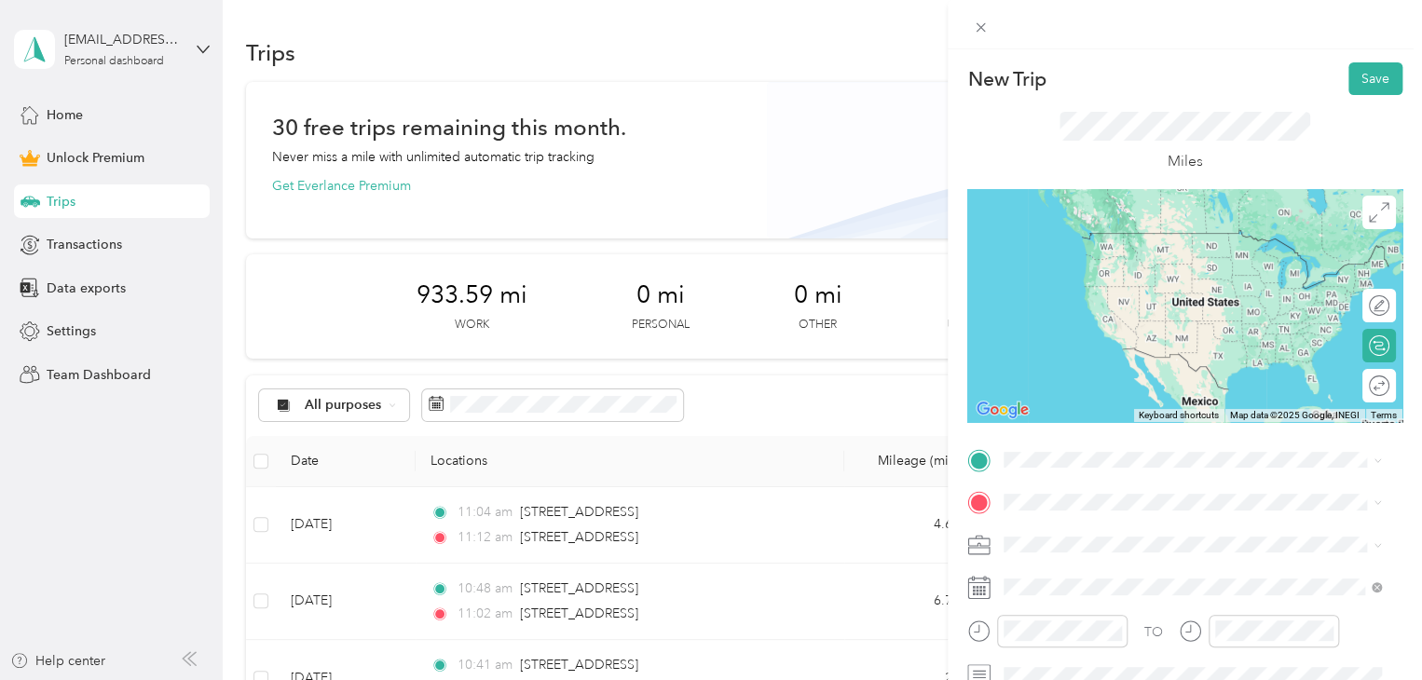
click at [1152, 234] on span "[STREET_ADDRESS][US_STATE]" at bounding box center [1132, 231] width 186 height 17
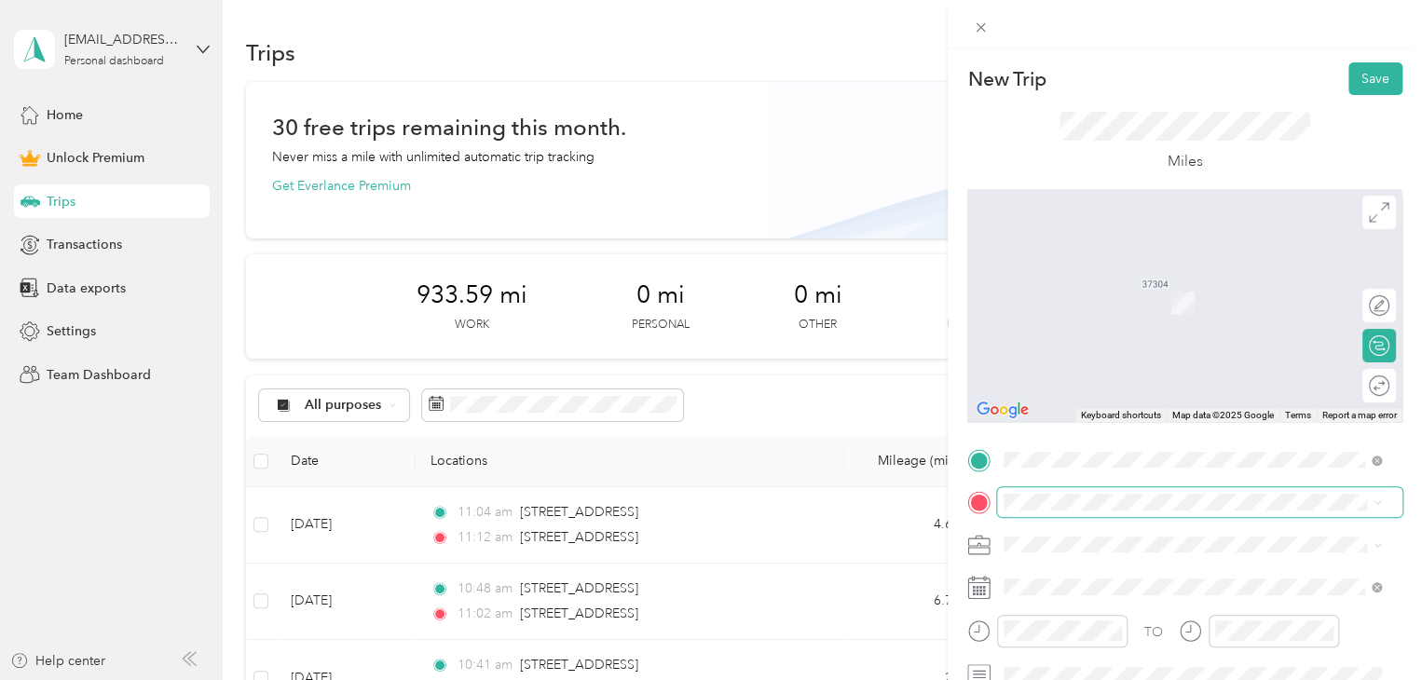
click at [1088, 512] on span at bounding box center [1199, 502] width 405 height 30
click at [1099, 489] on span at bounding box center [1199, 502] width 405 height 30
click at [1103, 578] on span "[STREET_ADDRESS][US_STATE]" at bounding box center [1132, 569] width 186 height 17
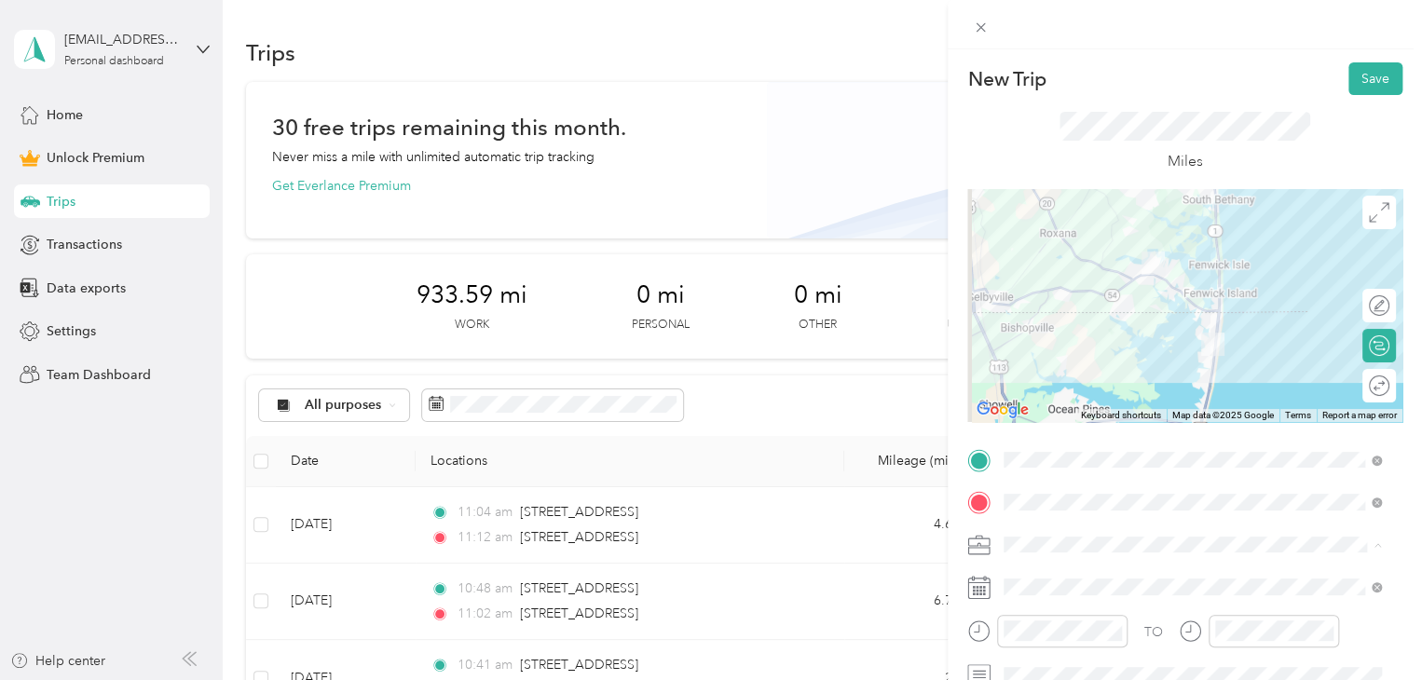
click at [1033, 344] on span "Doordash" at bounding box center [1040, 349] width 60 height 16
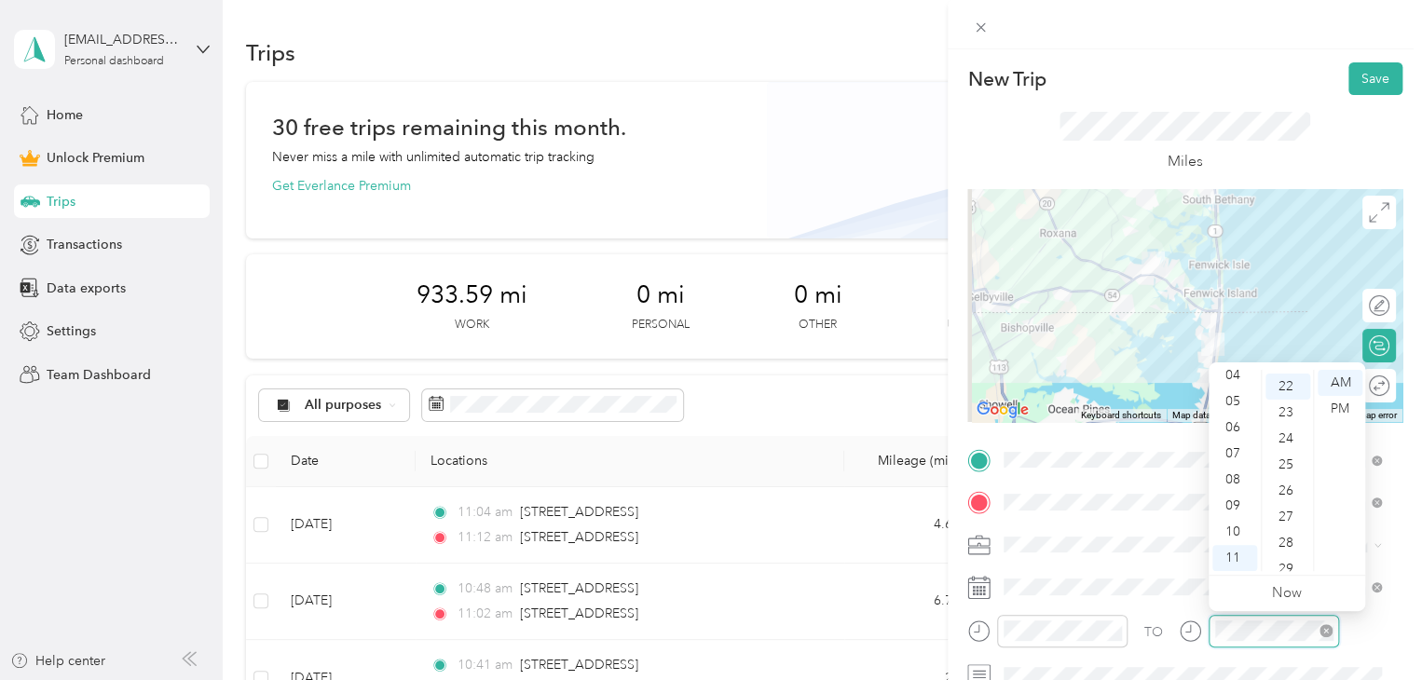
scroll to position [574, 0]
click at [1159, 621] on div "TO" at bounding box center [1184, 638] width 435 height 46
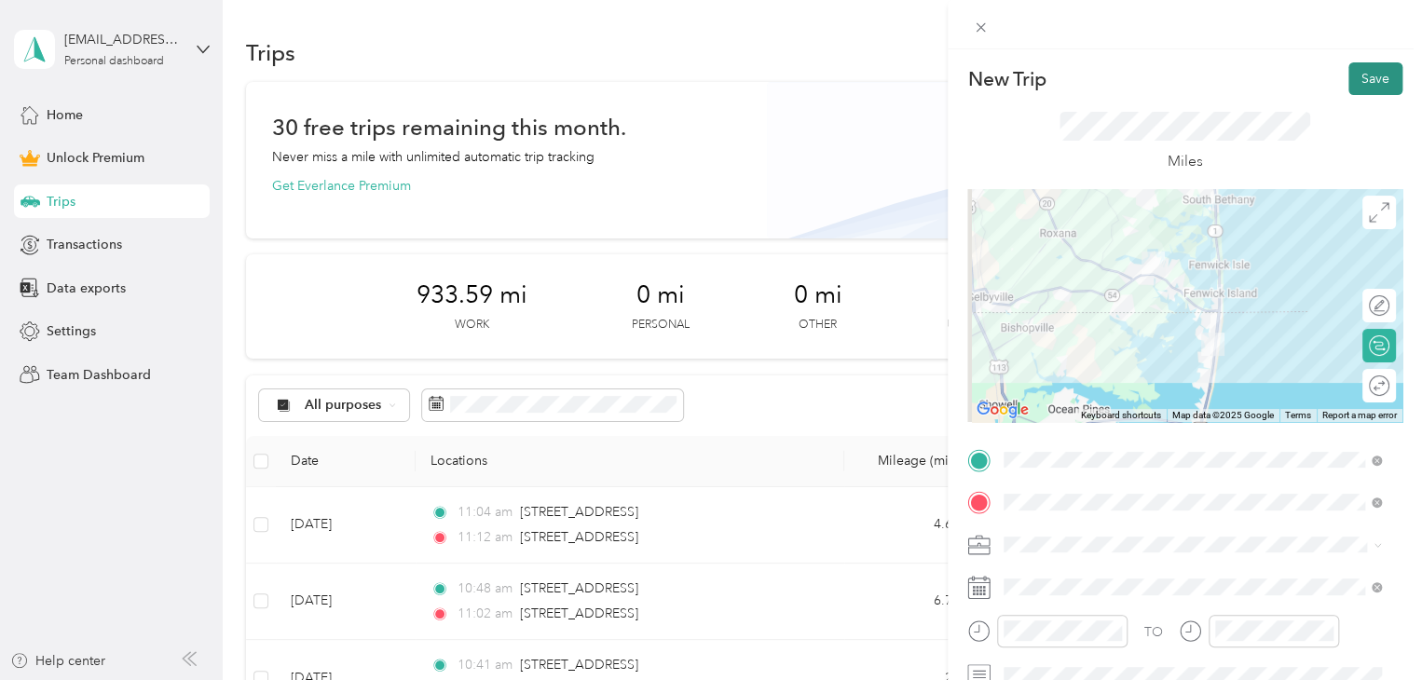
click at [1366, 89] on button "Save" at bounding box center [1375, 78] width 54 height 33
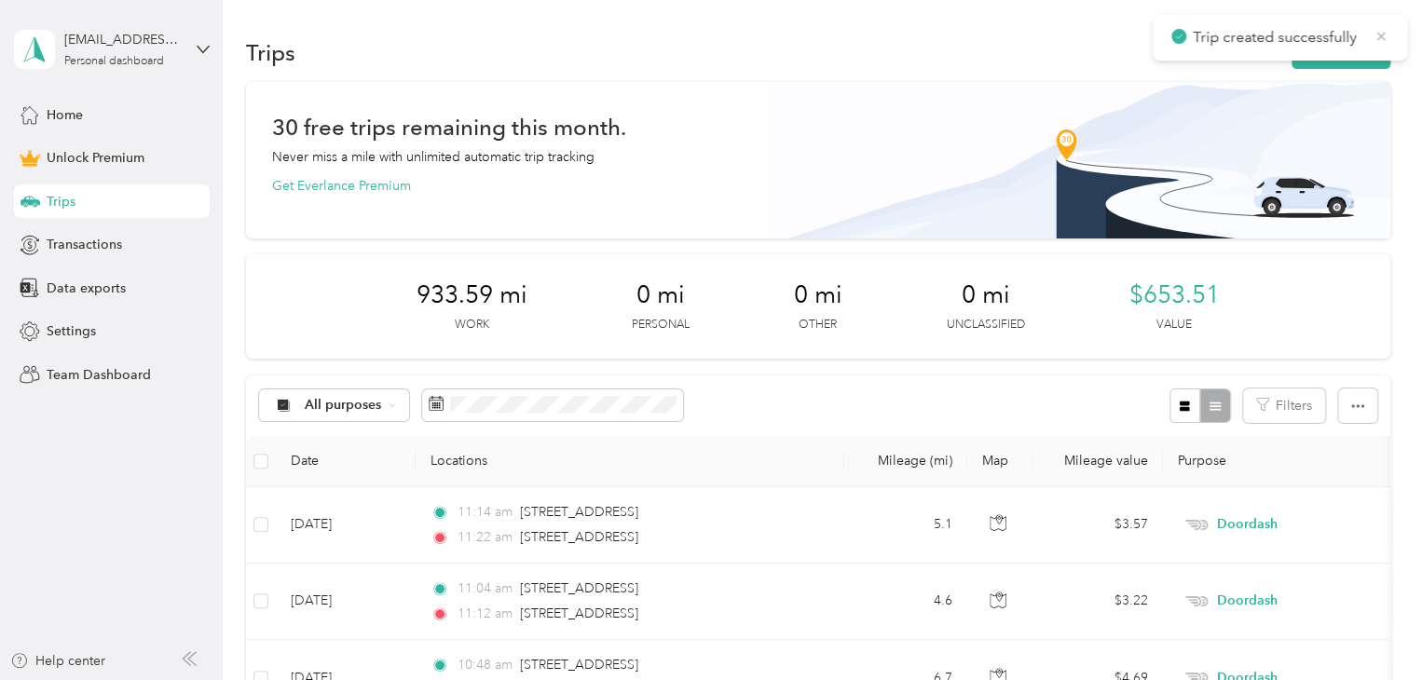
click at [1385, 30] on icon at bounding box center [1380, 36] width 15 height 17
click at [1355, 45] on button "New trip" at bounding box center [1340, 52] width 99 height 33
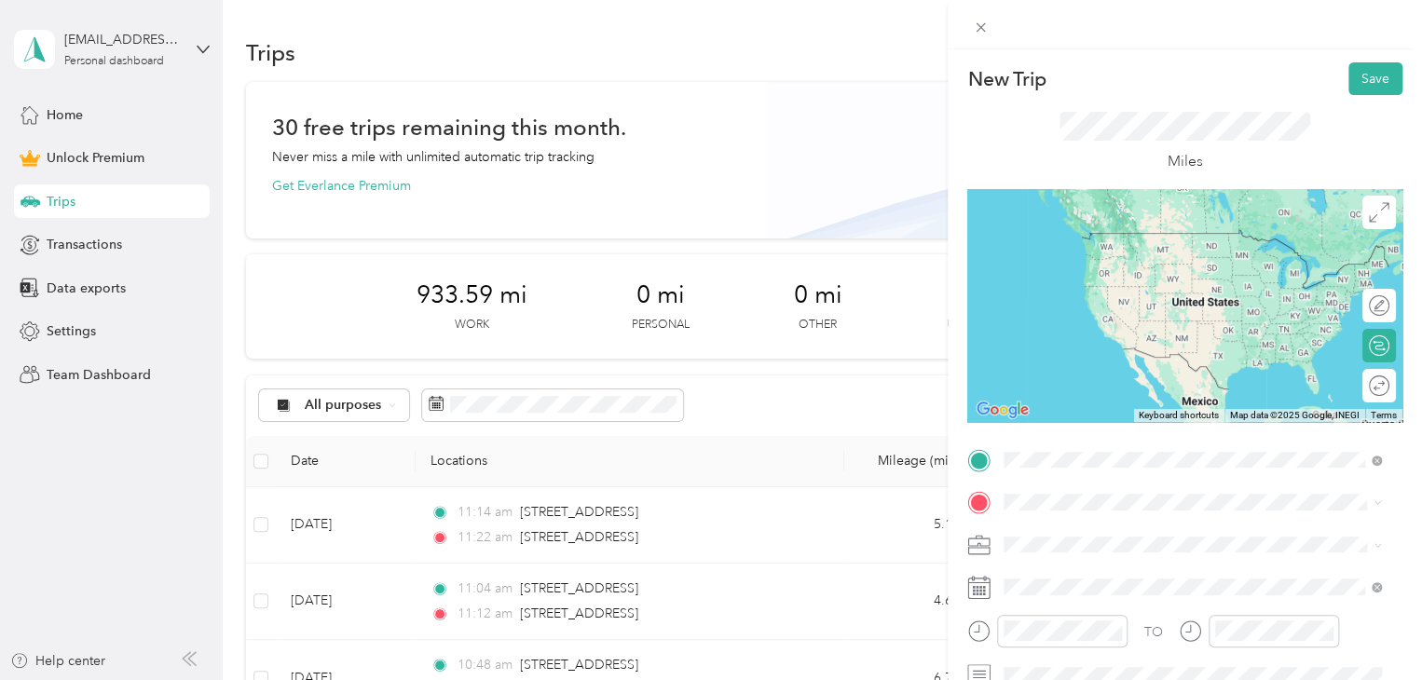
click at [1109, 536] on span "[STREET_ADDRESS][US_STATE]" at bounding box center [1132, 527] width 186 height 17
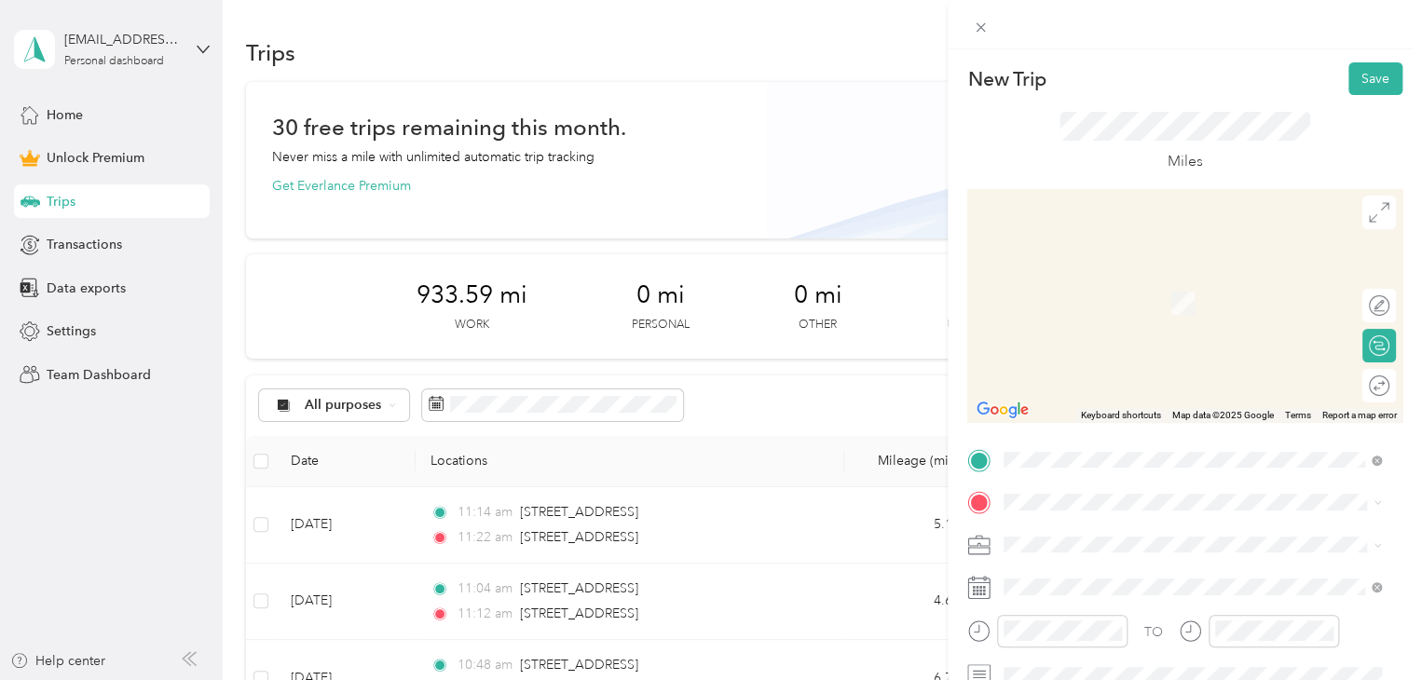
click at [1072, 348] on div "Doordash" at bounding box center [1192, 349] width 364 height 20
click at [1026, 492] on span at bounding box center [1199, 502] width 405 height 30
click at [1021, 493] on span at bounding box center [1199, 502] width 405 height 30
click at [1123, 284] on span "[STREET_ADDRESS][US_STATE]" at bounding box center [1132, 275] width 186 height 17
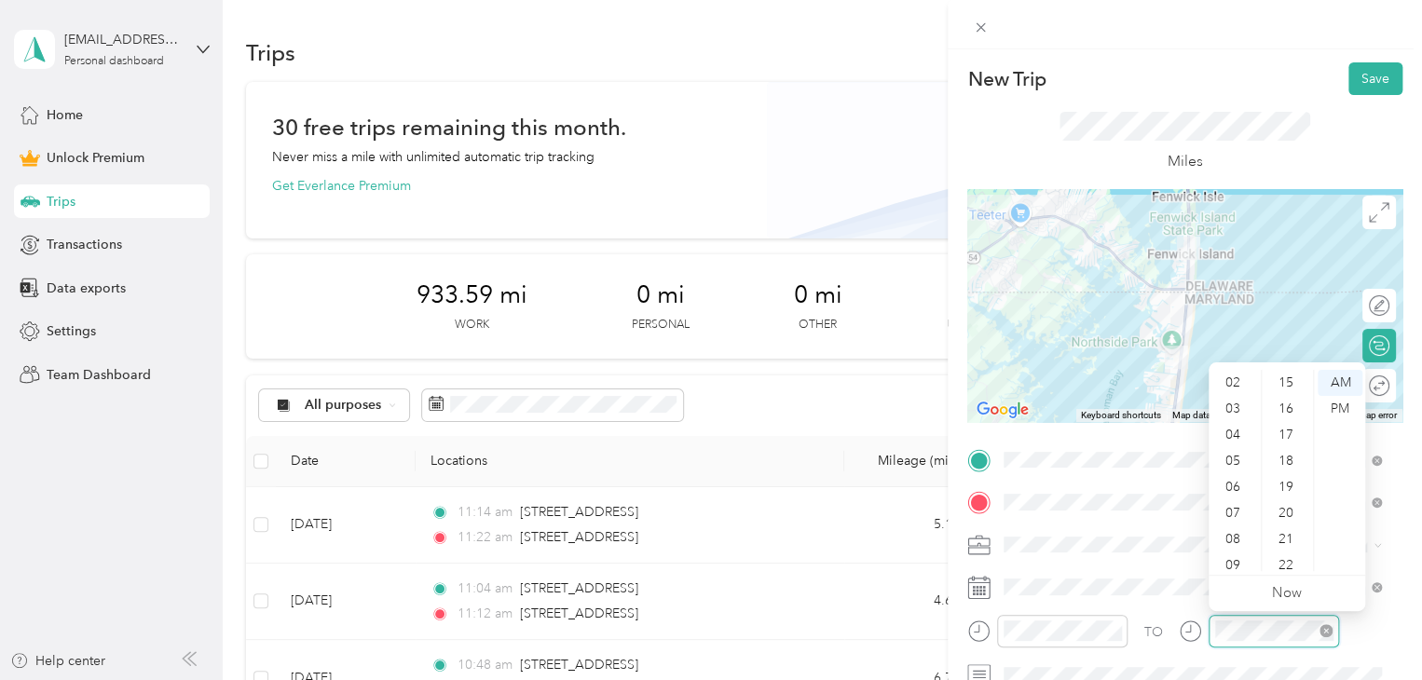
scroll to position [835, 0]
click at [1159, 627] on div "TO" at bounding box center [1153, 632] width 19 height 20
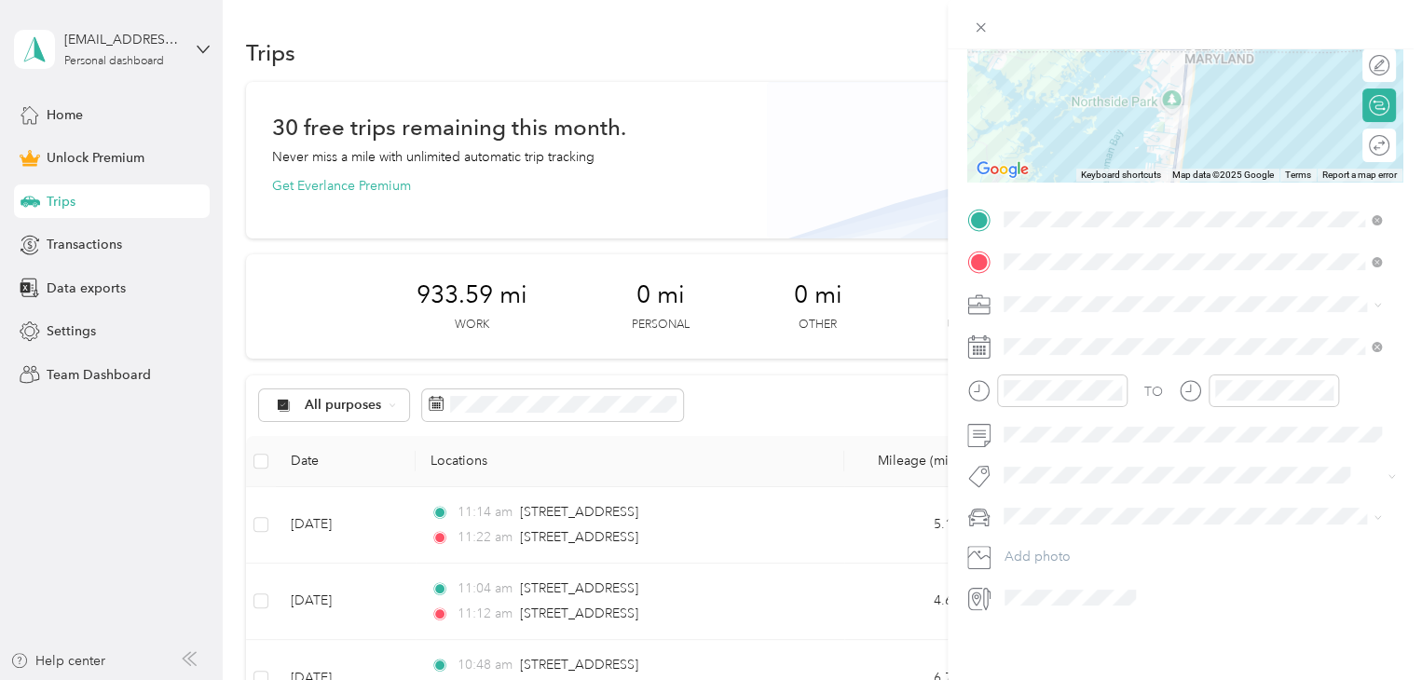
scroll to position [0, 0]
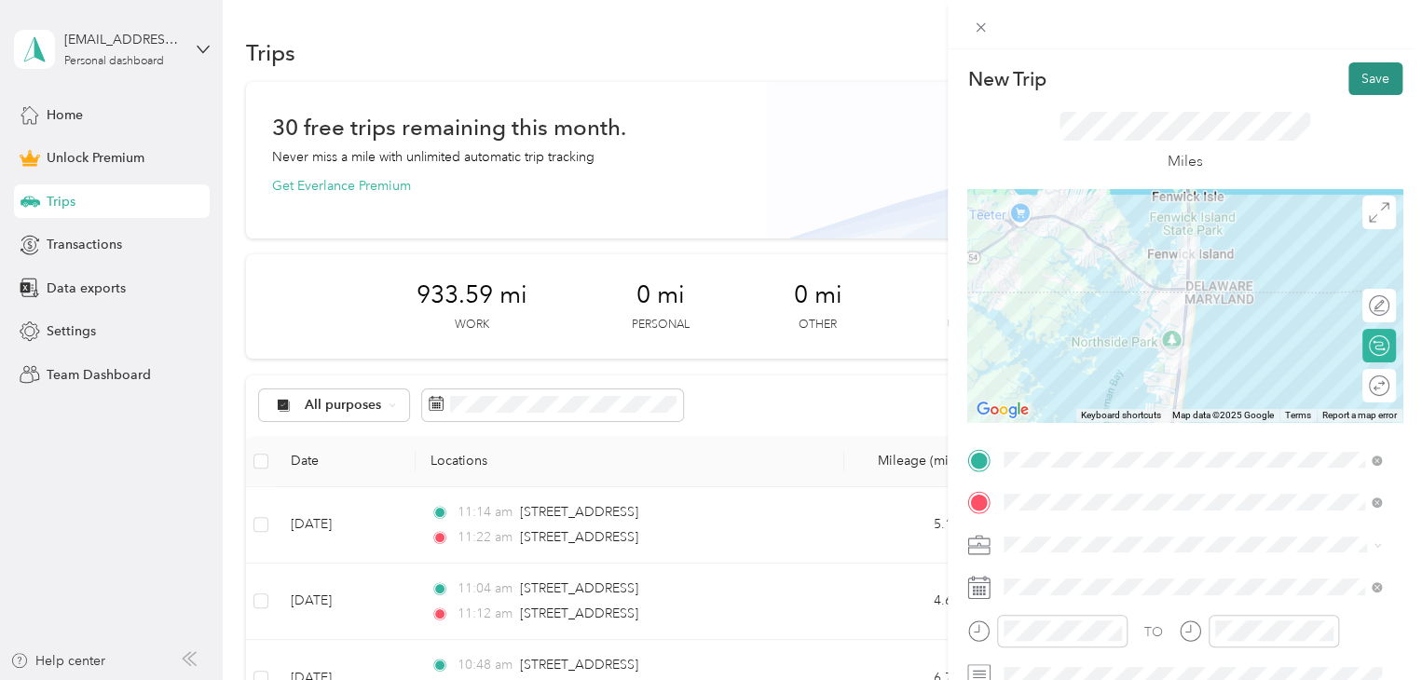
click at [1363, 80] on button "Save" at bounding box center [1375, 78] width 54 height 33
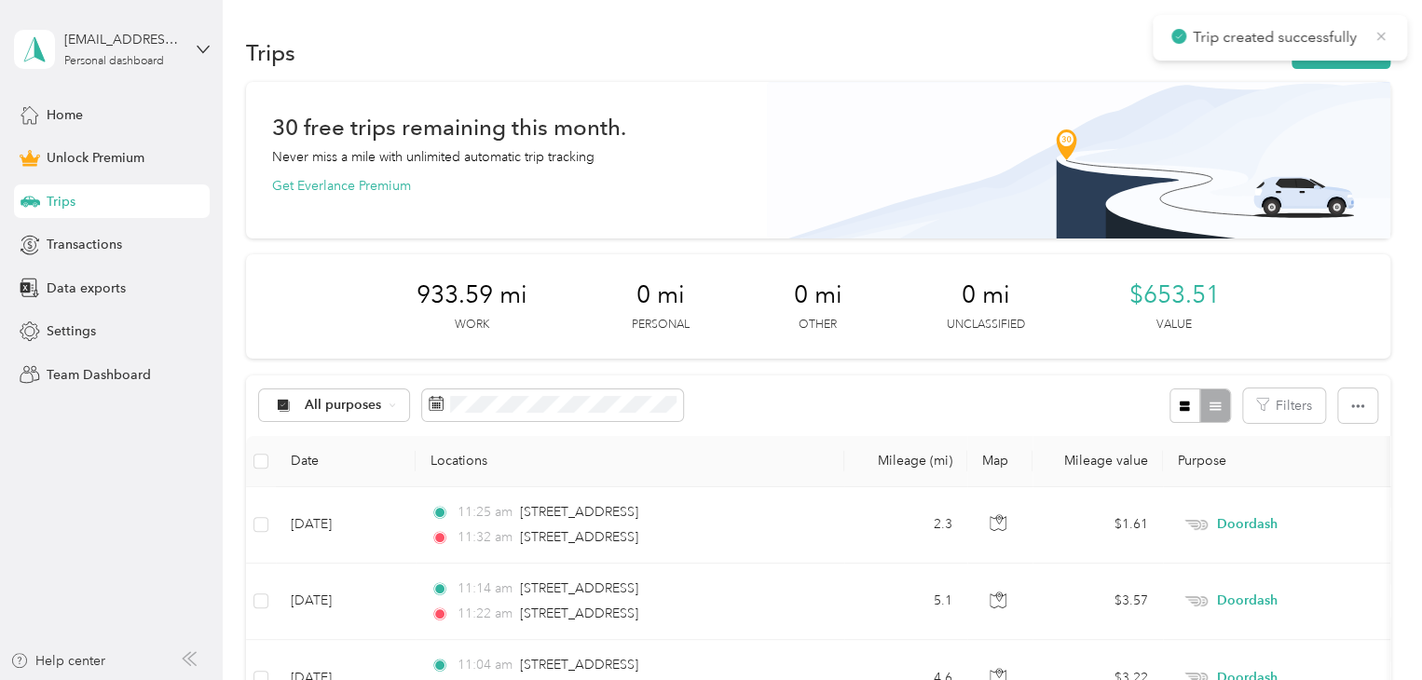
click at [1386, 28] on icon at bounding box center [1380, 36] width 15 height 17
click at [1353, 42] on button "New trip" at bounding box center [1340, 52] width 99 height 33
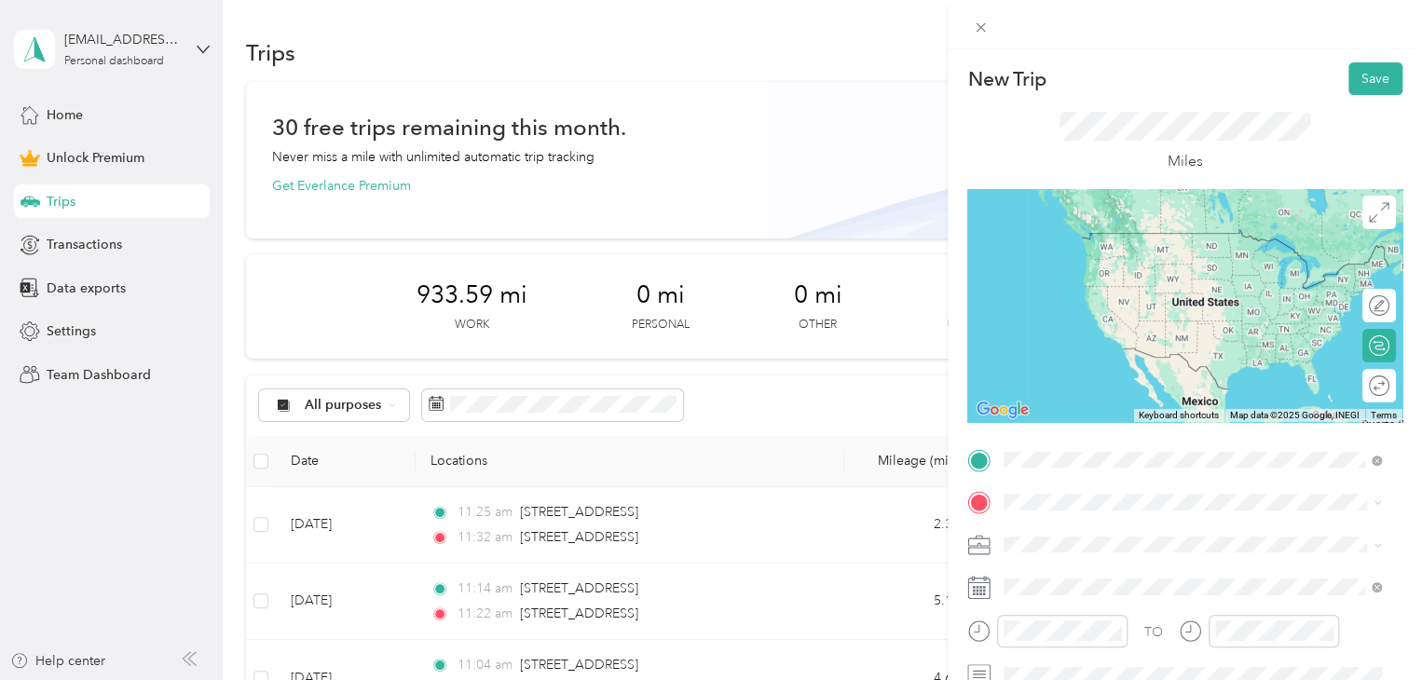
click at [1144, 241] on span "[STREET_ADDRESS][US_STATE]" at bounding box center [1132, 233] width 186 height 17
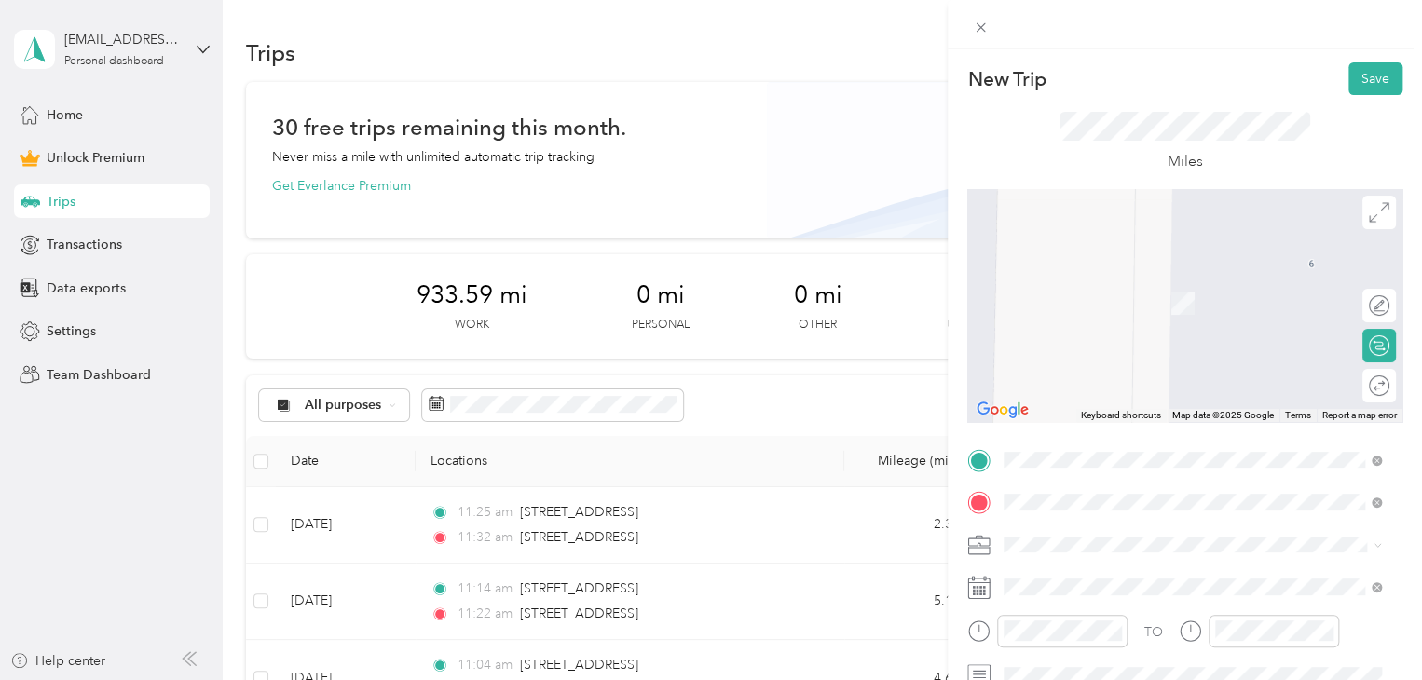
click at [1072, 571] on span "[STREET_ADDRESS][US_STATE]" at bounding box center [1132, 569] width 186 height 17
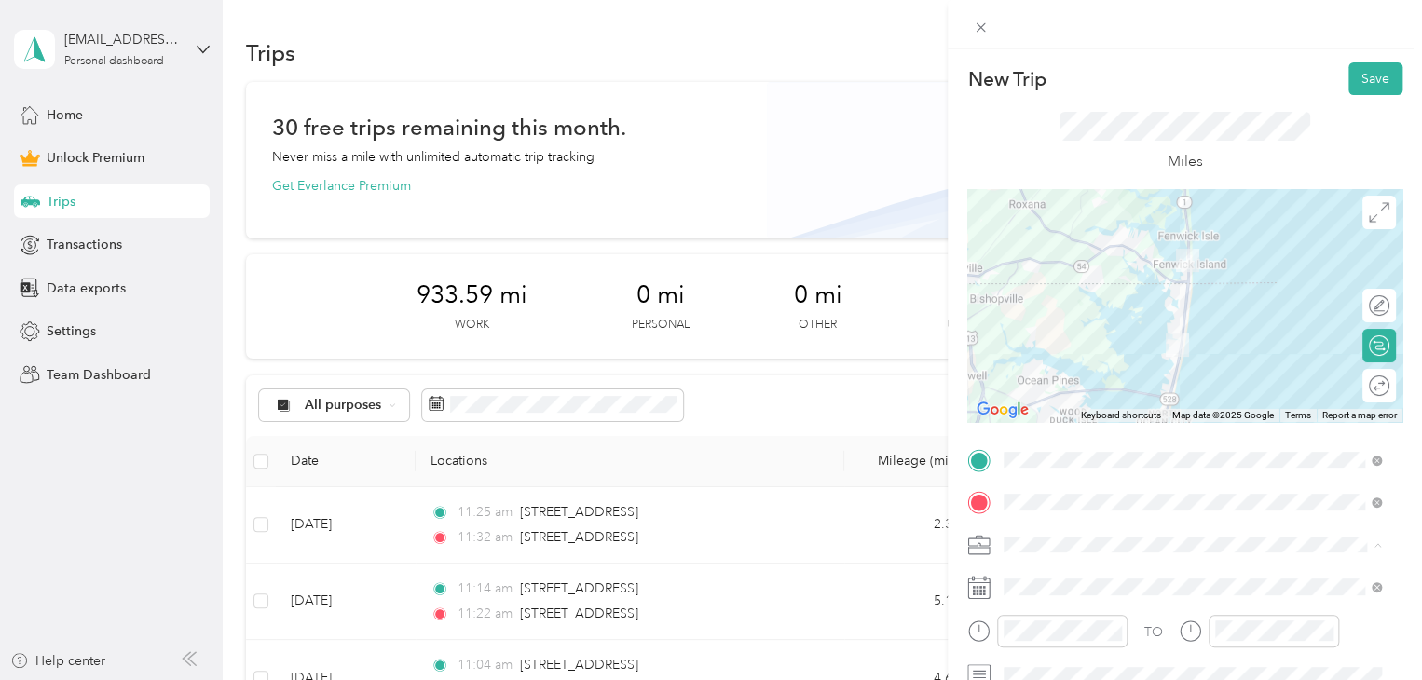
click at [1050, 348] on div "Doordash" at bounding box center [1192, 349] width 364 height 20
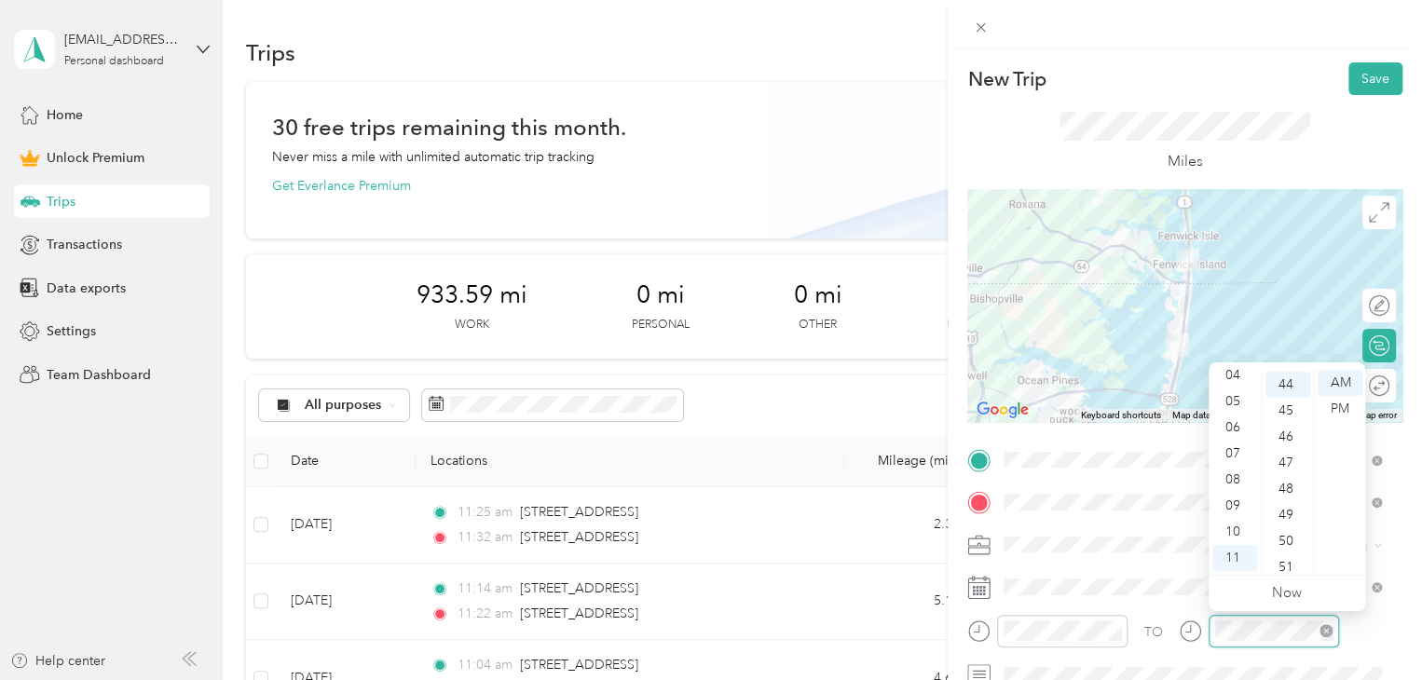
scroll to position [1148, 0]
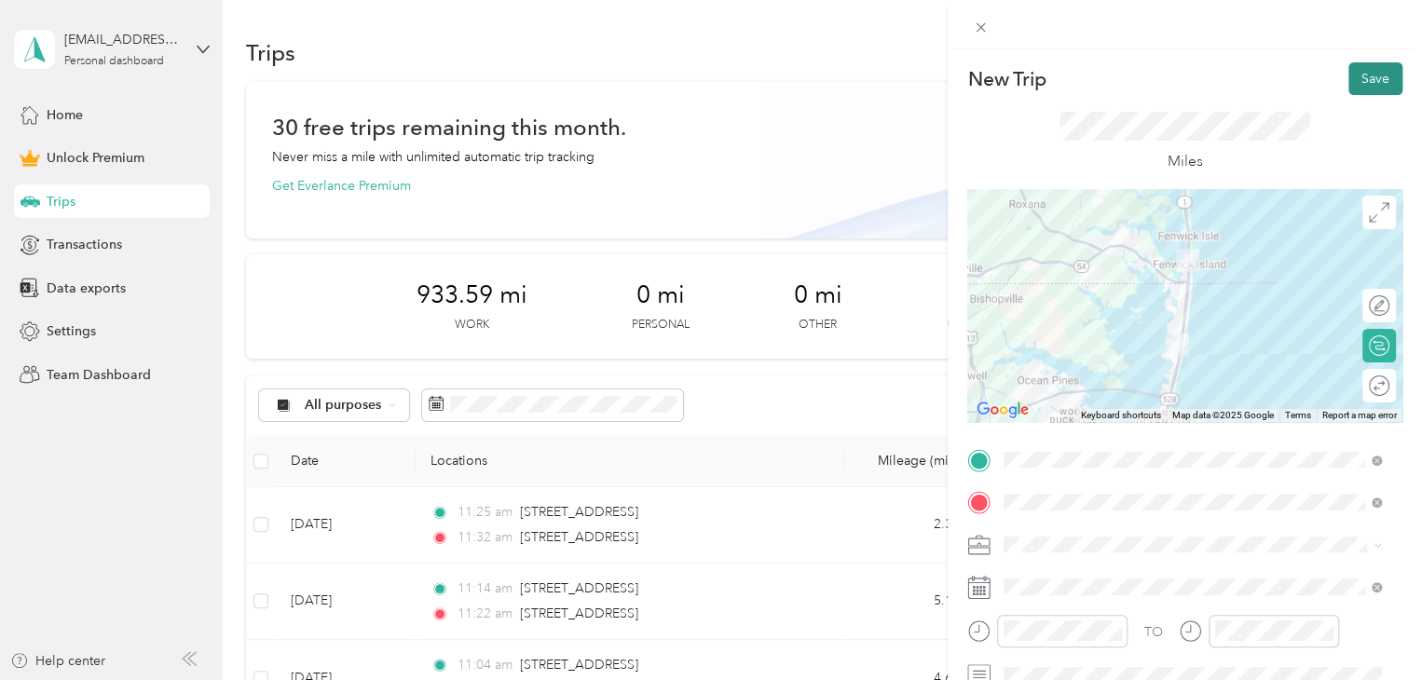
click at [1365, 76] on button "Save" at bounding box center [1375, 78] width 54 height 33
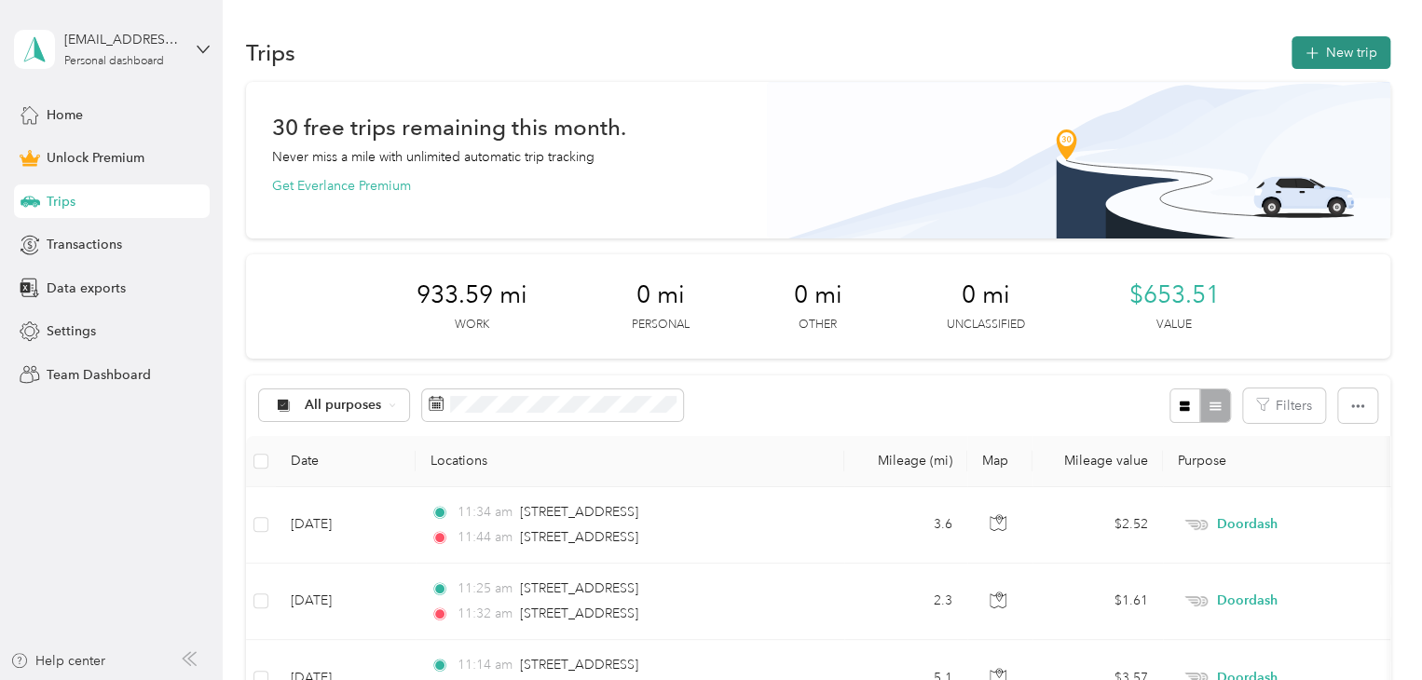
click at [1359, 64] on button "New trip" at bounding box center [1340, 52] width 99 height 33
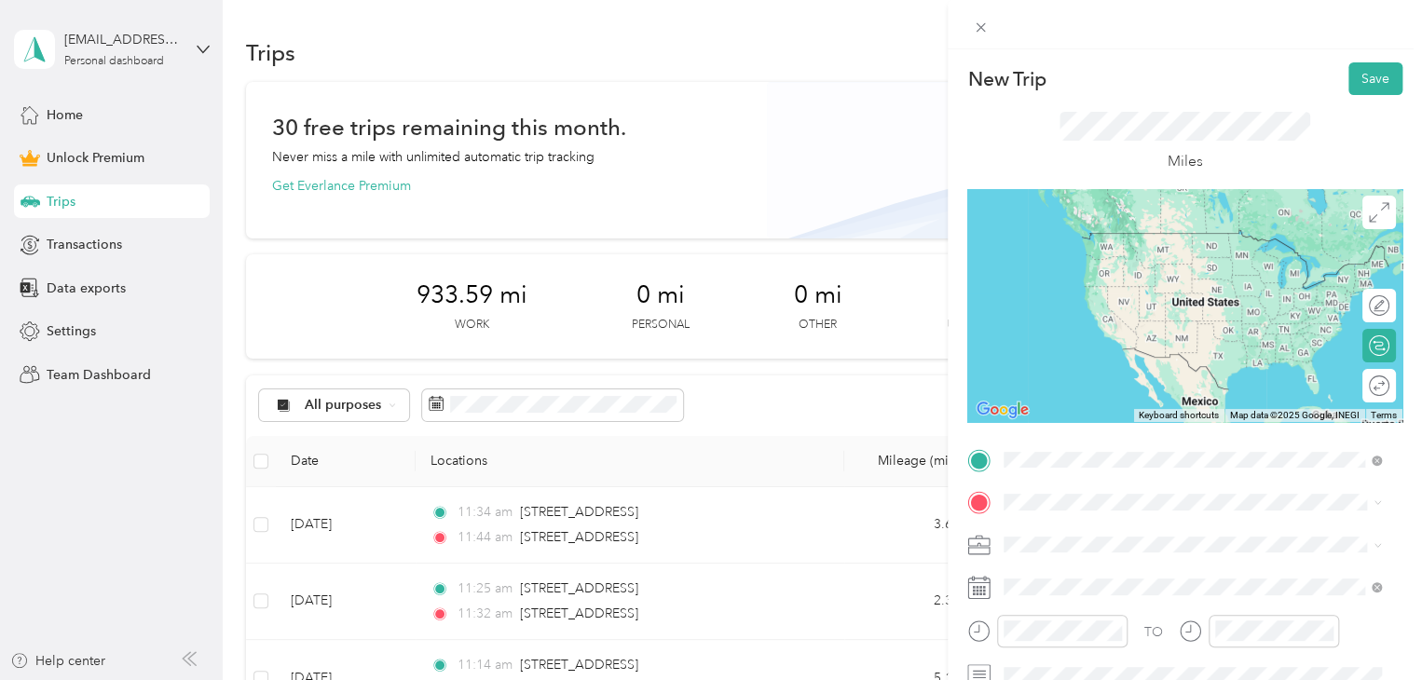
click at [1059, 528] on span "[STREET_ADDRESS][US_STATE]" at bounding box center [1132, 527] width 186 height 17
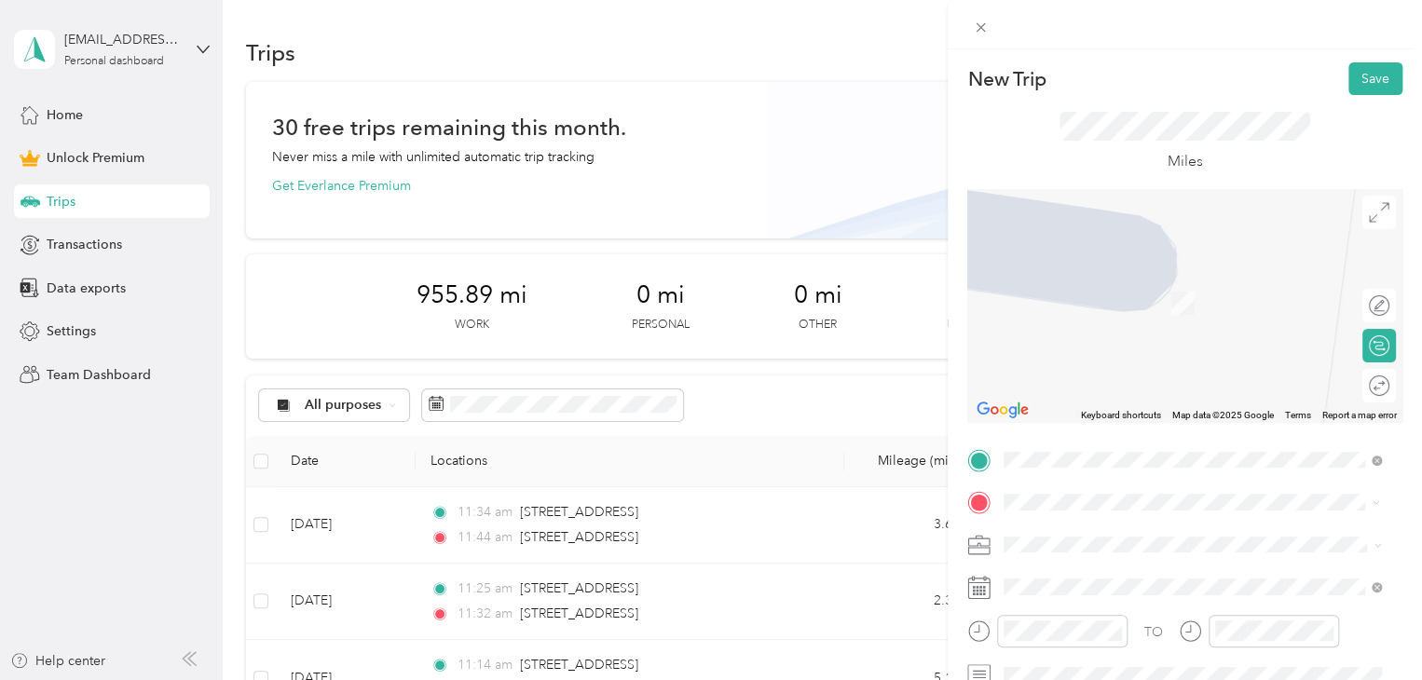
click at [1136, 578] on span "[STREET_ADDRESS][US_STATE]" at bounding box center [1132, 569] width 186 height 17
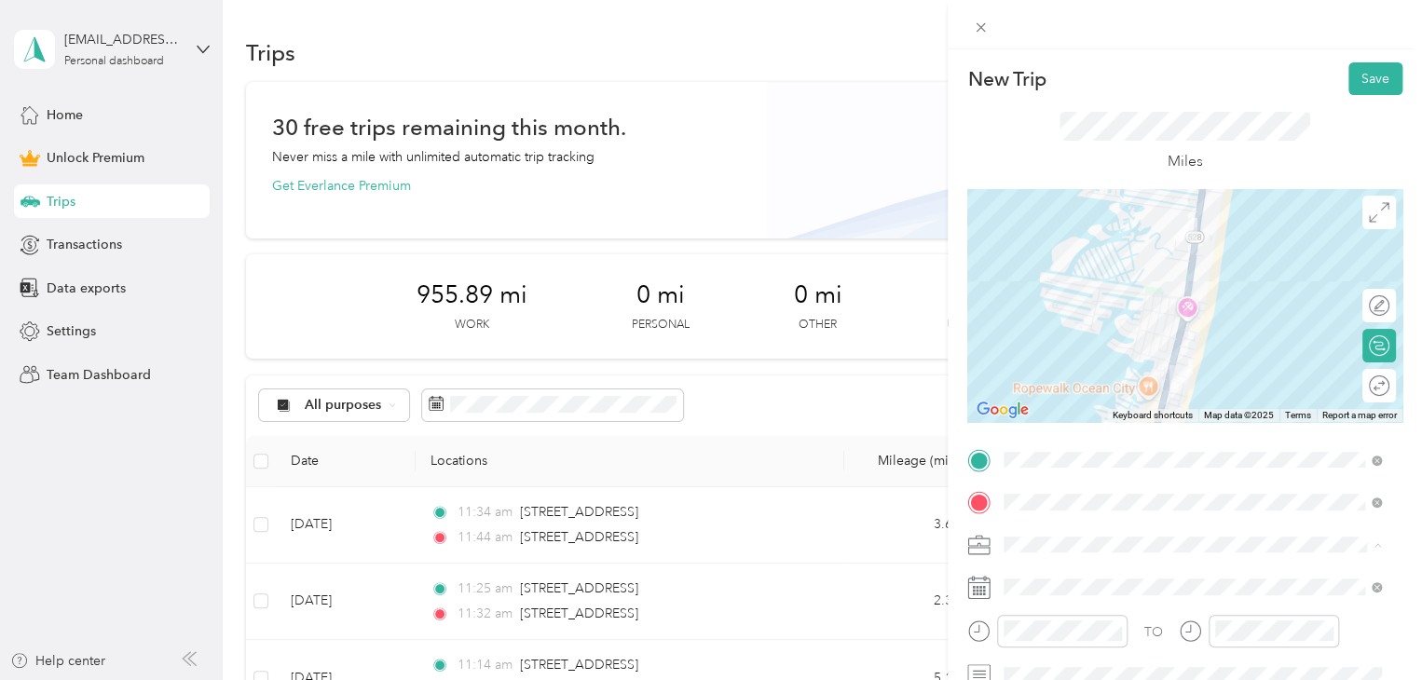
click at [1051, 350] on div "Doordash" at bounding box center [1192, 349] width 364 height 20
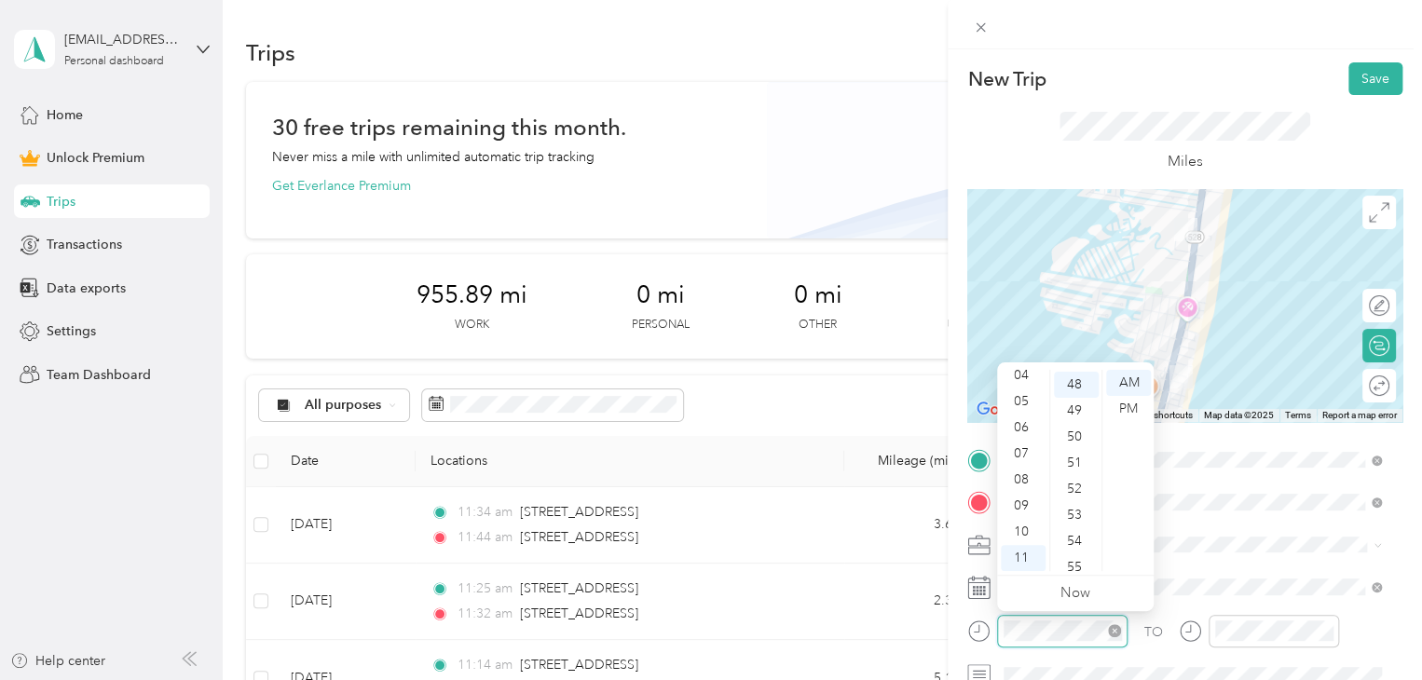
scroll to position [1252, 0]
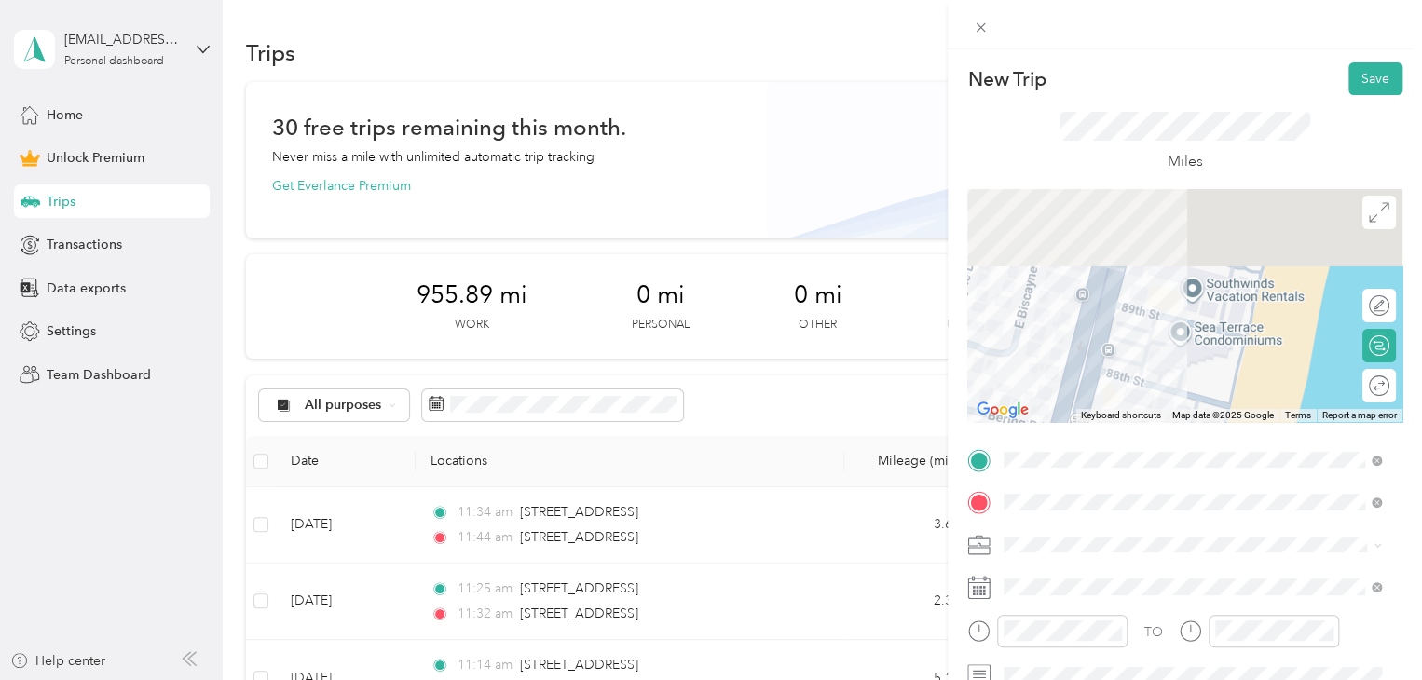
drag, startPoint x: 1163, startPoint y: 327, endPoint x: 1118, endPoint y: 560, distance: 237.2
click at [1118, 560] on div "New Trip Save This trip cannot be edited because it is either under review, app…" at bounding box center [1184, 457] width 435 height 790
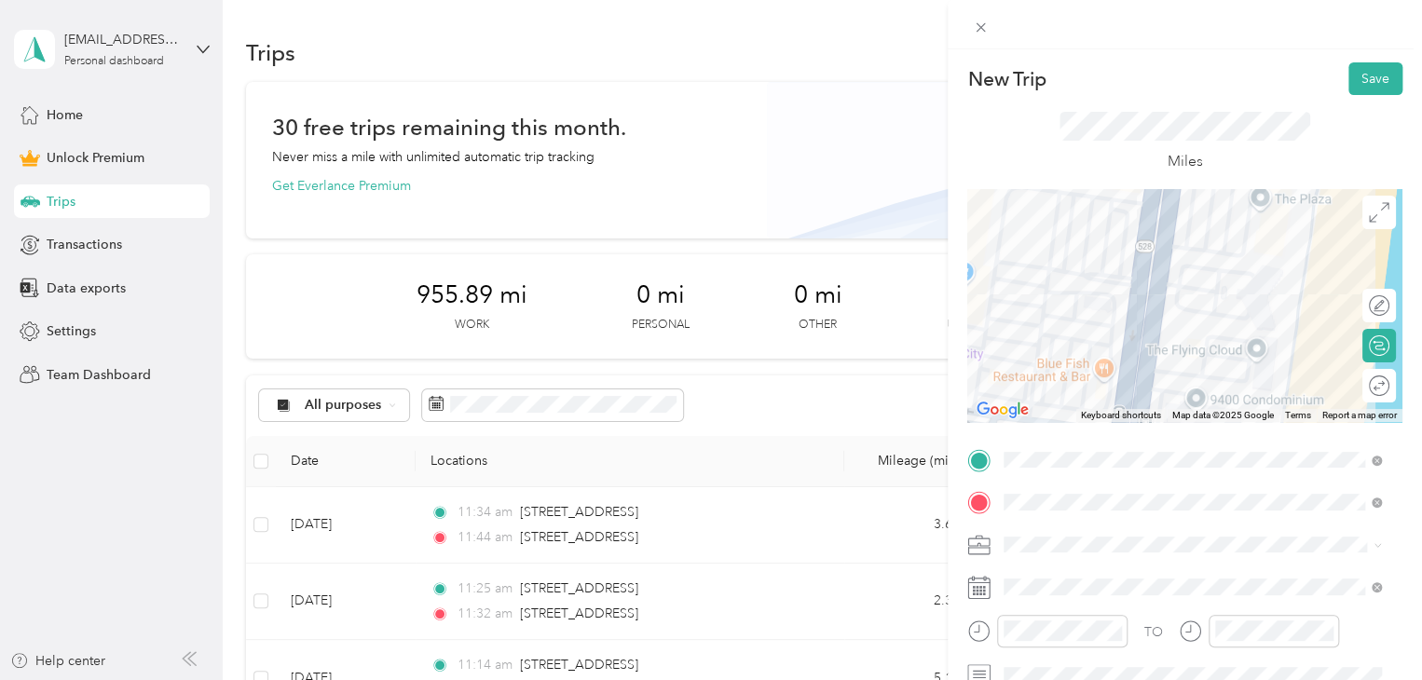
drag, startPoint x: 1143, startPoint y: 232, endPoint x: 1100, endPoint y: 723, distance: 492.9
click at [1100, 679] on html "[EMAIL_ADDRESS][DOMAIN_NAME] Personal dashboard Home Unlock Premium Trips Trans…" at bounding box center [706, 340] width 1413 height 680
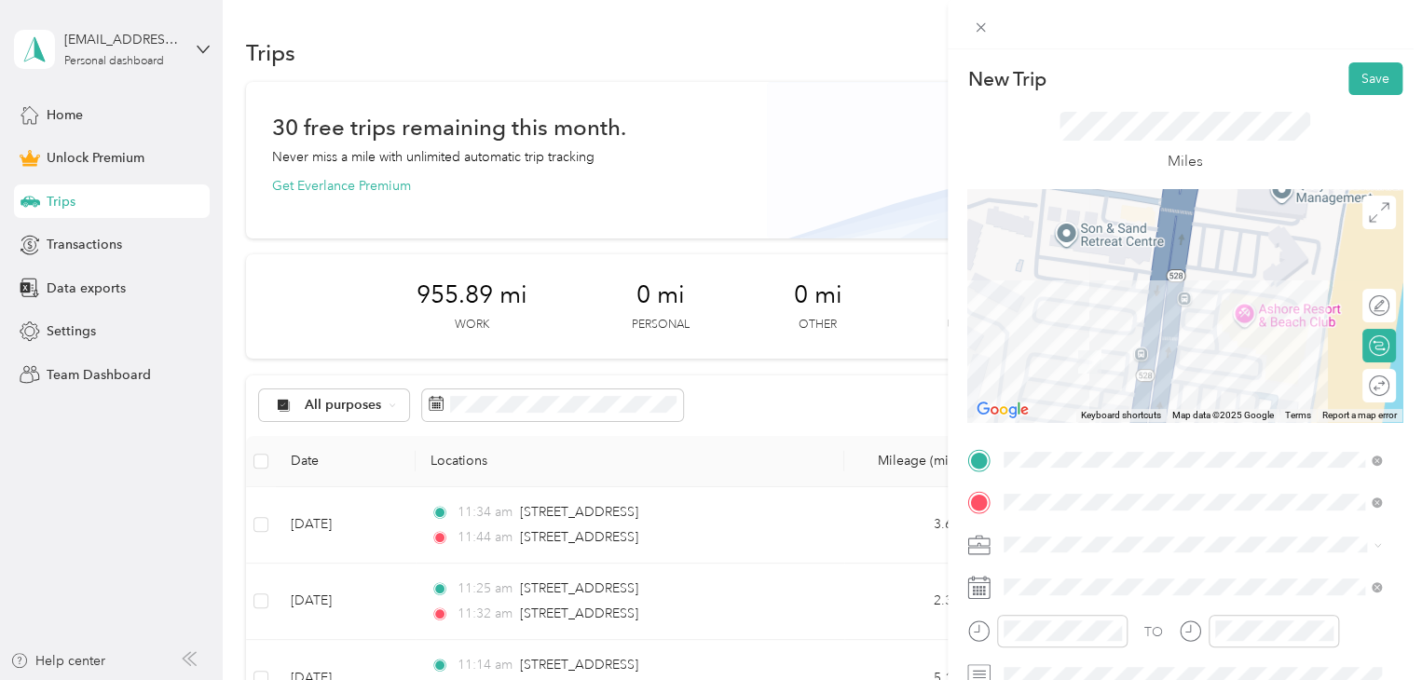
drag, startPoint x: 1185, startPoint y: 529, endPoint x: 1195, endPoint y: 407, distance: 122.4
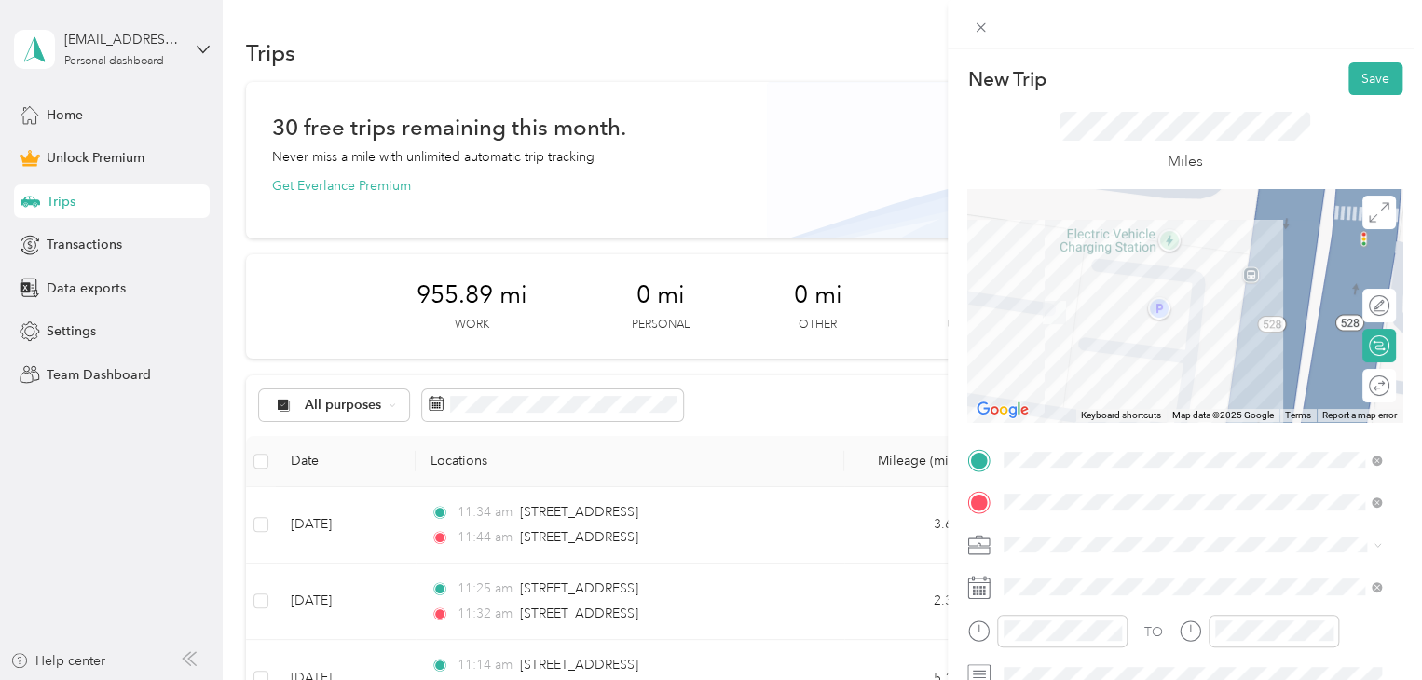
drag, startPoint x: 1099, startPoint y: 345, endPoint x: 1252, endPoint y: 358, distance: 153.4
click at [1252, 358] on div at bounding box center [1184, 305] width 435 height 233
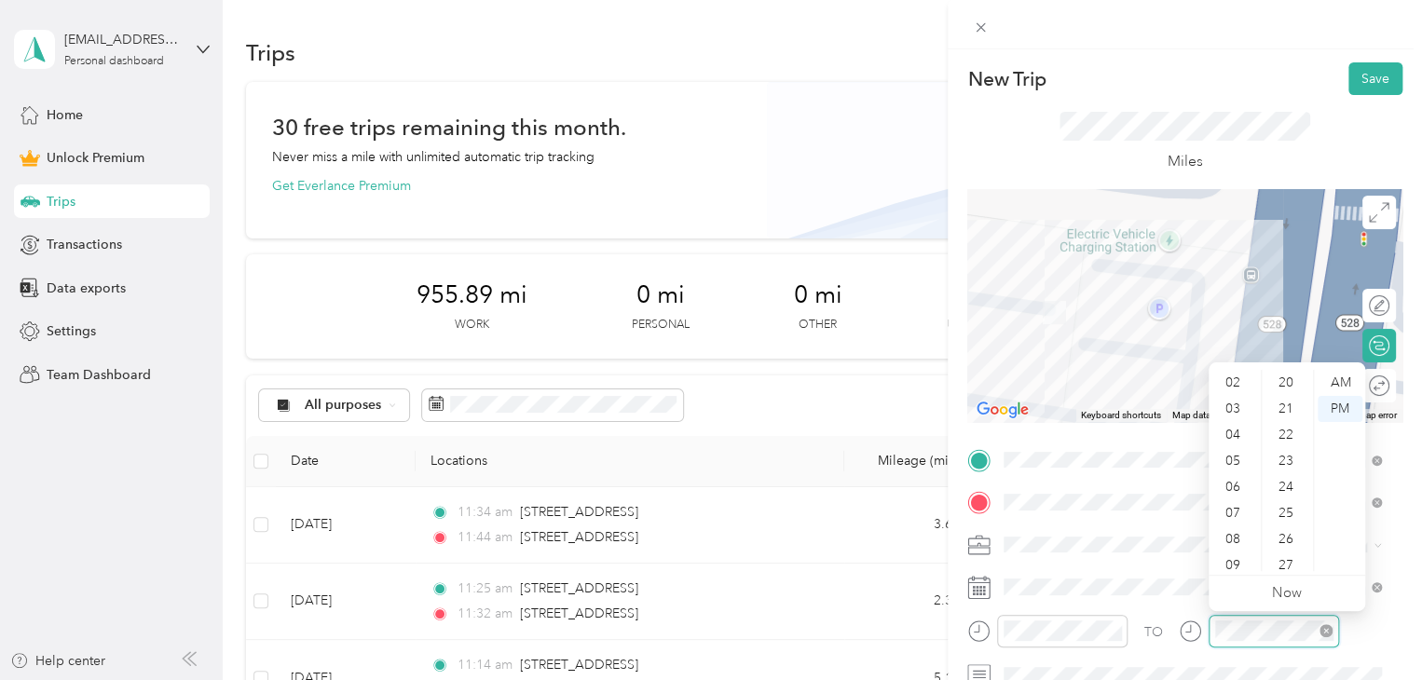
scroll to position [0, 0]
click at [1154, 621] on div "TO" at bounding box center [1184, 638] width 435 height 46
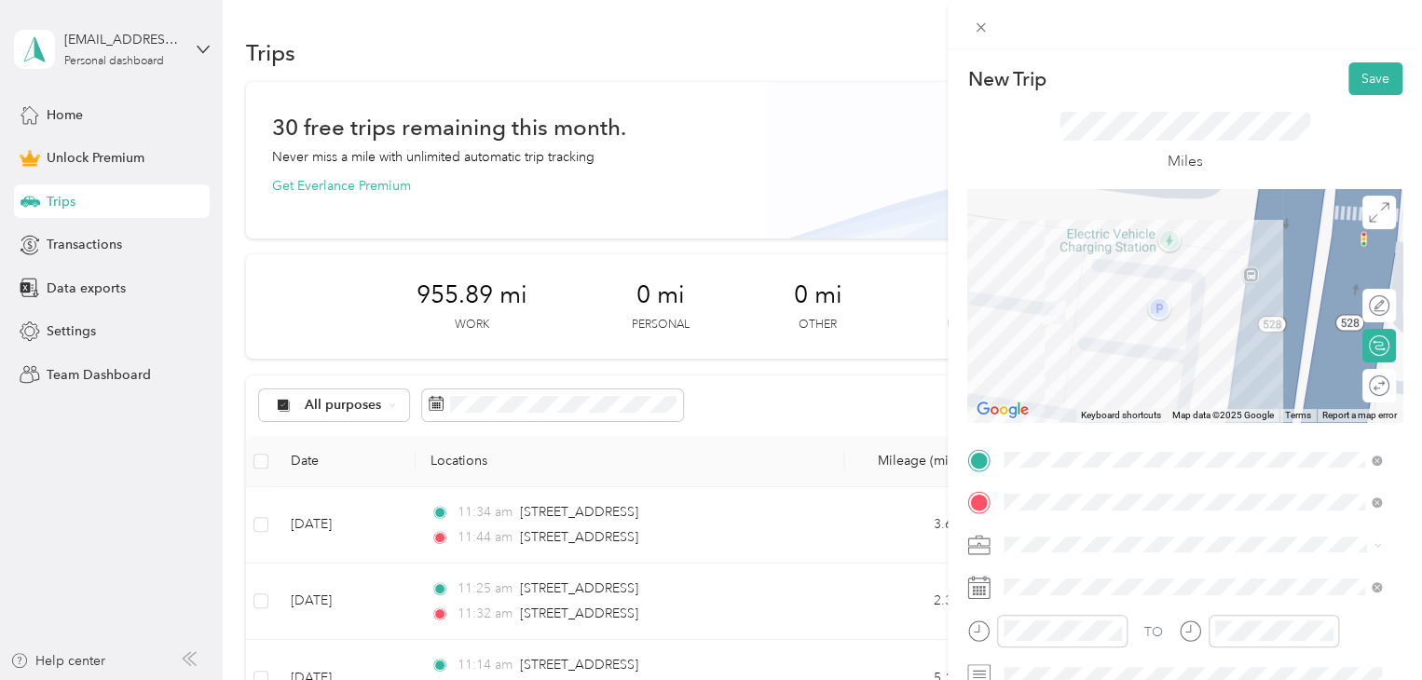
click at [1361, 55] on div "New Trip Save This trip cannot be edited because it is either under review, app…" at bounding box center [1185, 389] width 474 height 680
click at [1348, 75] on button "Save" at bounding box center [1375, 78] width 54 height 33
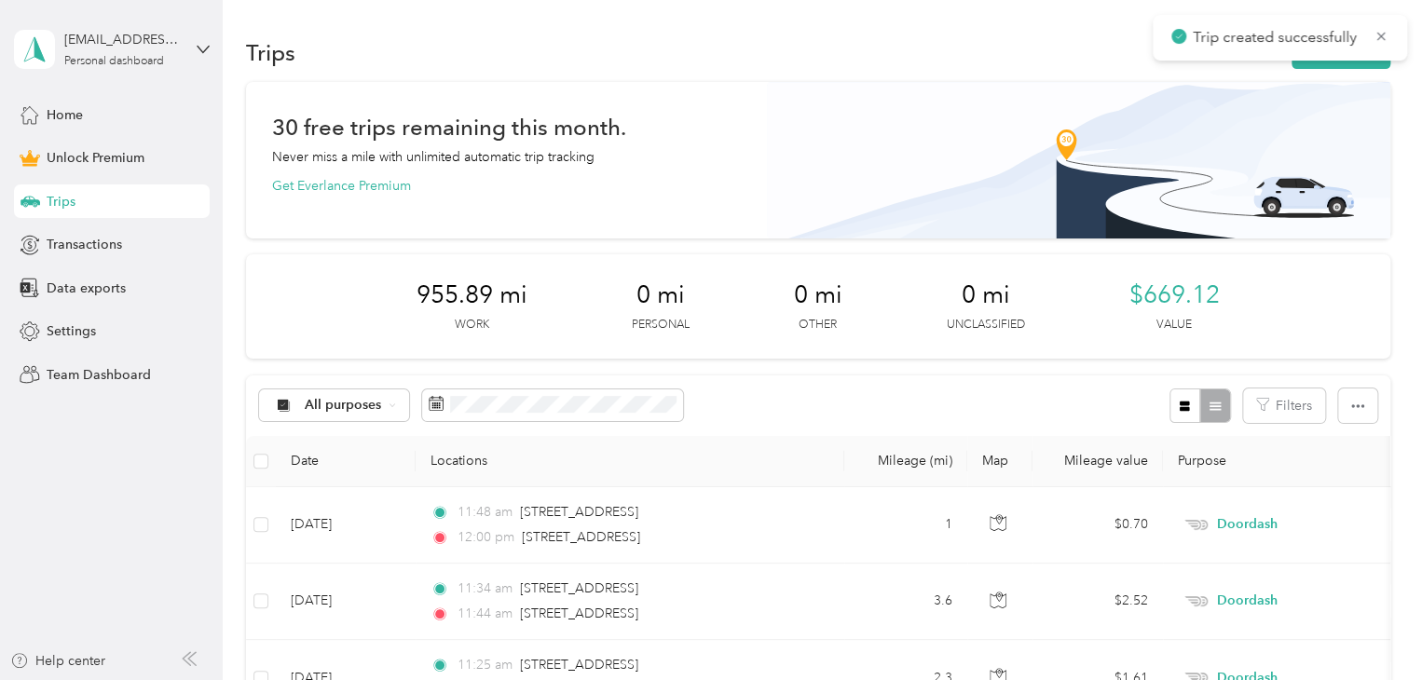
click at [1377, 23] on div "Trip created successfully" at bounding box center [1280, 38] width 254 height 46
click at [1379, 28] on icon at bounding box center [1380, 36] width 15 height 17
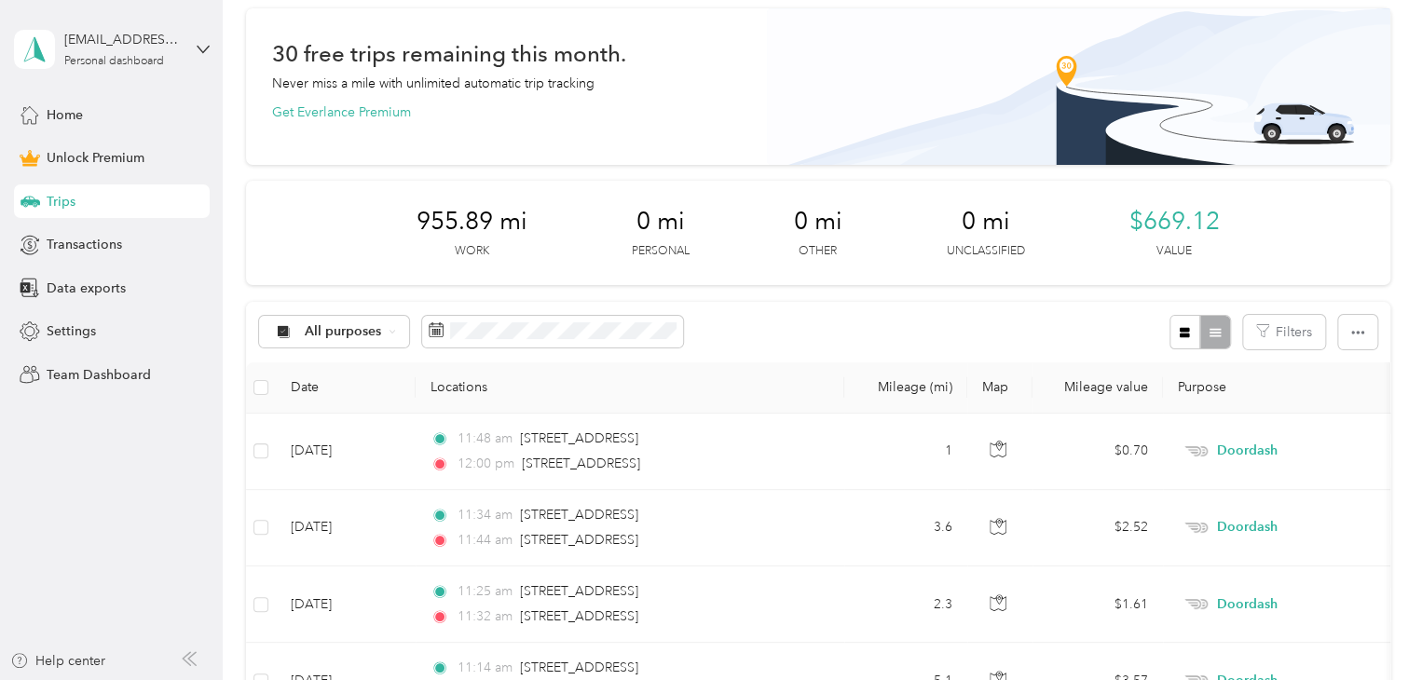
scroll to position [75, 0]
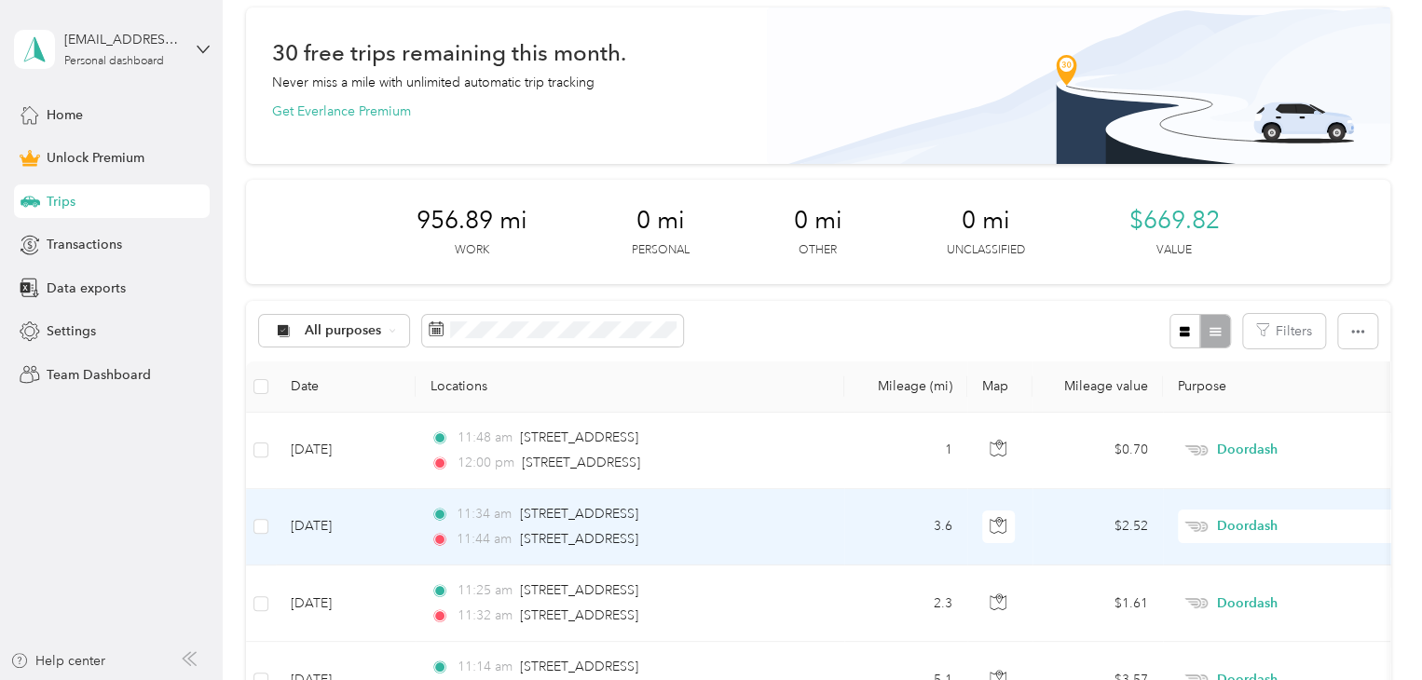
click at [813, 539] on div "11:44 am [STREET_ADDRESS]" at bounding box center [625, 539] width 391 height 20
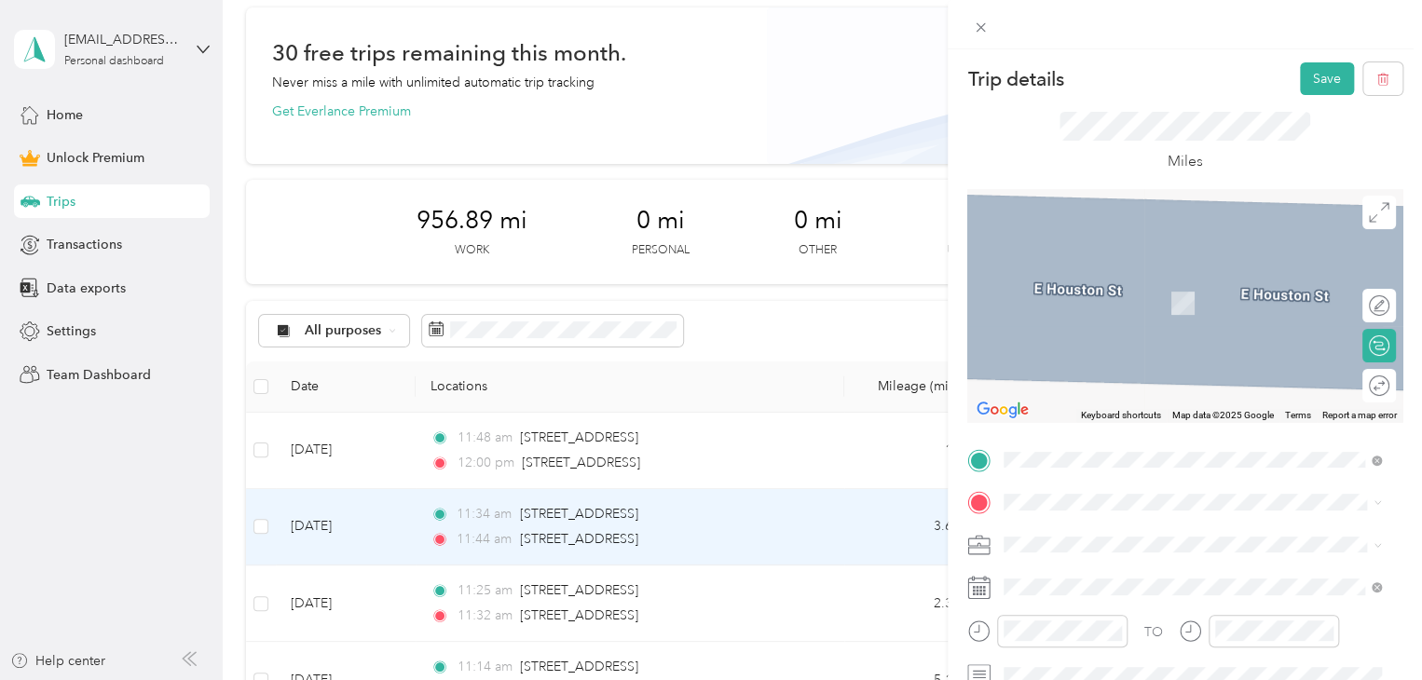
click at [1225, 318] on span "[STREET_ADDRESS][US_STATE]" at bounding box center [1132, 309] width 186 height 17
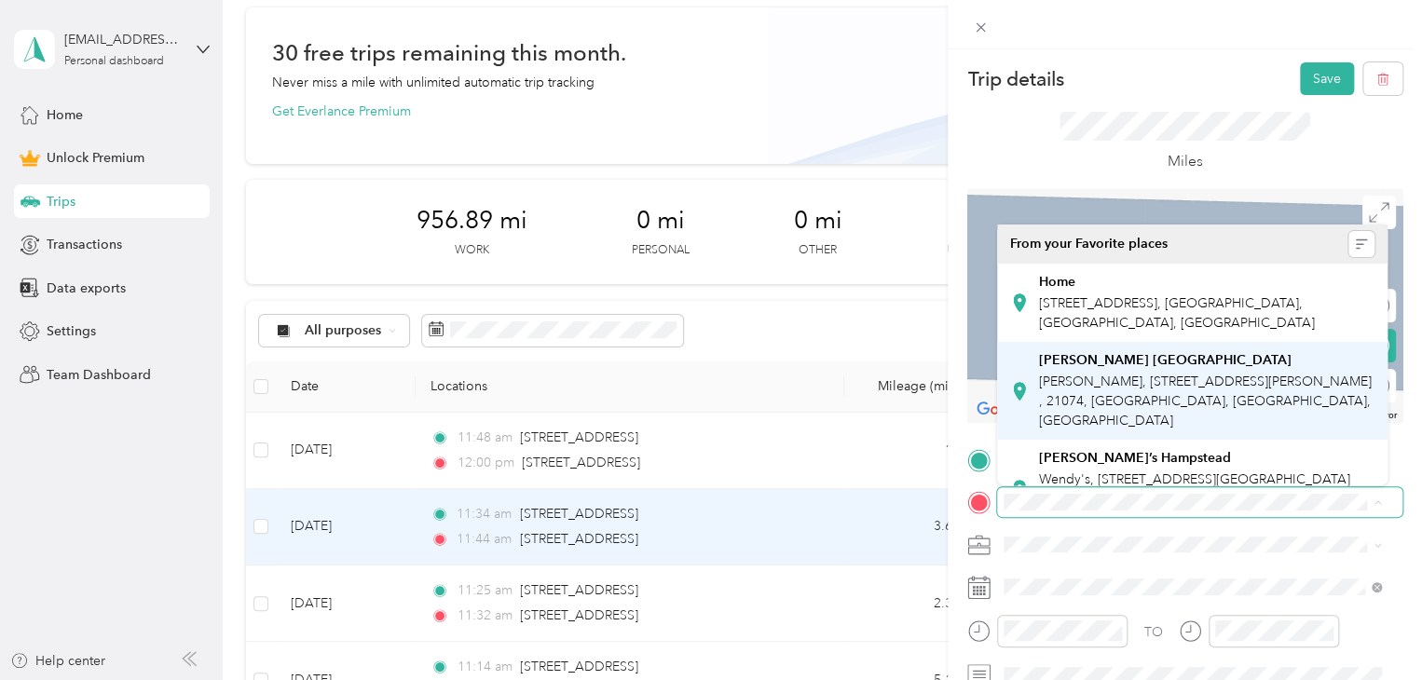
click span "[PERSON_NAME], [STREET_ADDRESS][PERSON_NAME] , 21074, [GEOGRAPHIC_DATA], [GEOGR…"
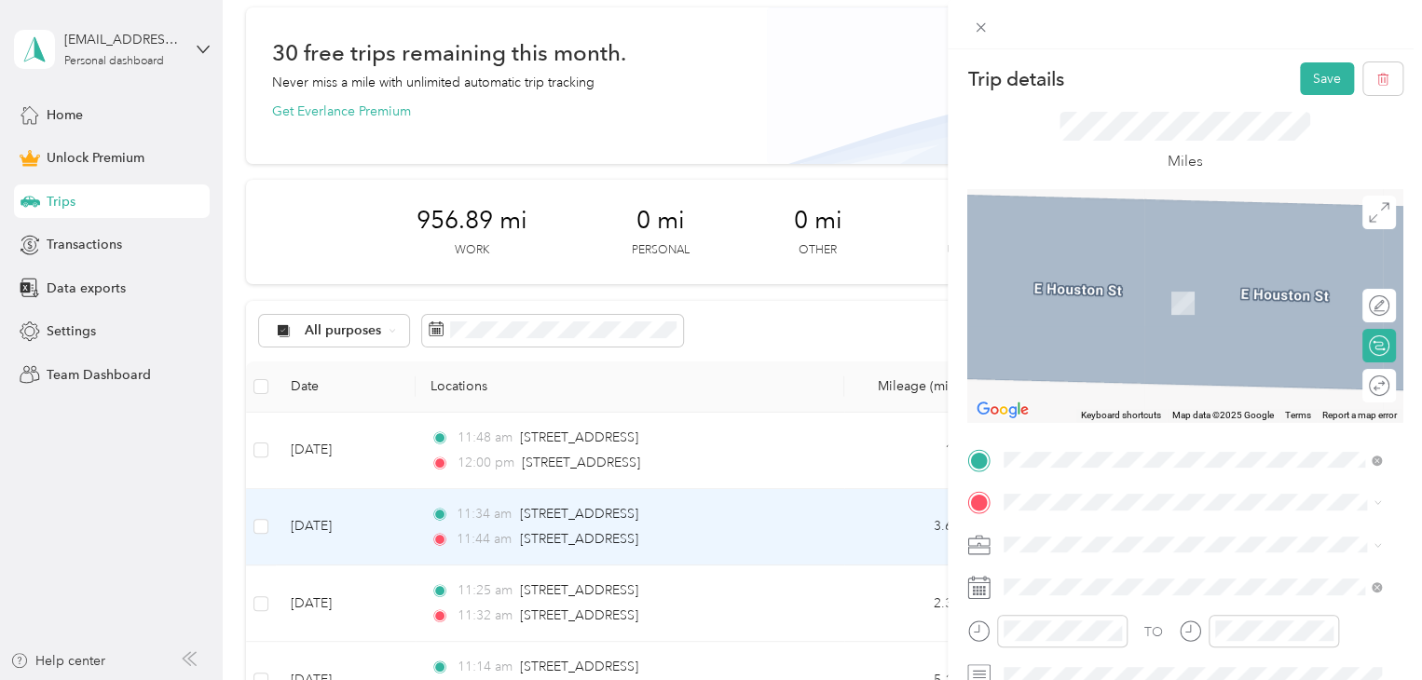
click span "[STREET_ADDRESS][US_STATE]"
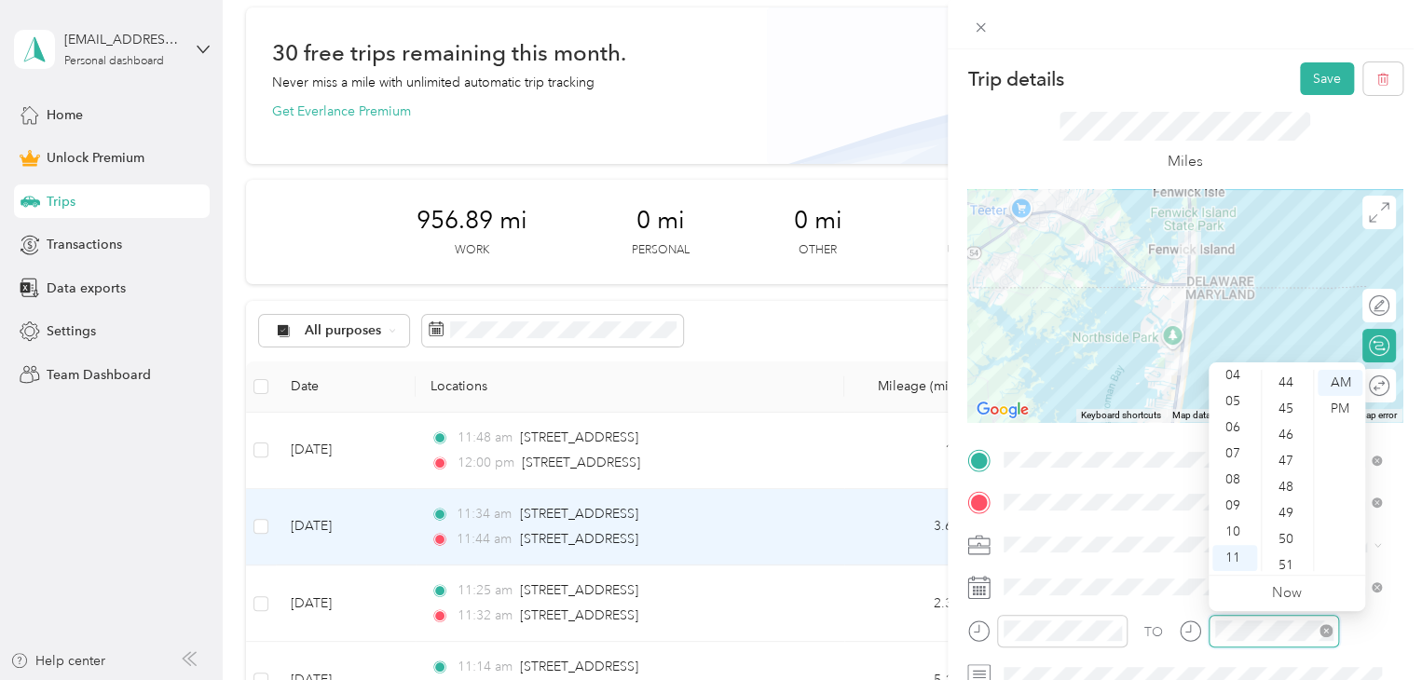
scroll to position [1096, 0]
click div "TO"
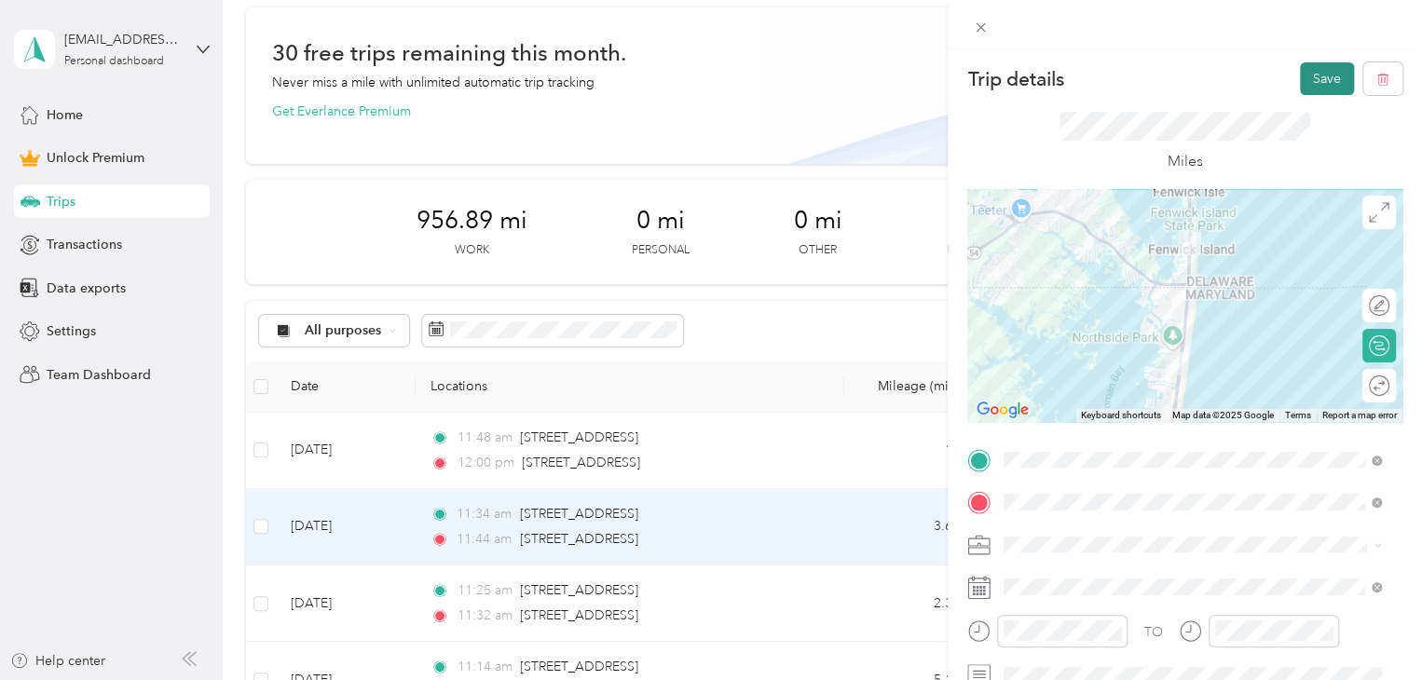
click button "Save"
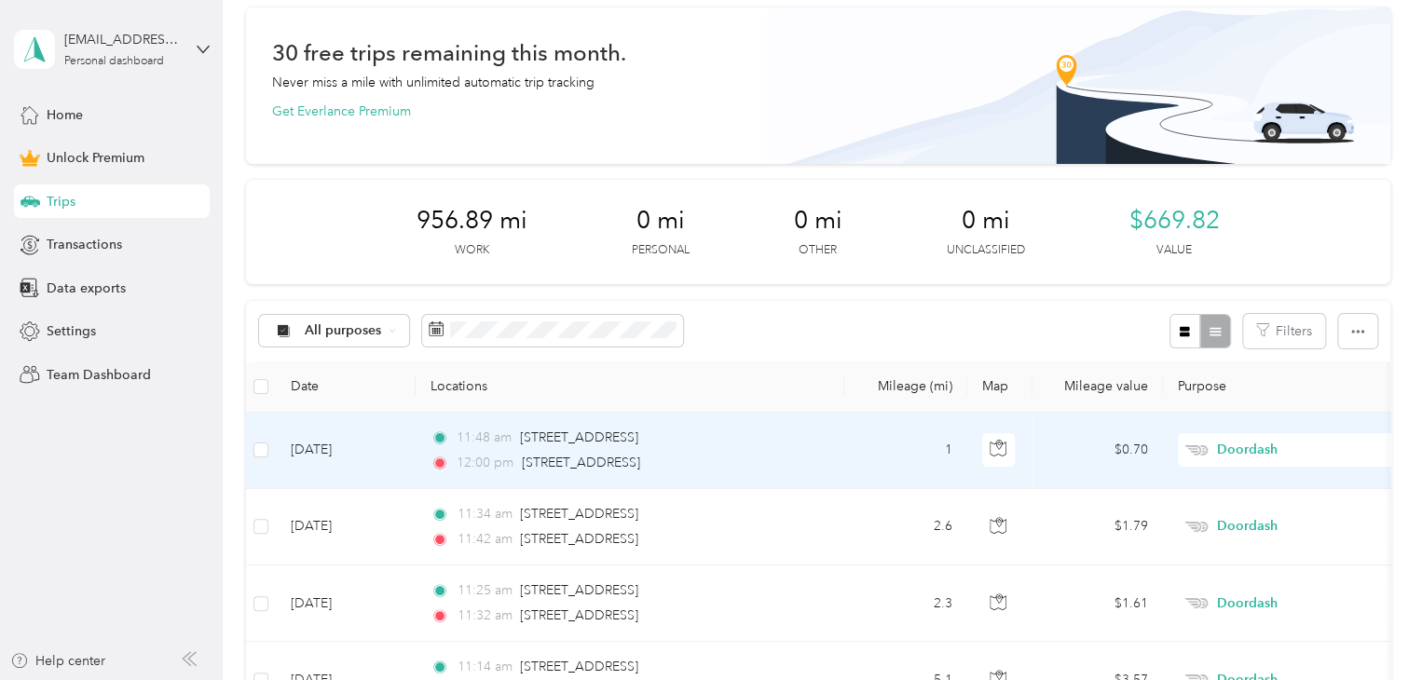
click div "11:48 am [STREET_ADDRESS]"
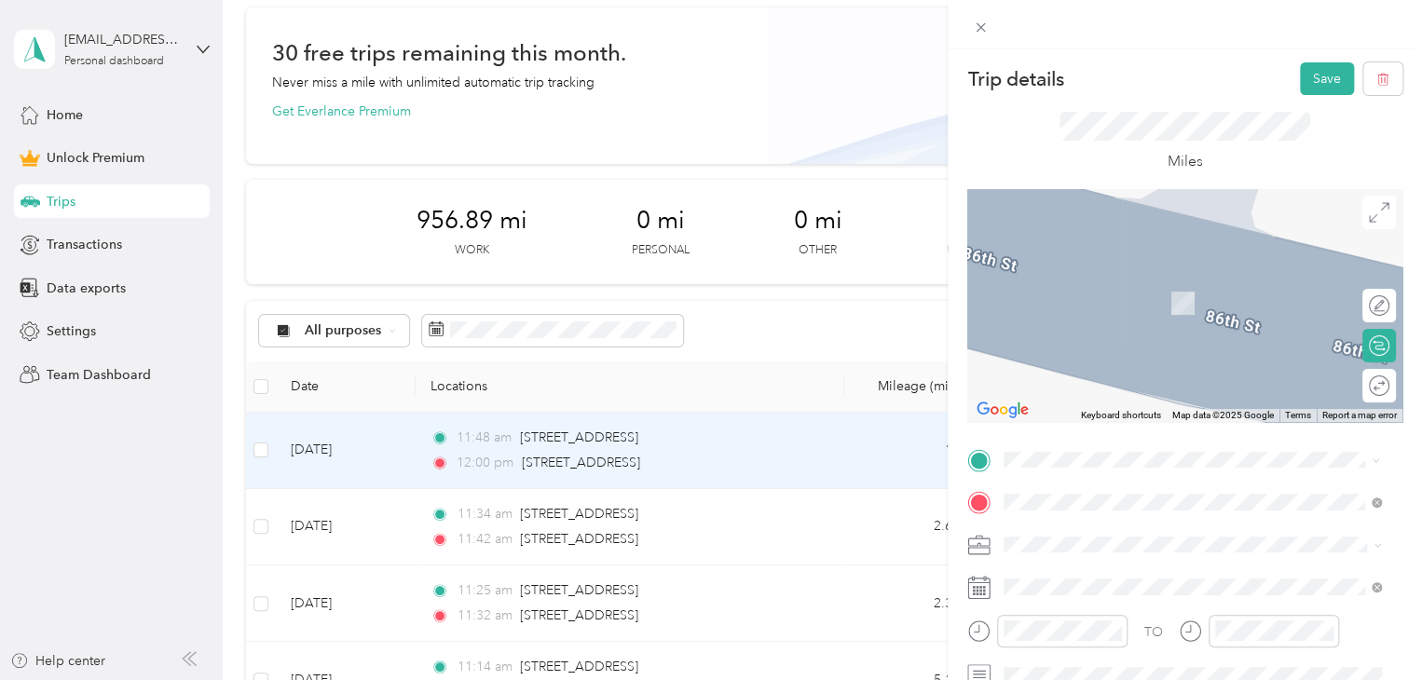
click li "[STREET_ADDRESS][US_STATE]"
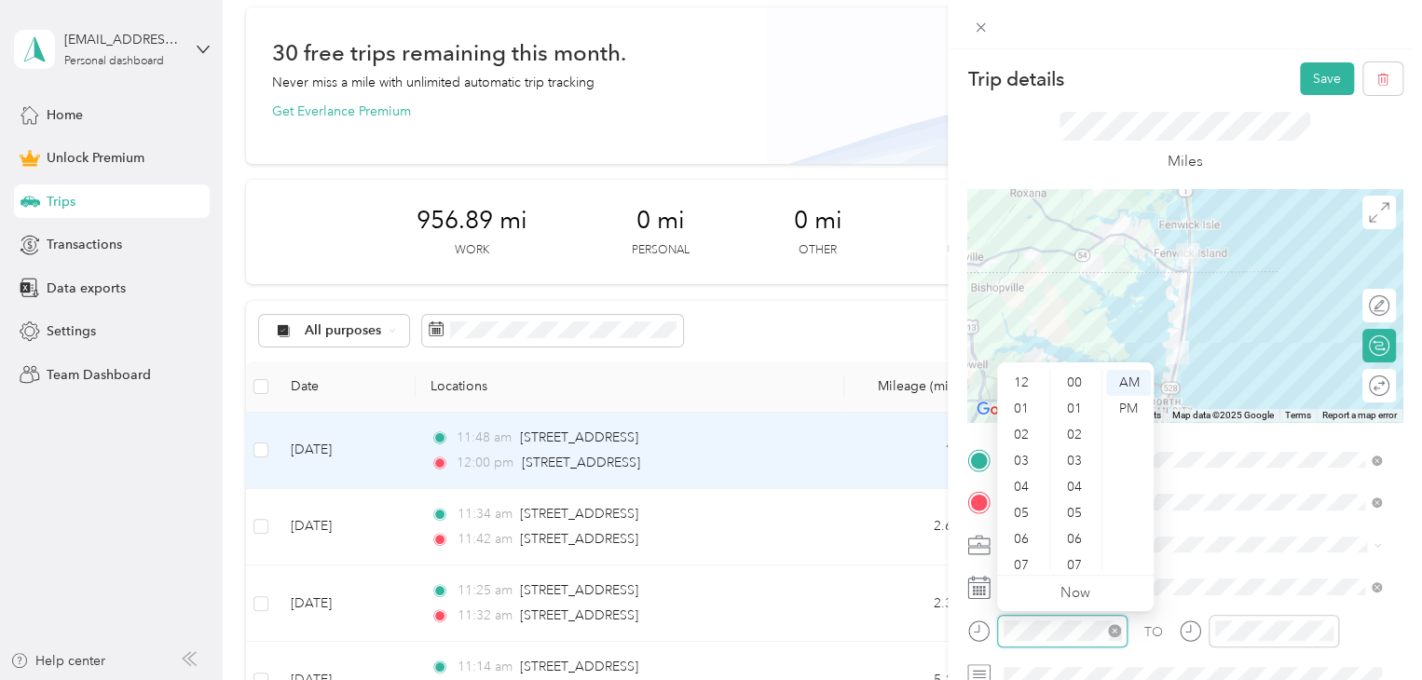
scroll to position [112, 0]
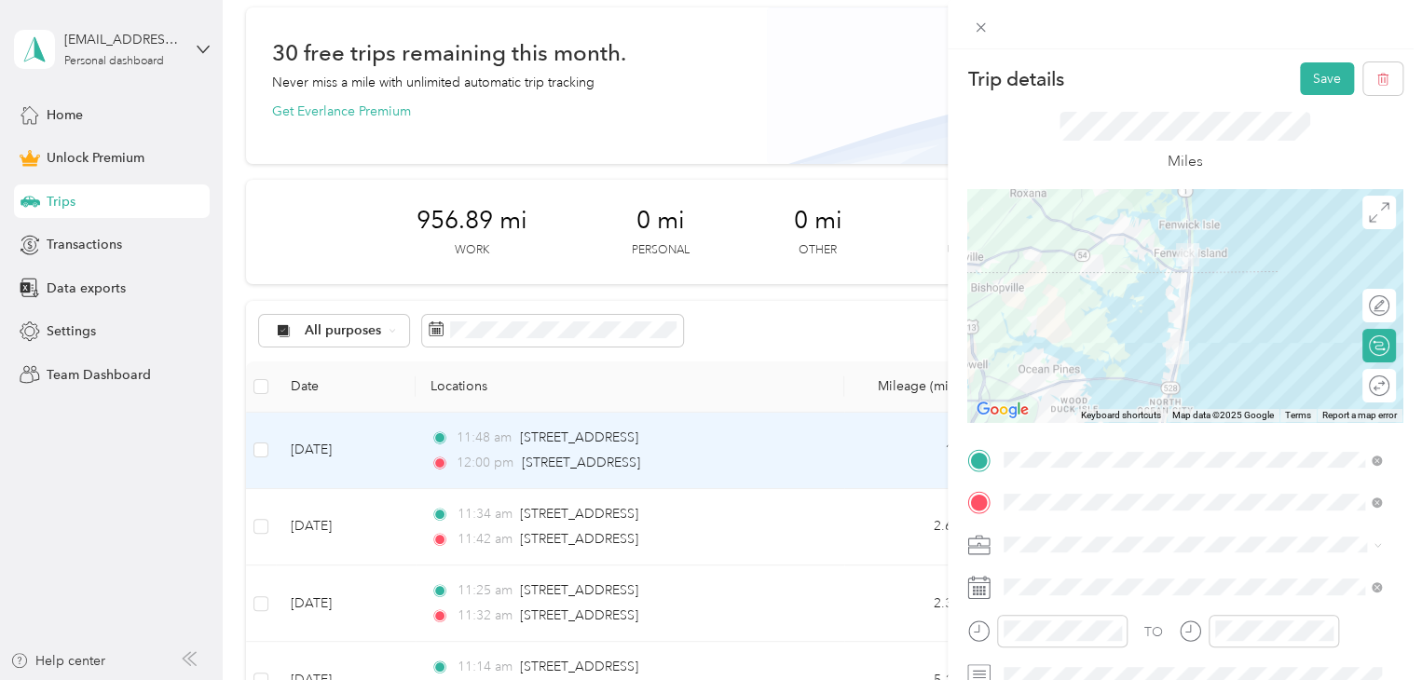
click div "Miles"
click button "Save"
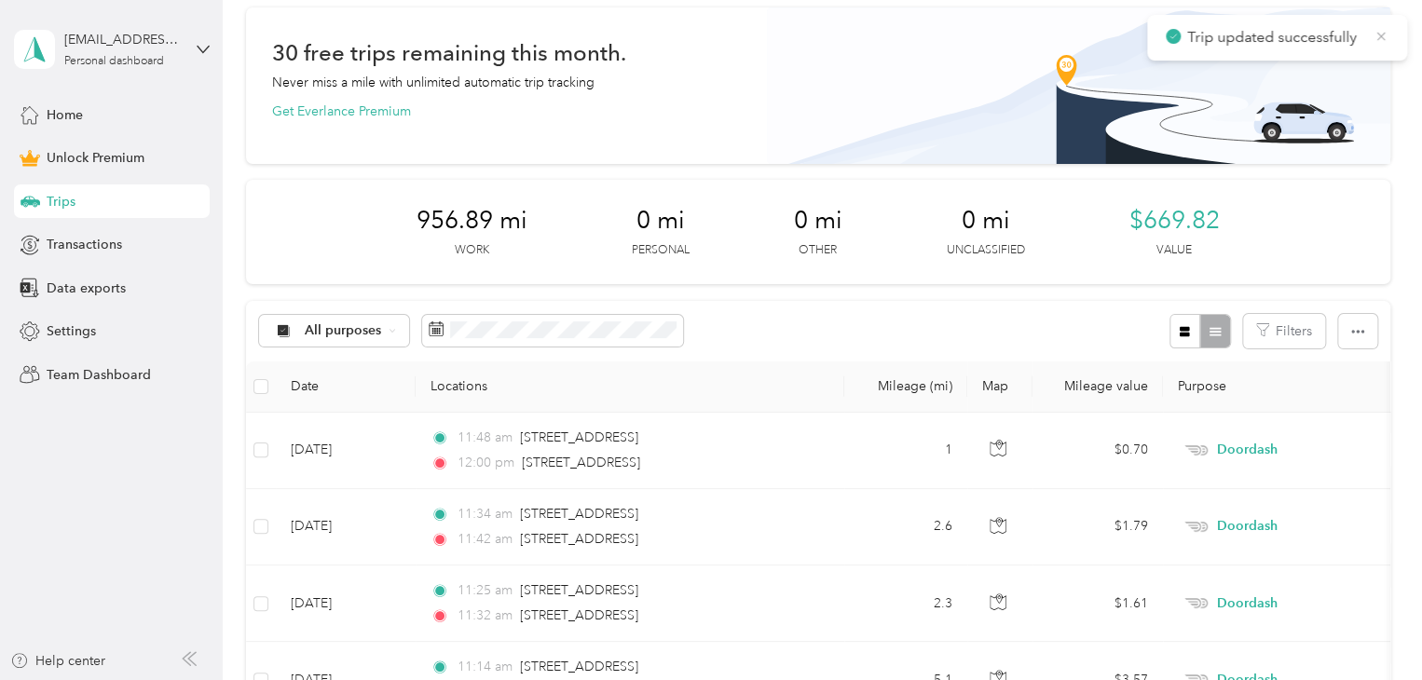
click icon
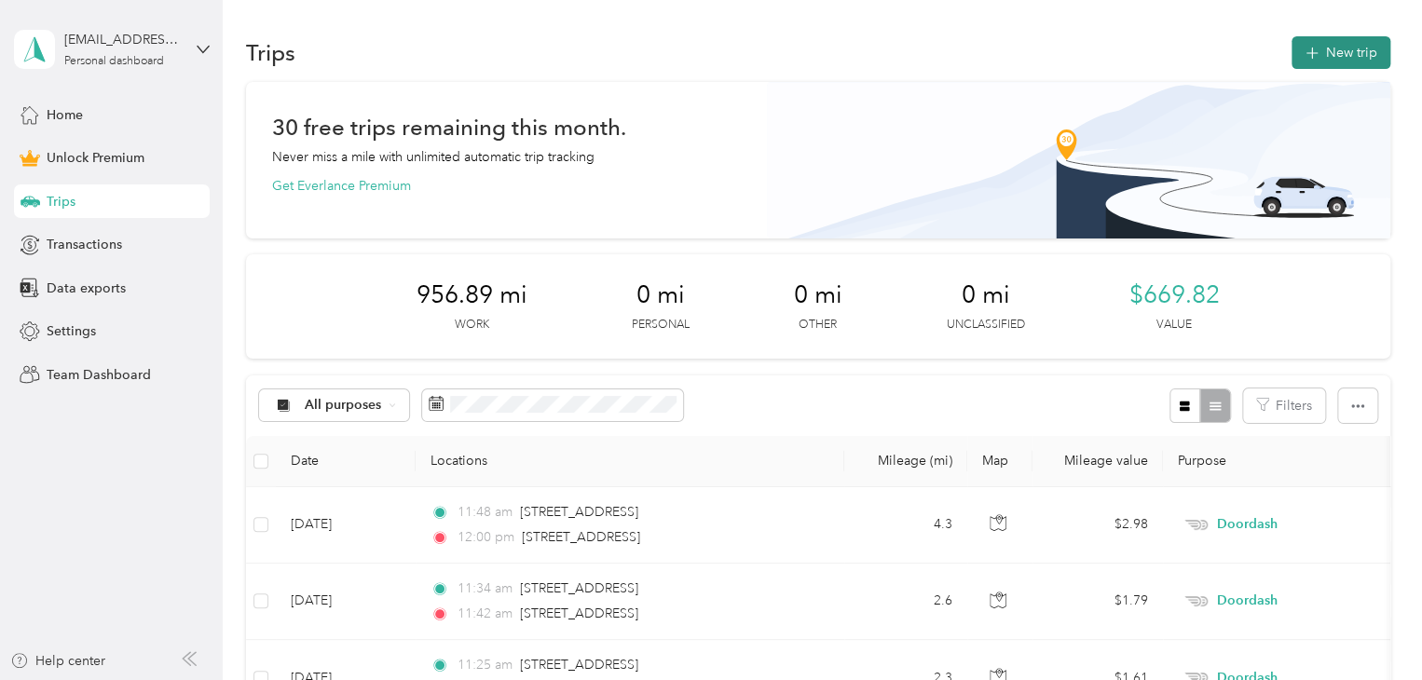
click button "New trip"
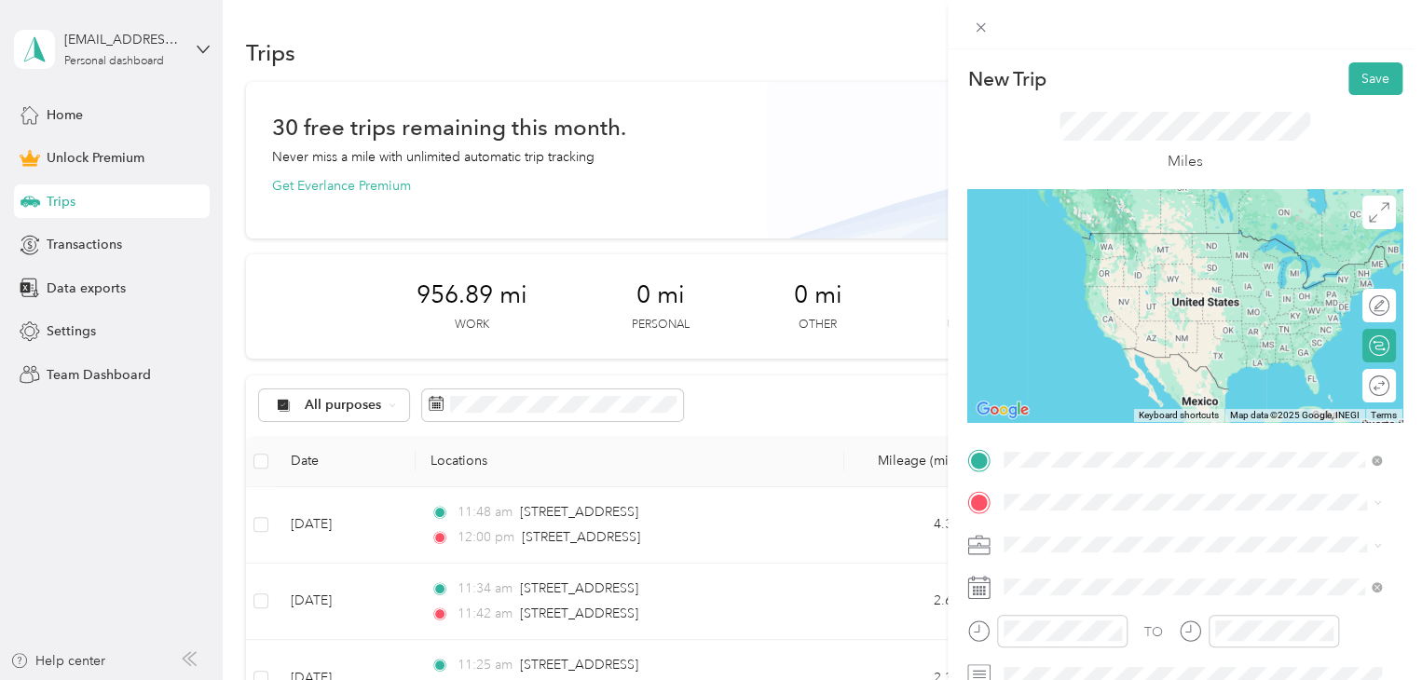
click div "[STREET_ADDRESS][US_STATE]"
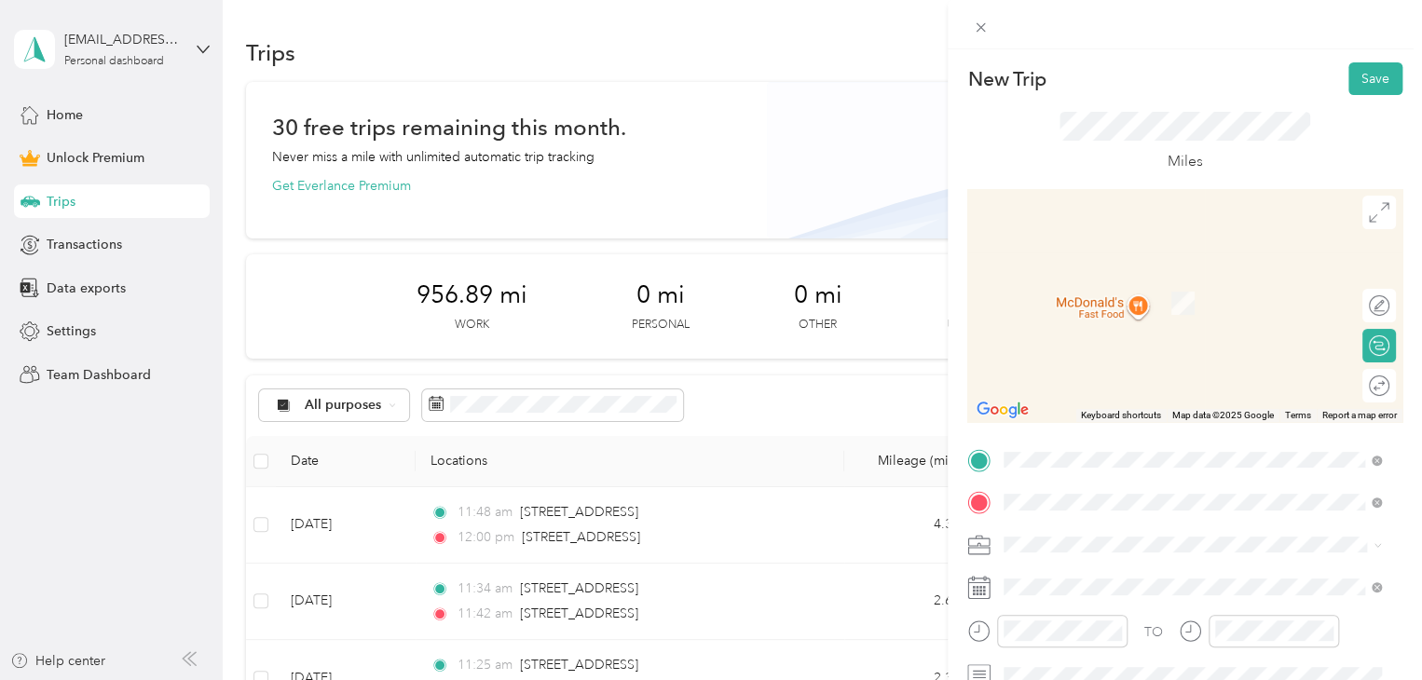
click span "[STREET_ADDRESS][US_STATE]"
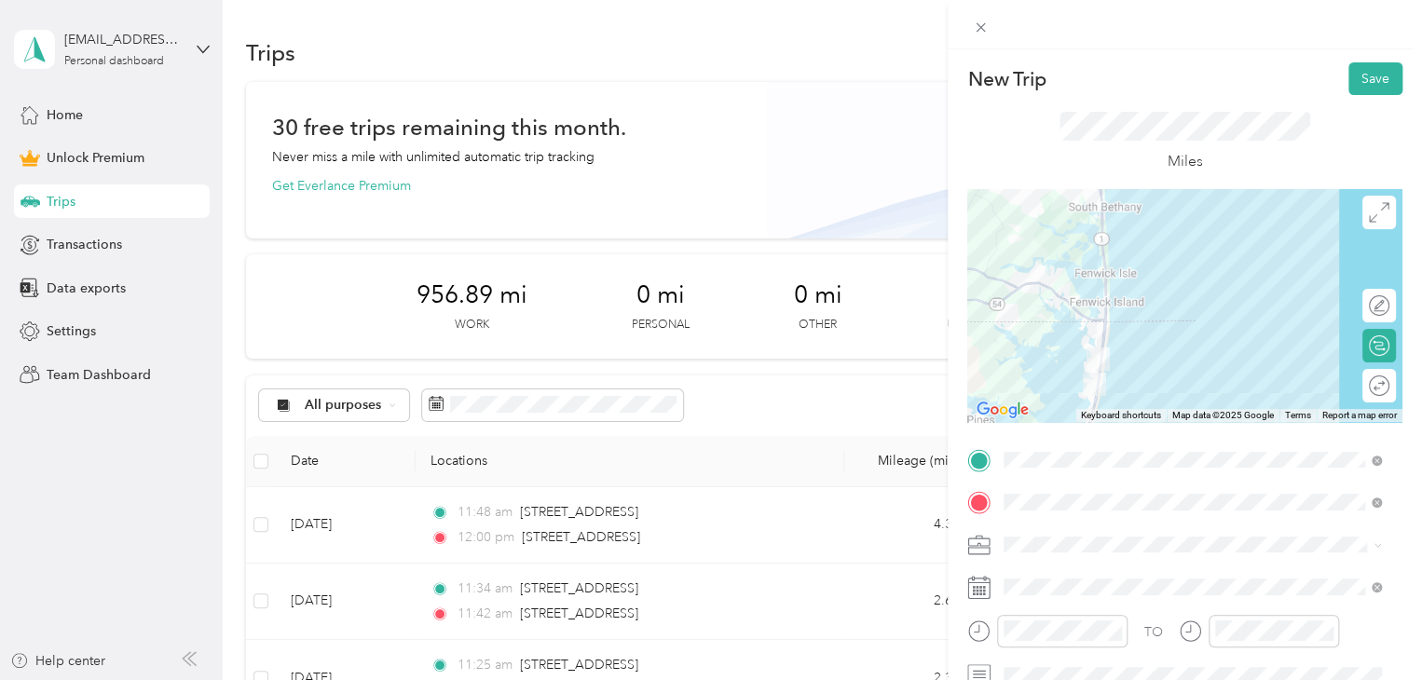
click div "New Trip Save This trip cannot be edited because it is either under review, app…"
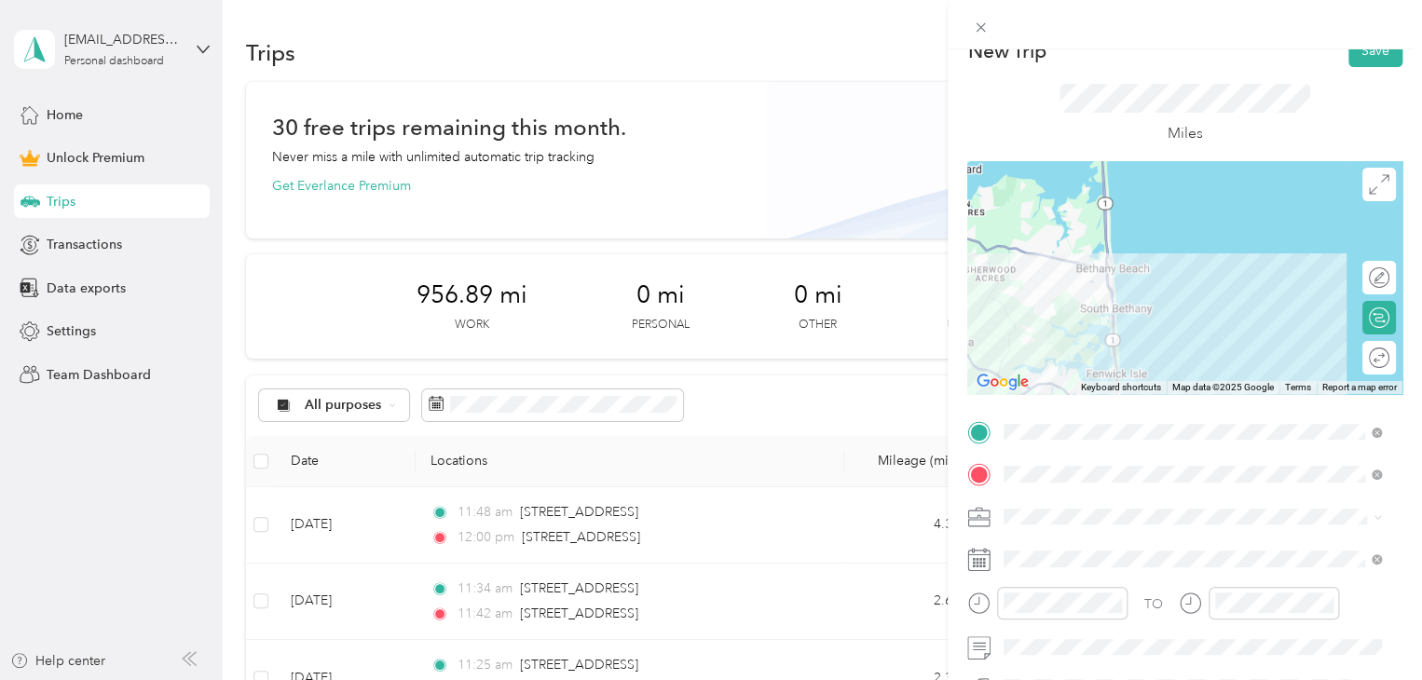
scroll to position [16, 0]
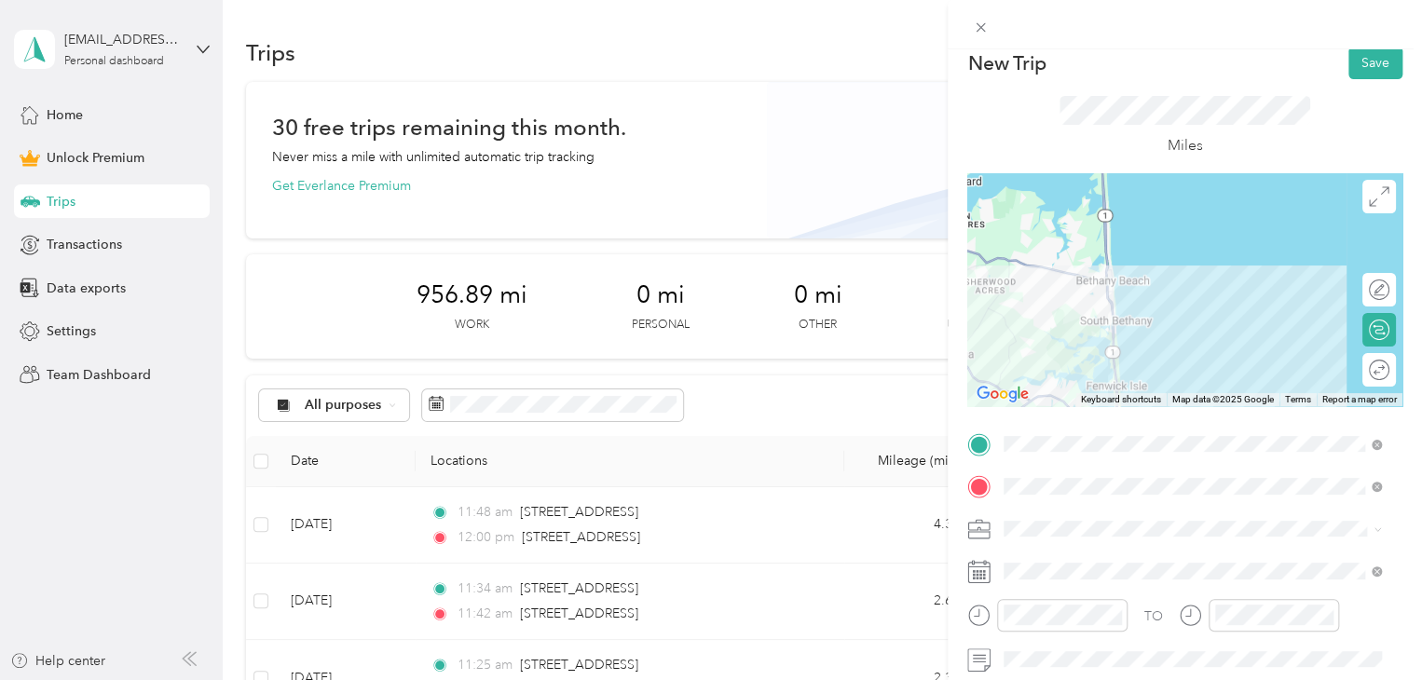
click div "Doordash"
click button "Save"
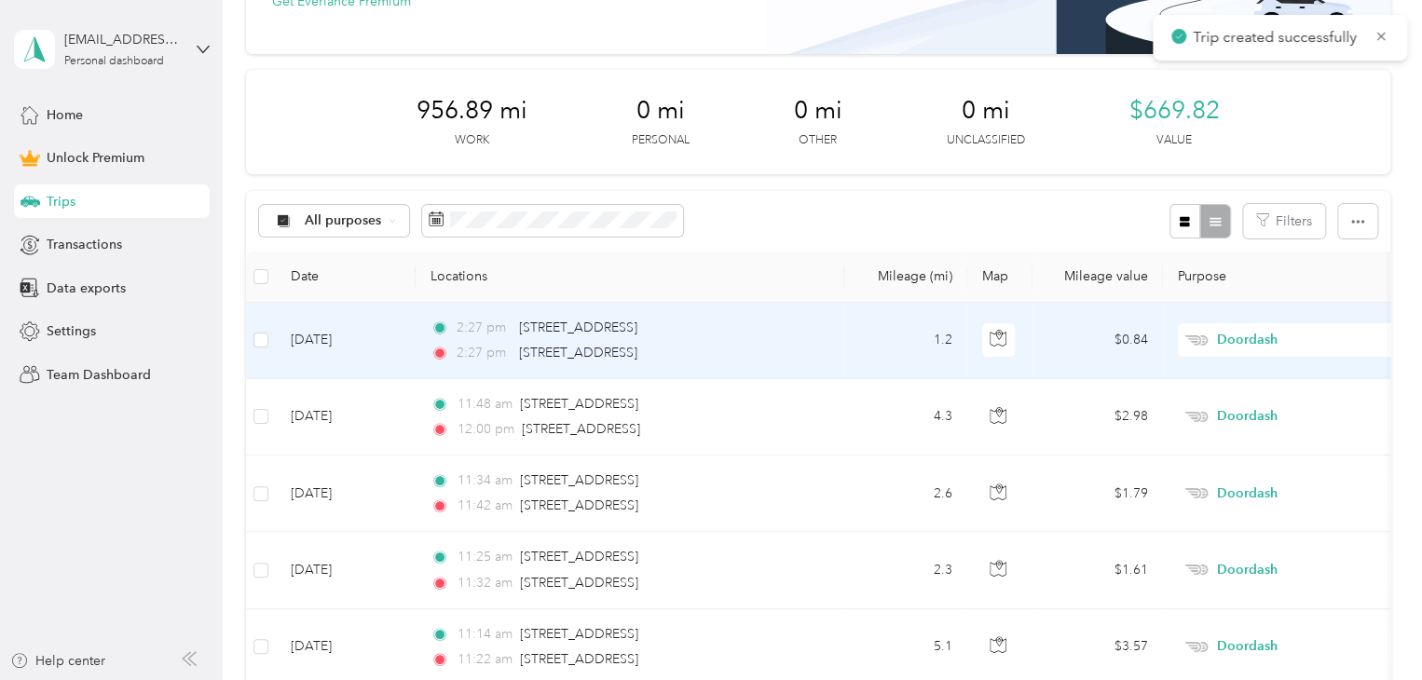
scroll to position [211, 0]
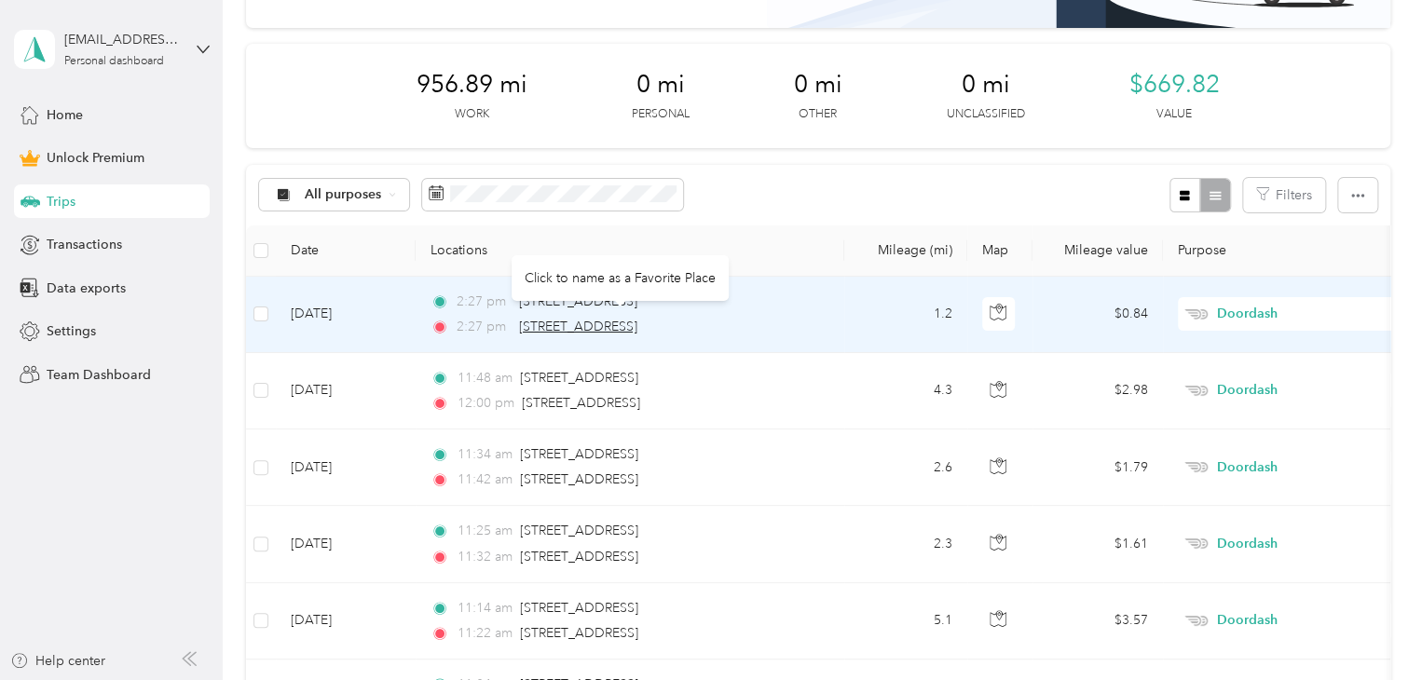
click span "[STREET_ADDRESS]"
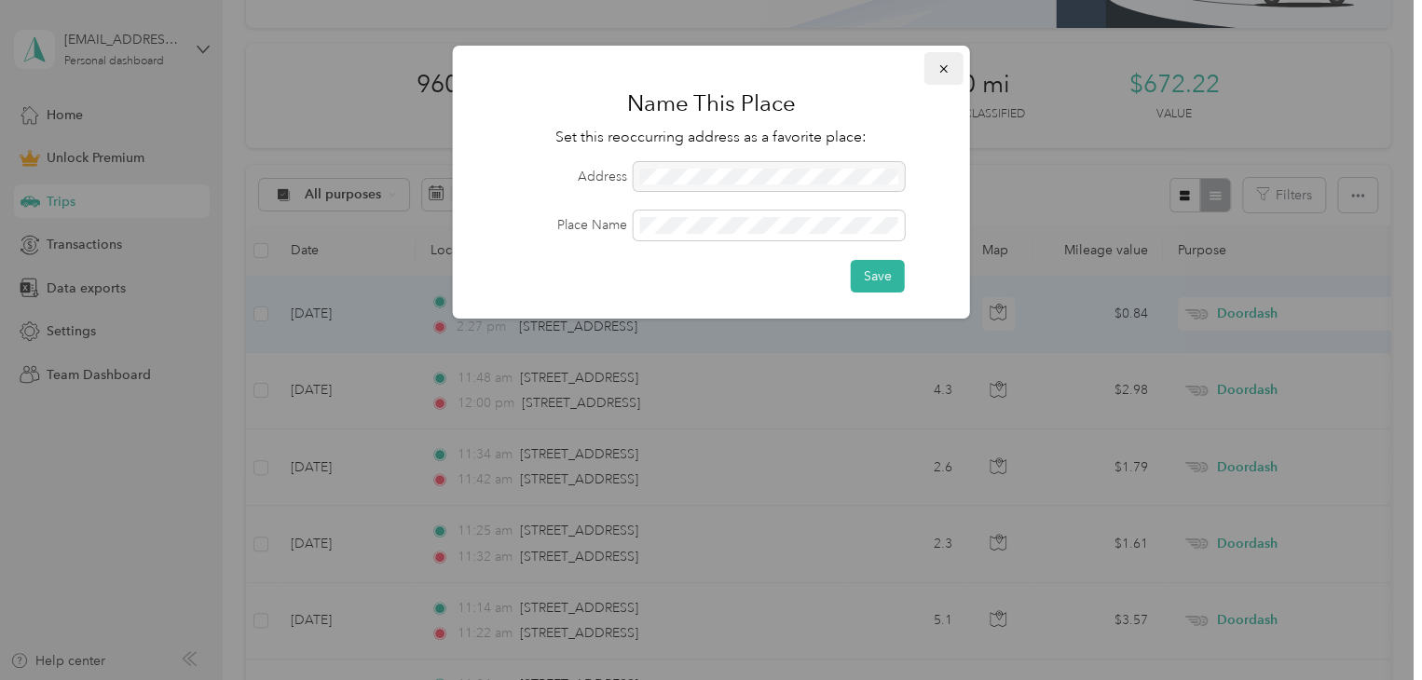
click button "button"
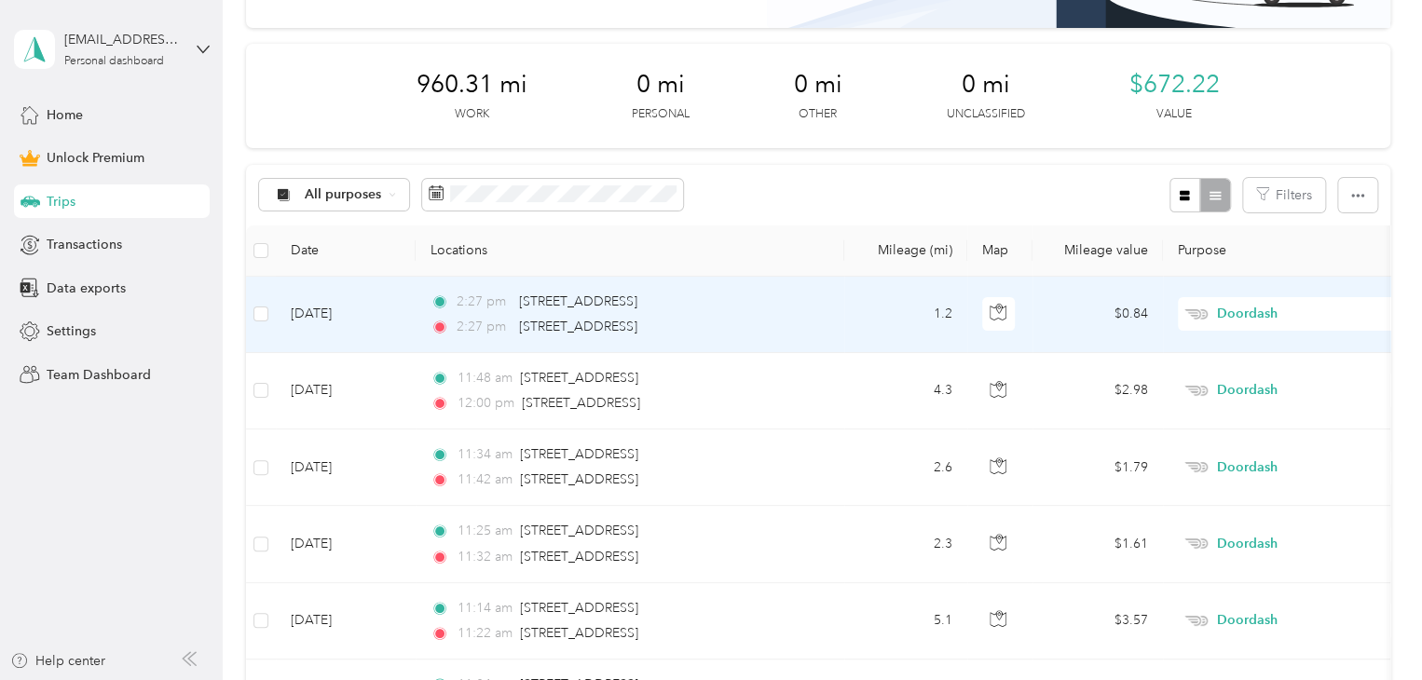
click td "[DATE]"
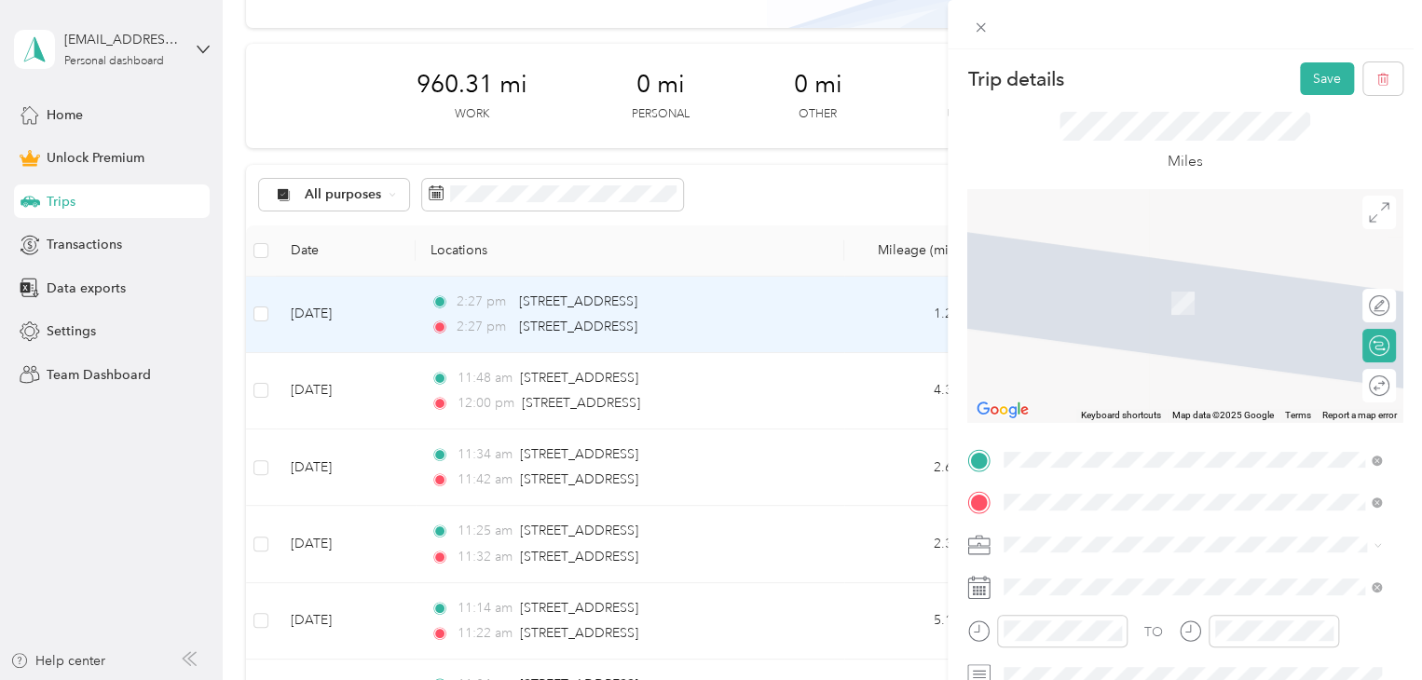
click span "[STREET_ADDRESS][US_STATE]"
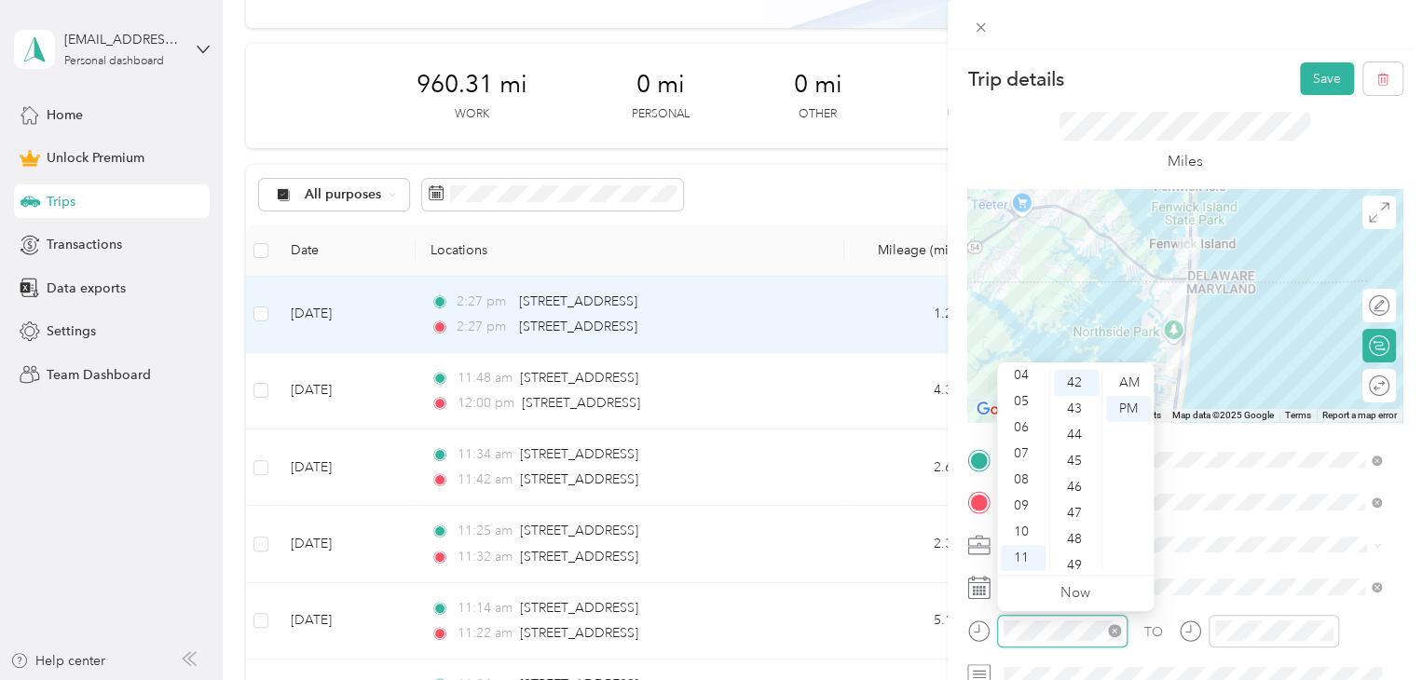
scroll to position [1096, 0]
click div "TO"
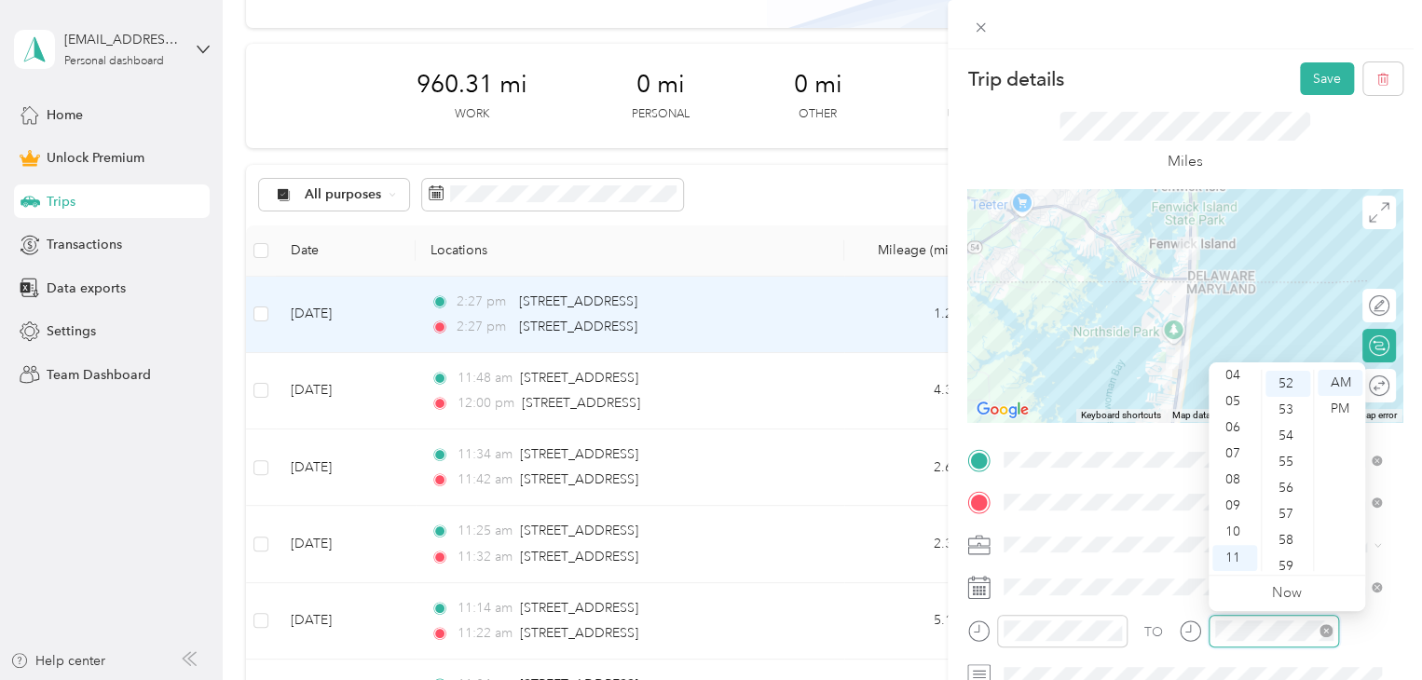
scroll to position [1357, 0]
click div "TO"
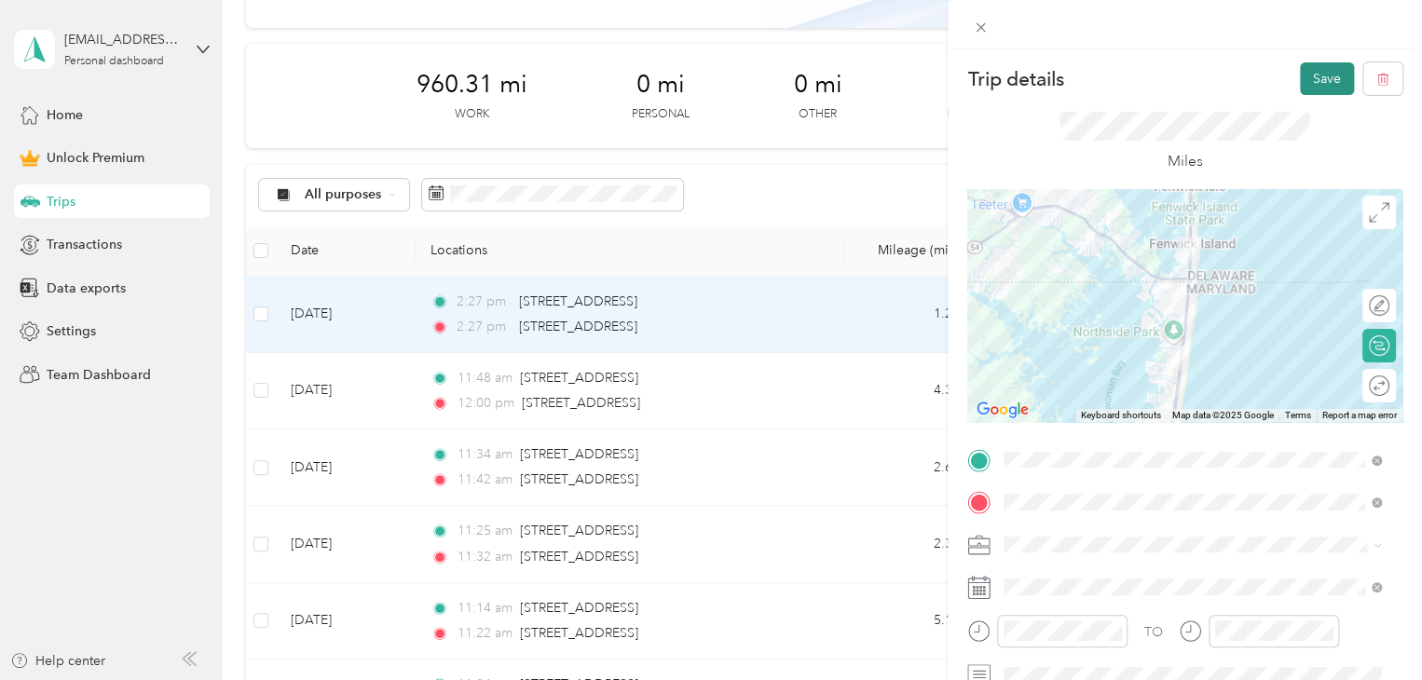
click button "Save"
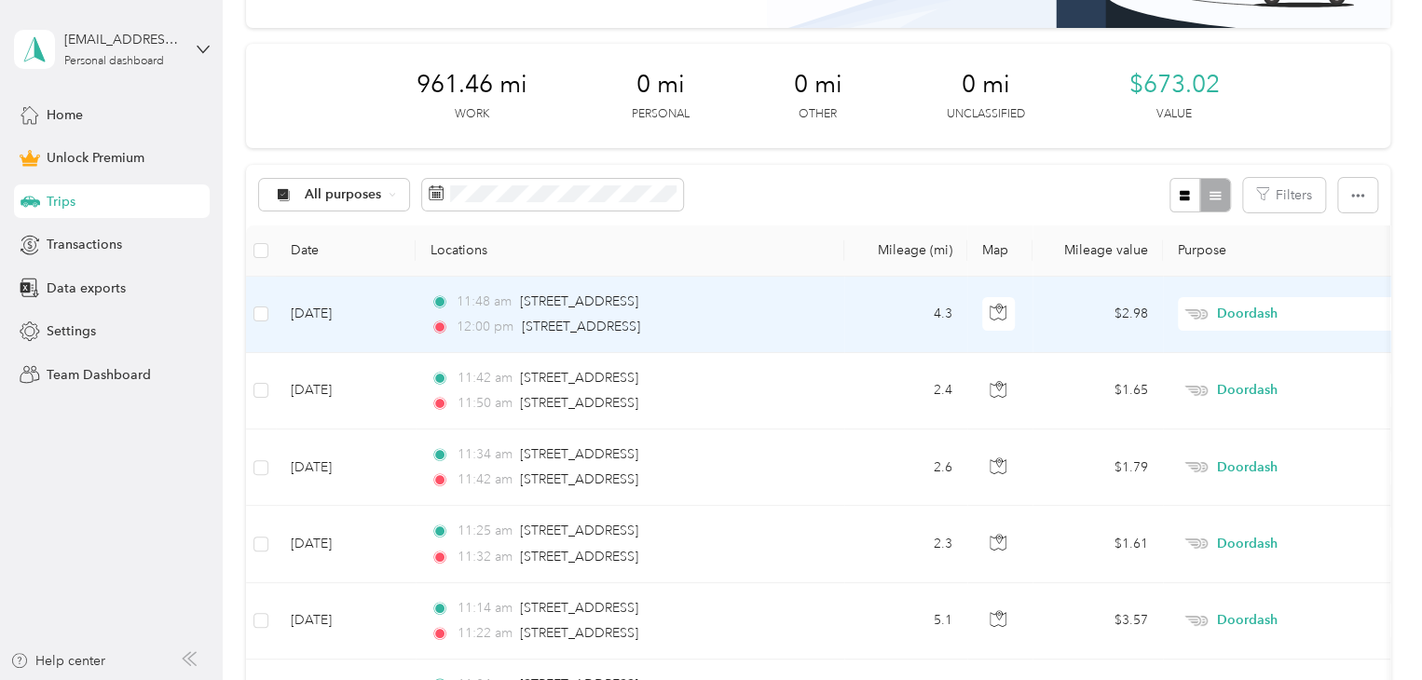
click span "11:48 am"
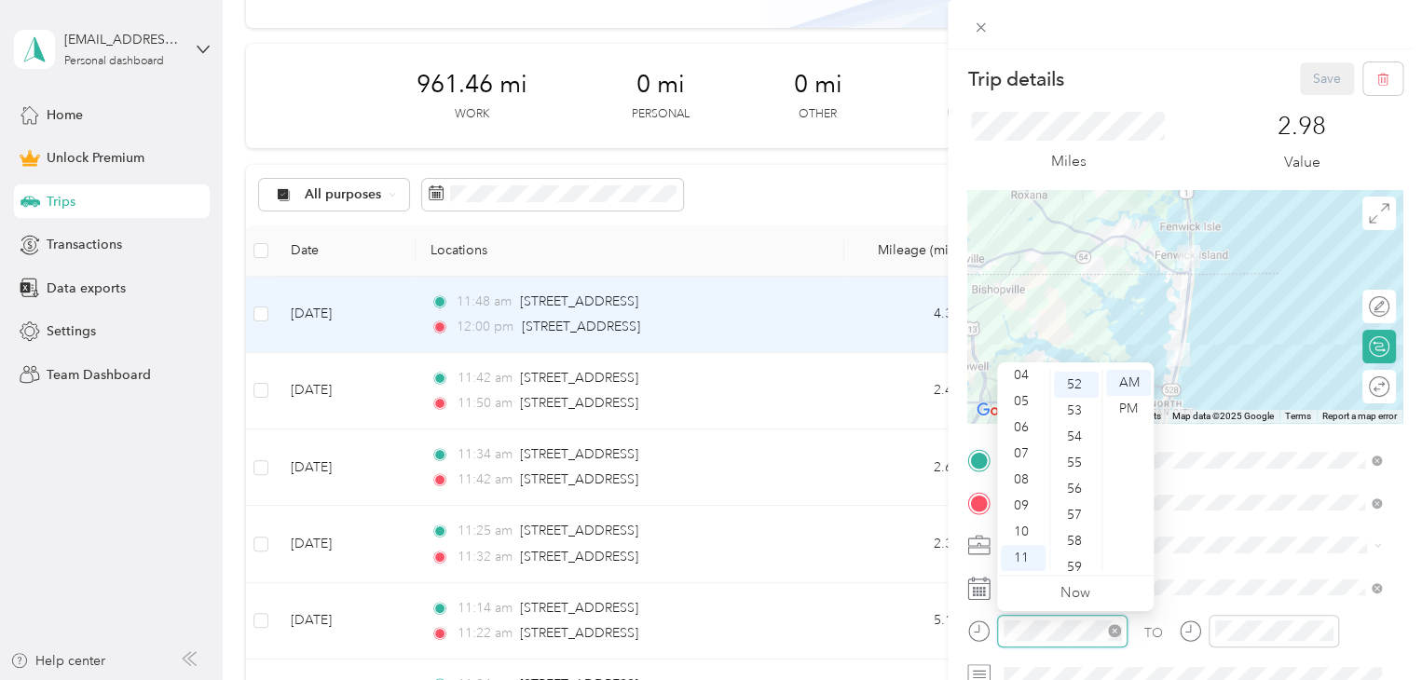
scroll to position [1357, 0]
click div "TO"
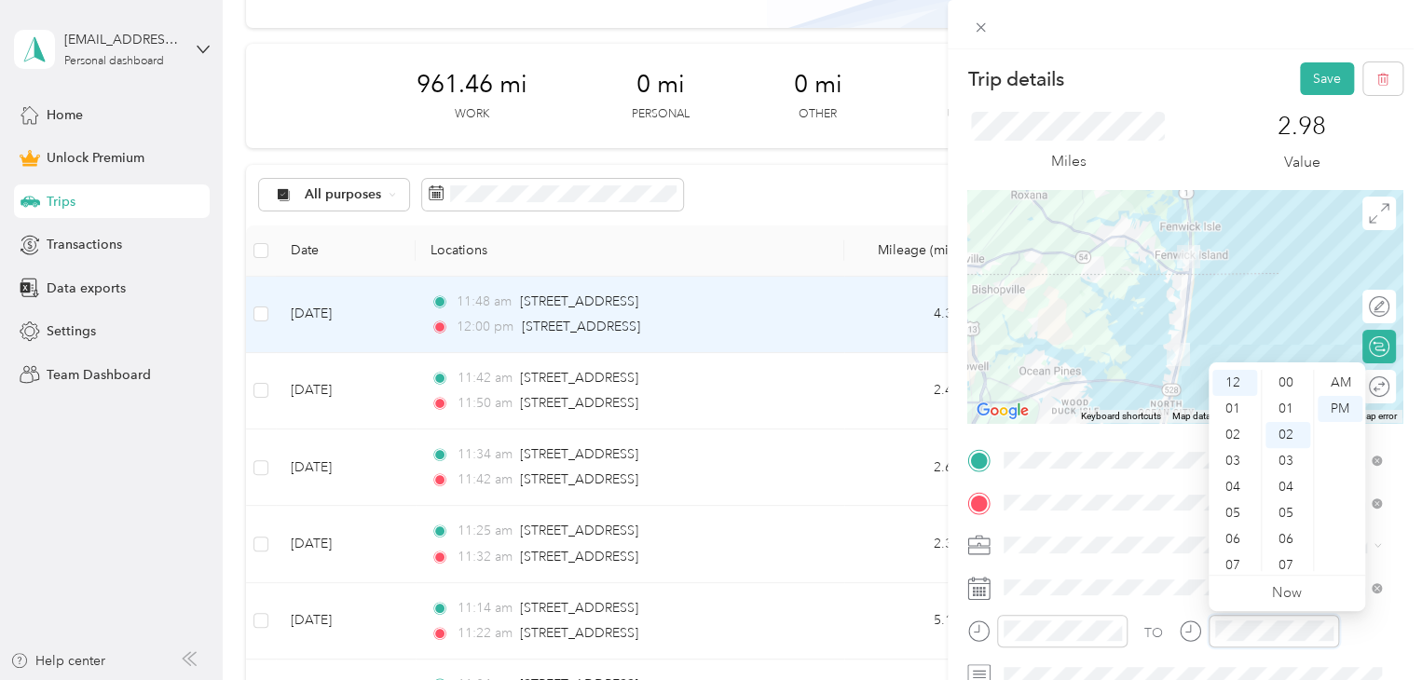
scroll to position [52, 0]
click div "TO"
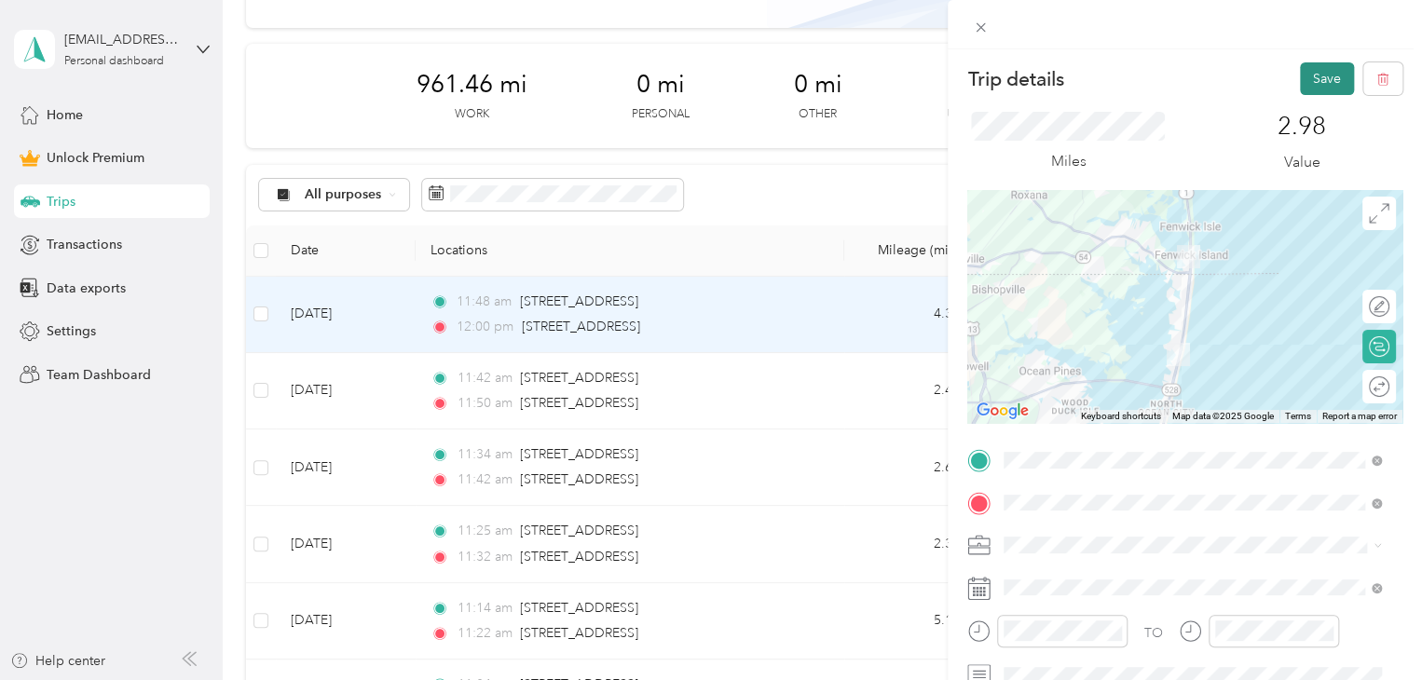
click button "Save"
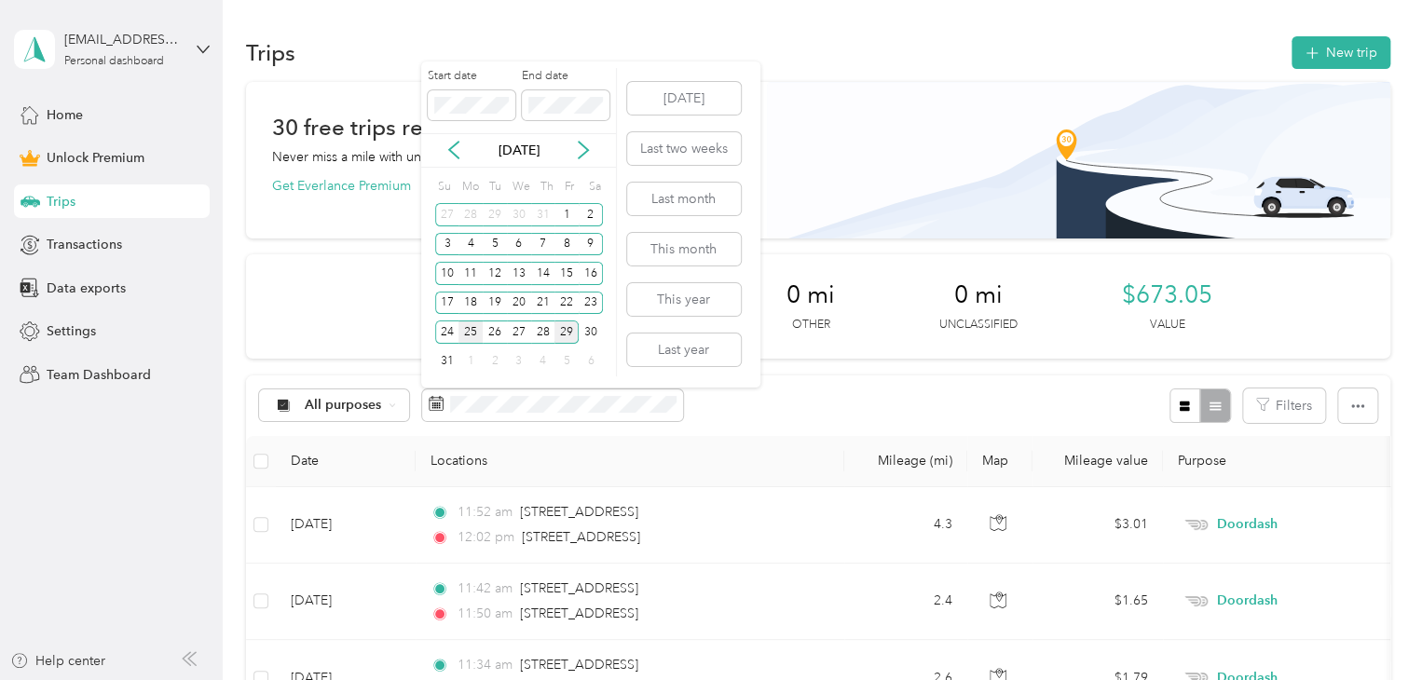
click div "25"
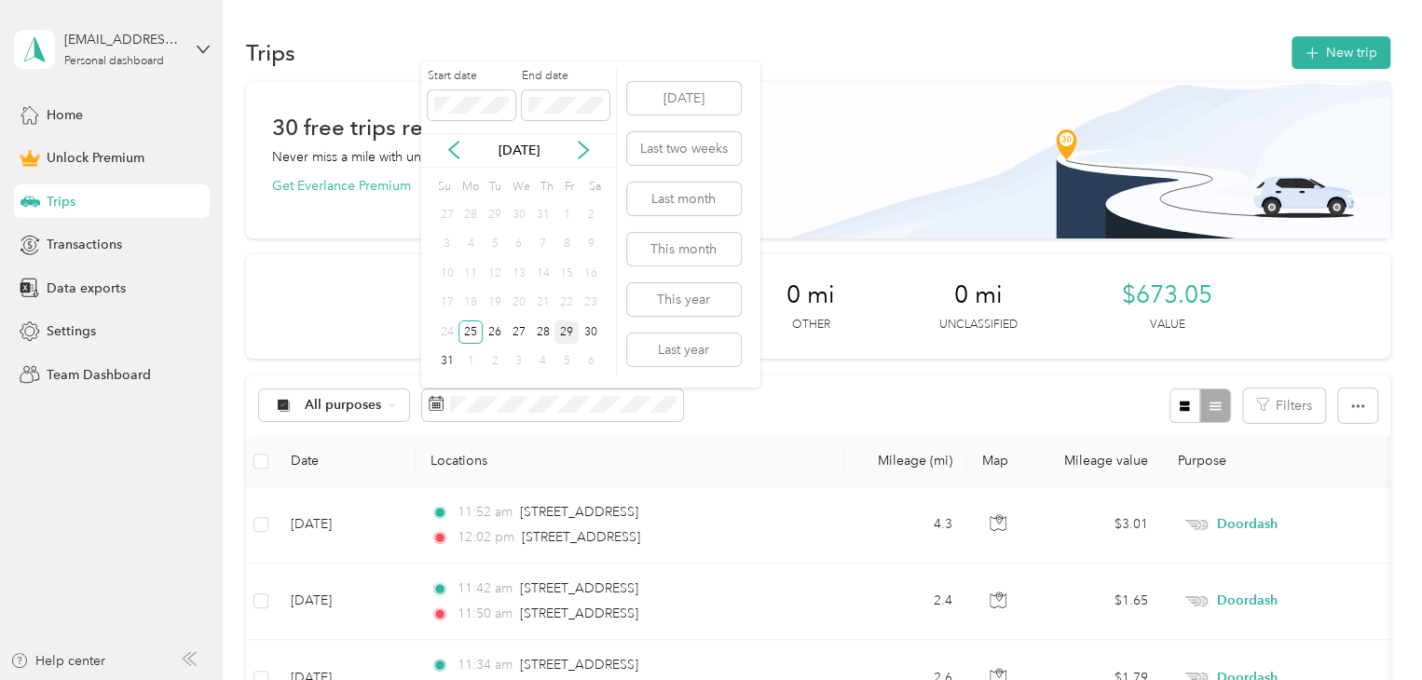
click div "29"
